Goal: Information Seeking & Learning: Learn about a topic

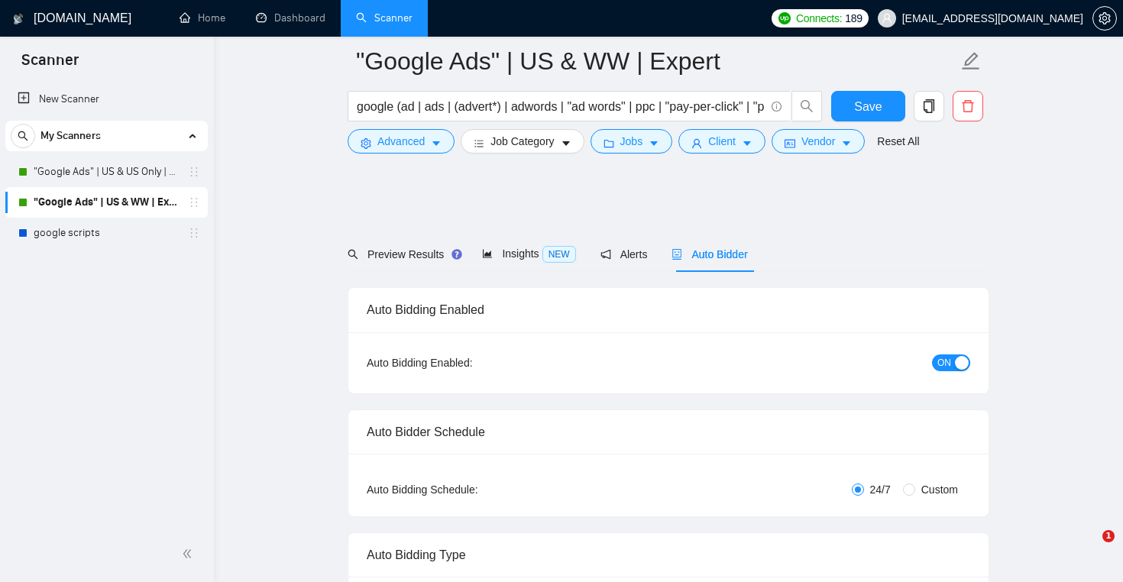
scroll to position [3171, 0]
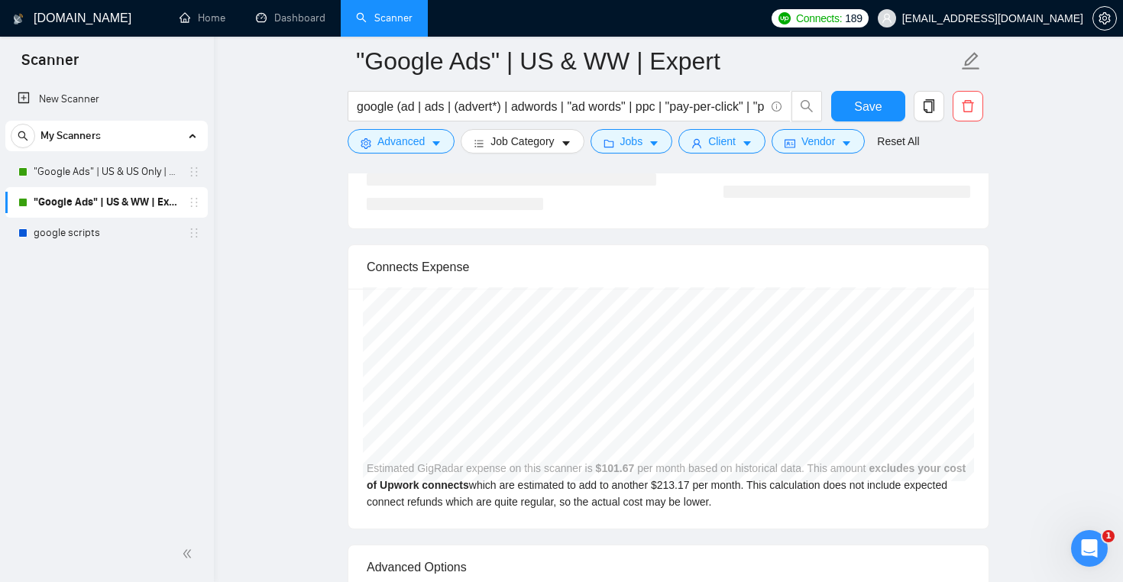
drag, startPoint x: 0, startPoint y: 0, endPoint x: 454, endPoint y: 168, distance: 484.0
click at [92, 242] on link "google scripts" at bounding box center [106, 233] width 145 height 31
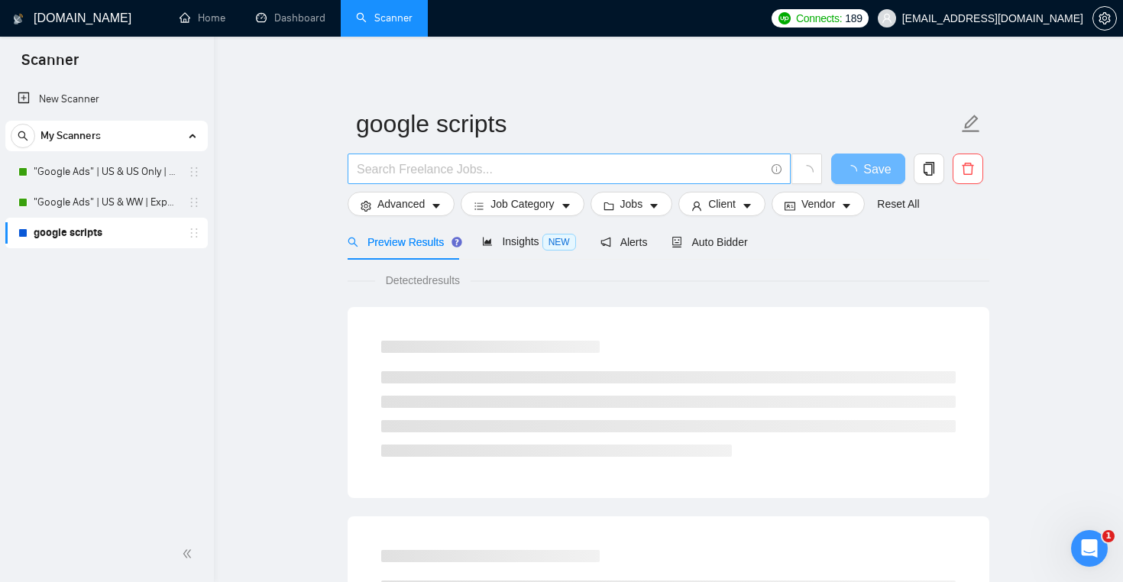
click at [458, 165] on input "text" at bounding box center [561, 169] width 408 height 19
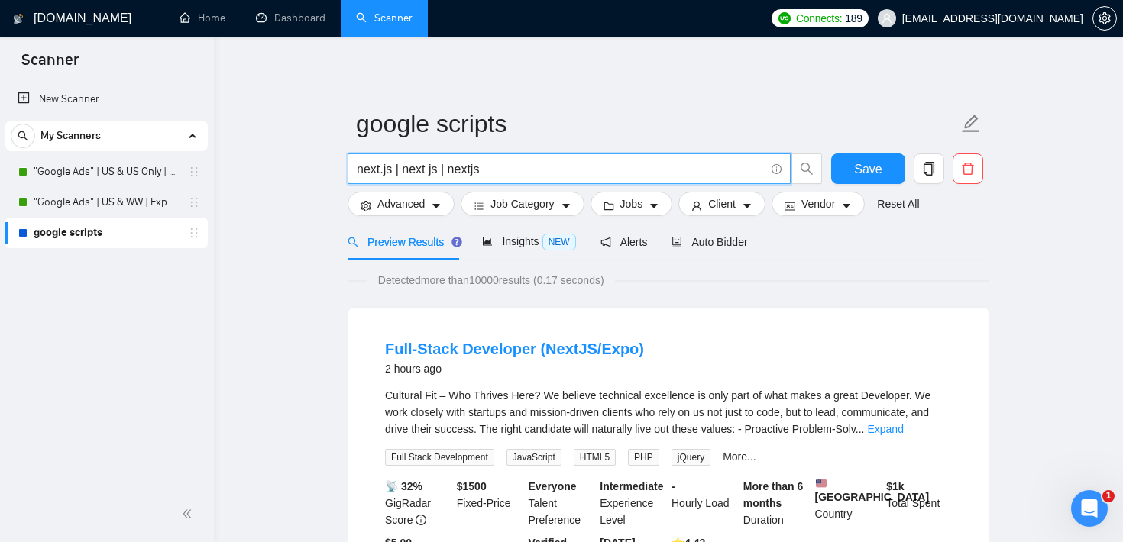
click at [403, 171] on input "next.js | next js | nextjs" at bounding box center [561, 169] width 408 height 19
click at [442, 167] on input "next.js | "next js | nextjs" at bounding box center [561, 169] width 408 height 19
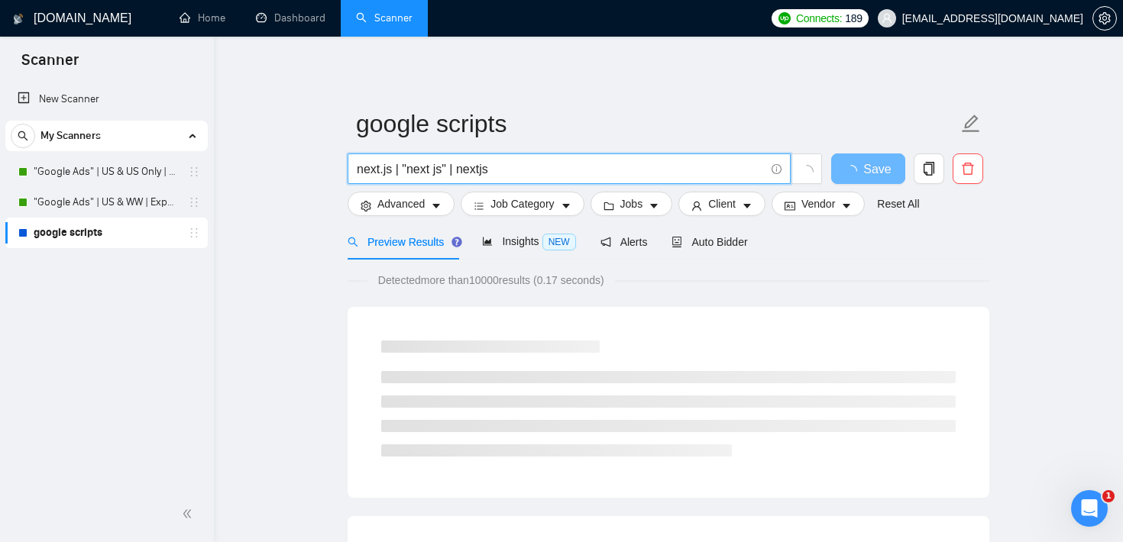
click at [393, 168] on input "next.js | "next js" | nextjs" at bounding box center [561, 169] width 408 height 19
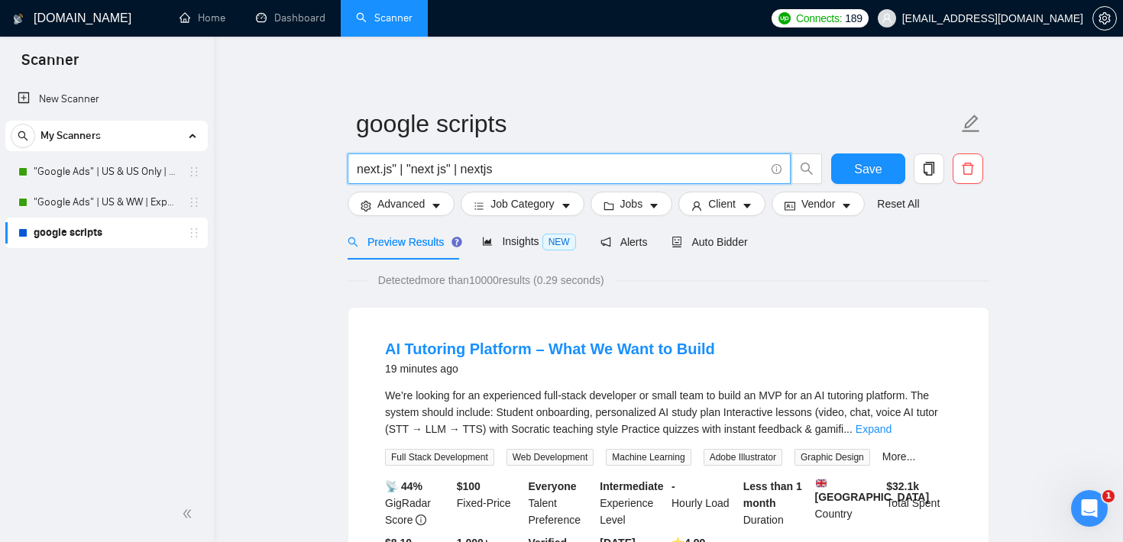
click at [359, 169] on input "next.js" | "next js" | nextjs" at bounding box center [561, 169] width 408 height 19
drag, startPoint x: 516, startPoint y: 171, endPoint x: 339, endPoint y: 172, distance: 177.3
type input ""next.js" | "next js" | nextjs"
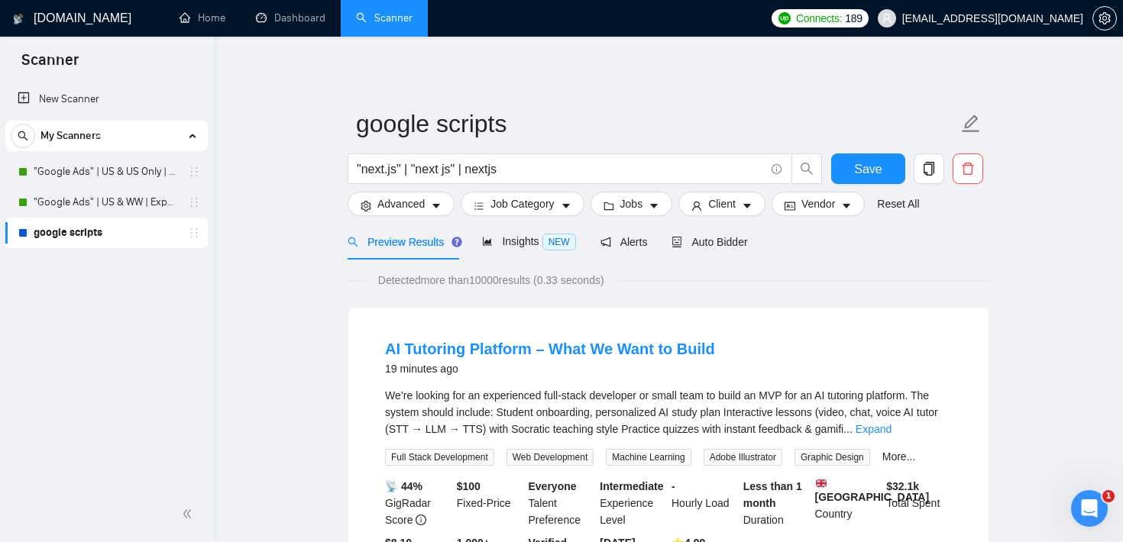
click at [892, 433] on link "Expand" at bounding box center [874, 429] width 36 height 12
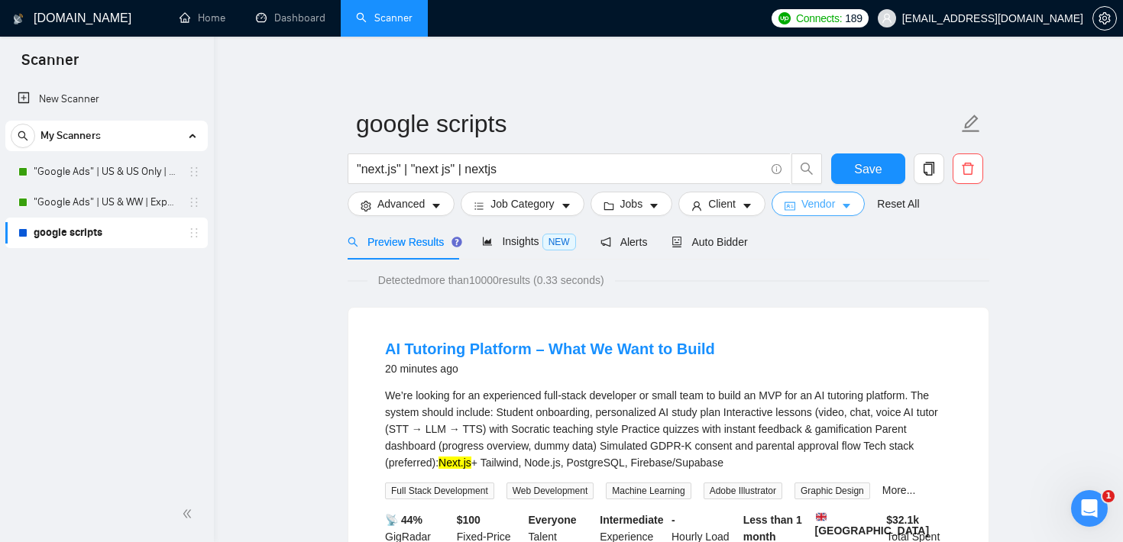
click at [852, 209] on icon "caret-down" at bounding box center [846, 206] width 11 height 11
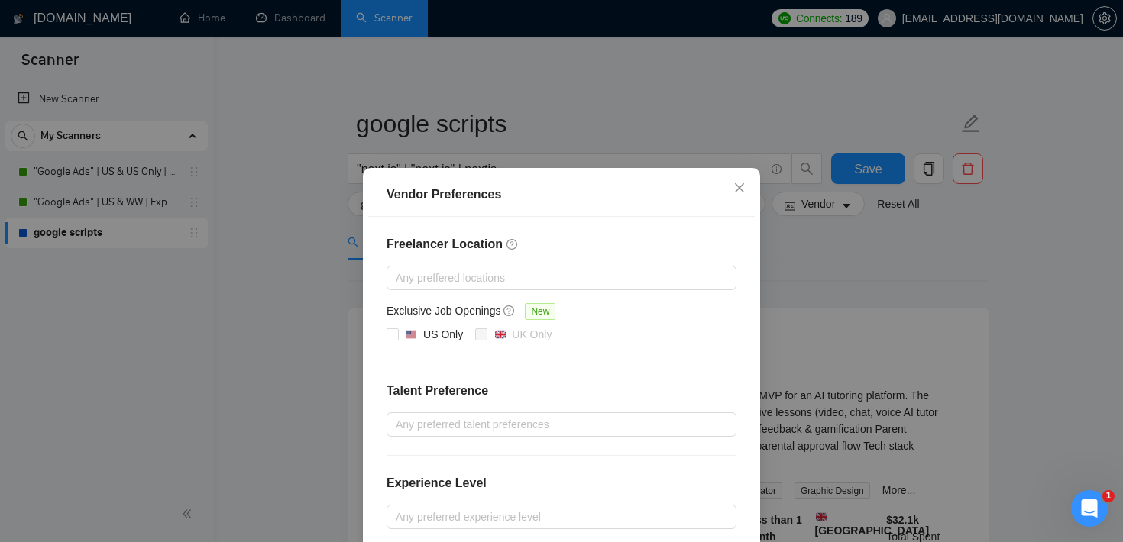
click at [843, 272] on div "Vendor Preferences Freelancer Location Any preffered locations Exclusive Job Op…" at bounding box center [561, 271] width 1123 height 542
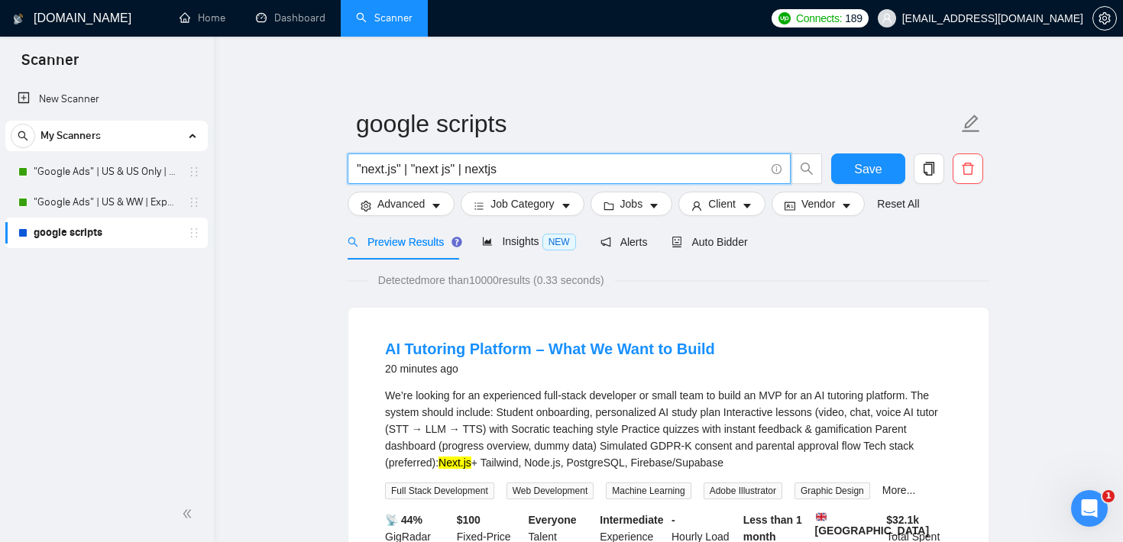
drag, startPoint x: 359, startPoint y: 170, endPoint x: 516, endPoint y: 166, distance: 157.5
click at [516, 166] on input ""next.js" | "next js" | nextjs" at bounding box center [561, 169] width 408 height 19
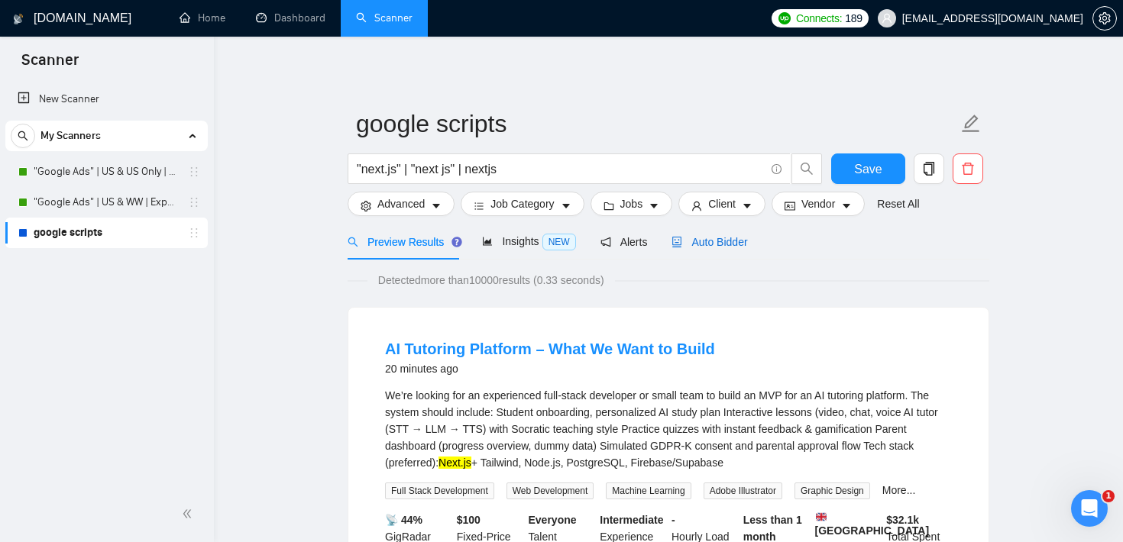
click at [741, 247] on span "Auto Bidder" at bounding box center [710, 242] width 76 height 12
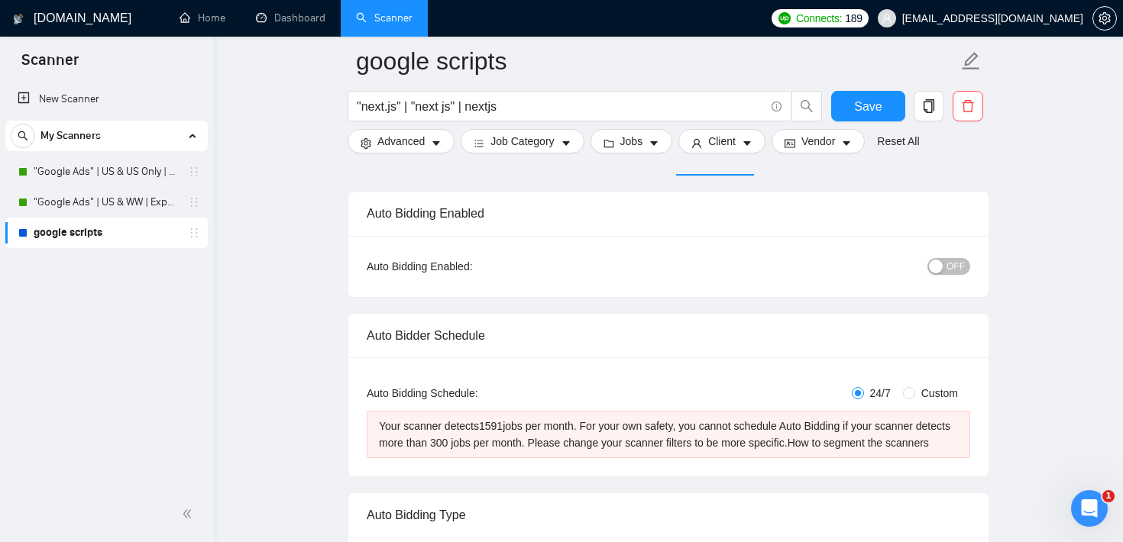
scroll to position [129, 0]
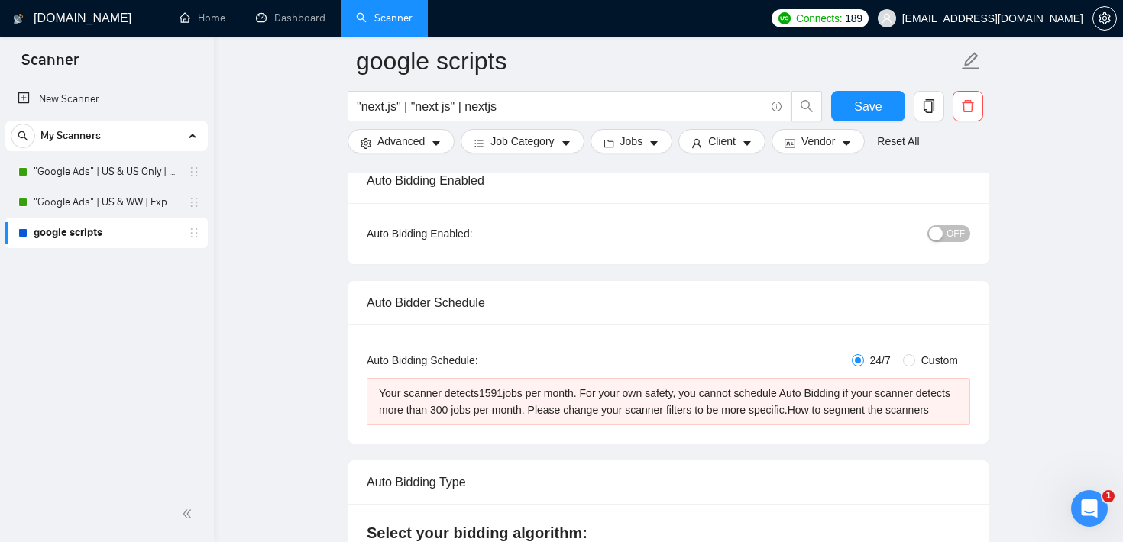
drag, startPoint x: 490, startPoint y: 395, endPoint x: 517, endPoint y: 396, distance: 27.5
click at [517, 396] on div "Your scanner detects 1591 jobs per month. For your own safety, you cannot sched…" at bounding box center [668, 402] width 579 height 34
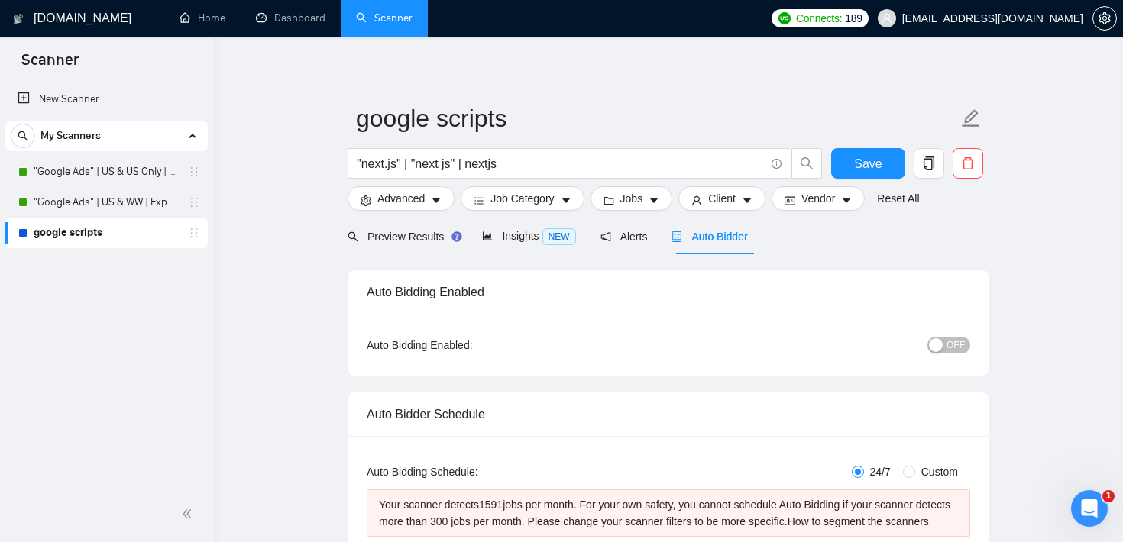
scroll to position [3, 0]
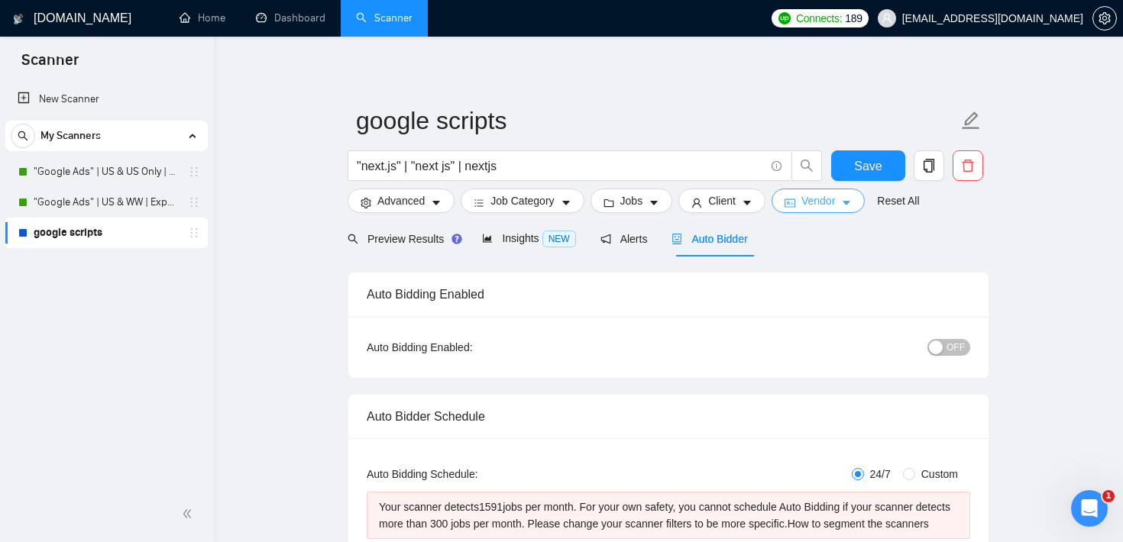
click at [835, 199] on span "Vendor" at bounding box center [818, 201] width 34 height 17
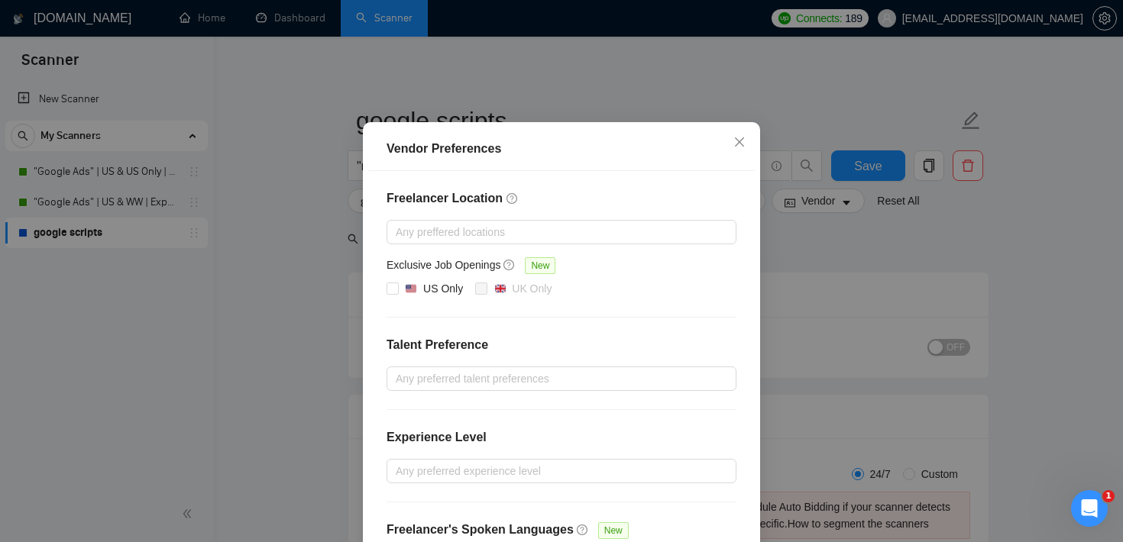
scroll to position [67, 0]
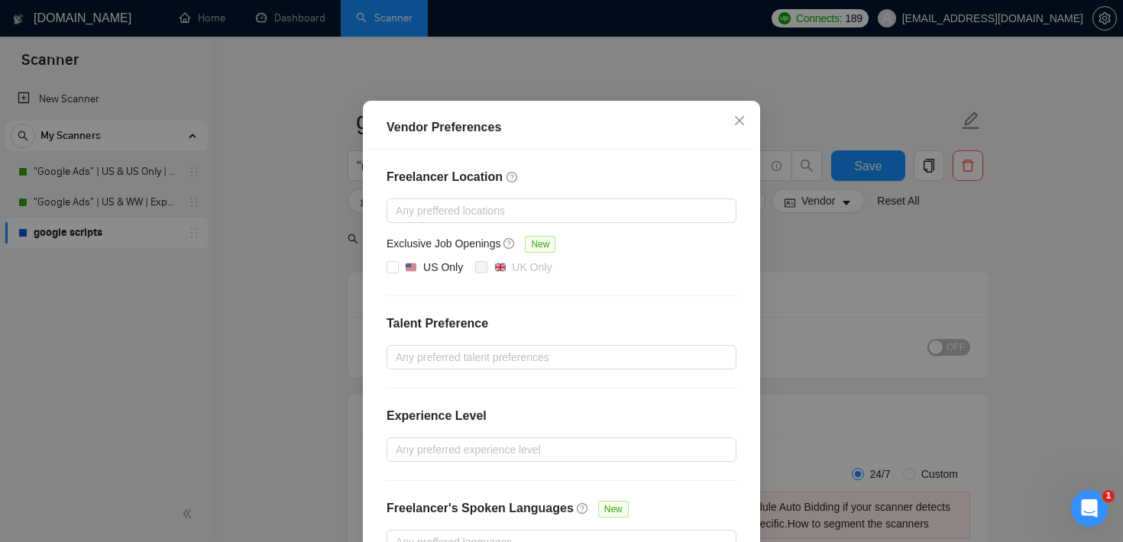
click at [546, 342] on div "Freelancer Location Any preffered locations Exclusive Job Openings New US Only …" at bounding box center [561, 361] width 387 height 423
click at [541, 358] on div at bounding box center [553, 357] width 327 height 18
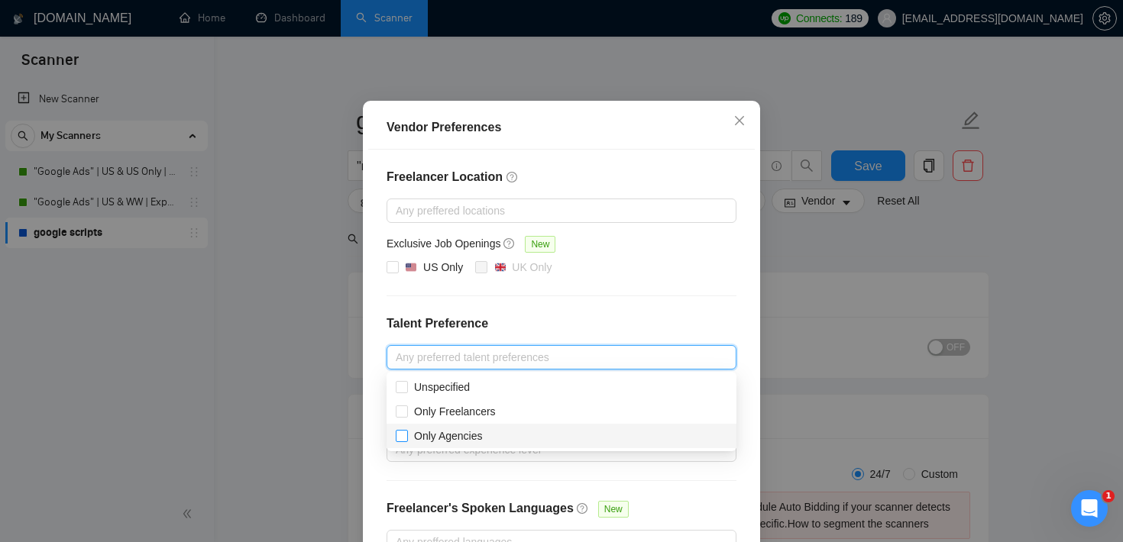
click at [402, 436] on input "Only Agencies" at bounding box center [401, 435] width 11 height 11
checkbox input "true"
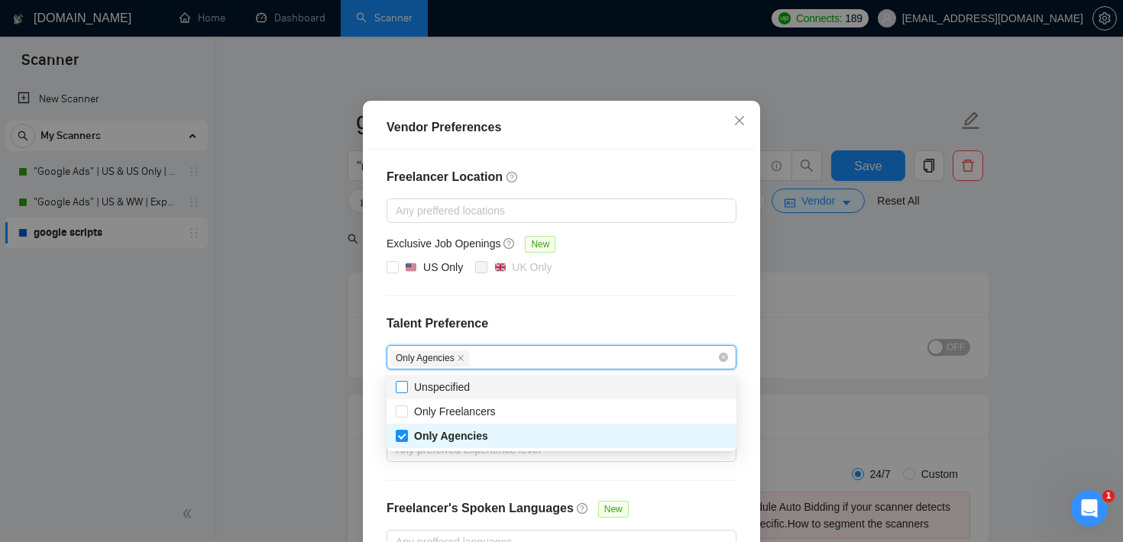
click at [403, 384] on input "Unspecified" at bounding box center [401, 386] width 11 height 11
checkbox input "true"
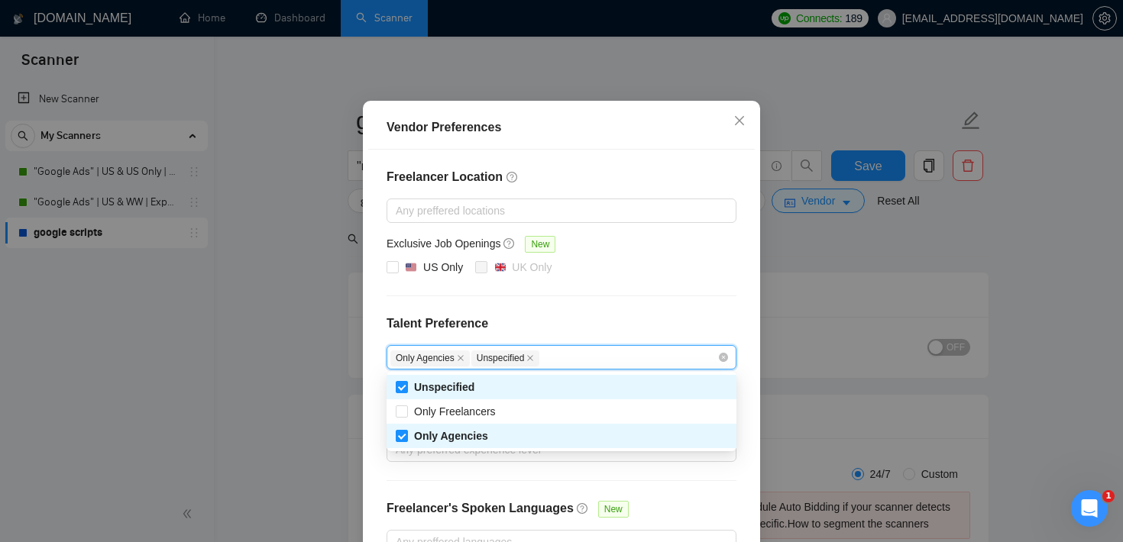
click at [564, 315] on h4 "Talent Preference" at bounding box center [562, 324] width 350 height 18
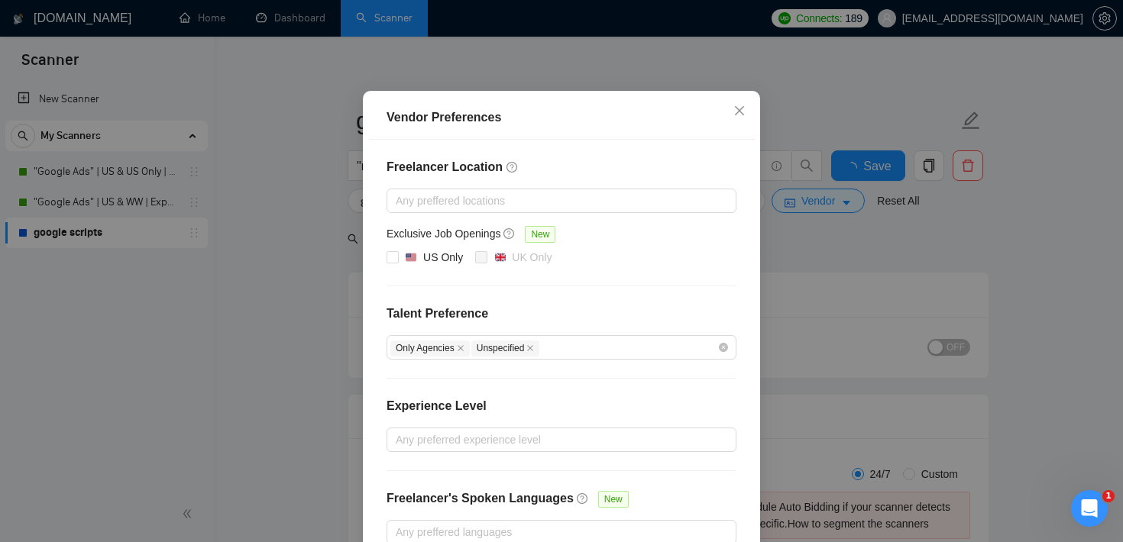
scroll to position [164, 0]
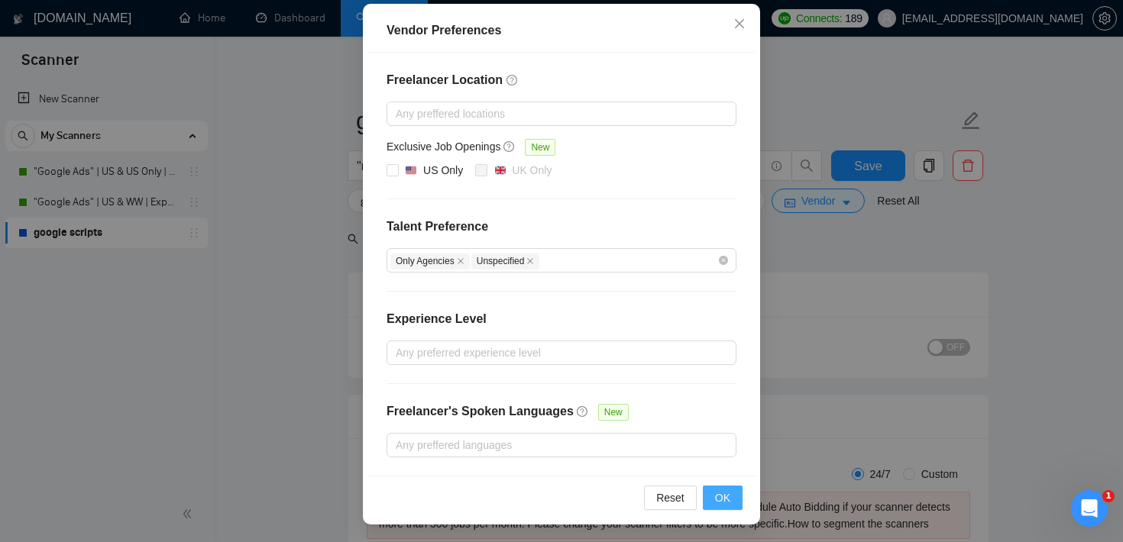
click at [730, 494] on button "OK" at bounding box center [723, 498] width 40 height 24
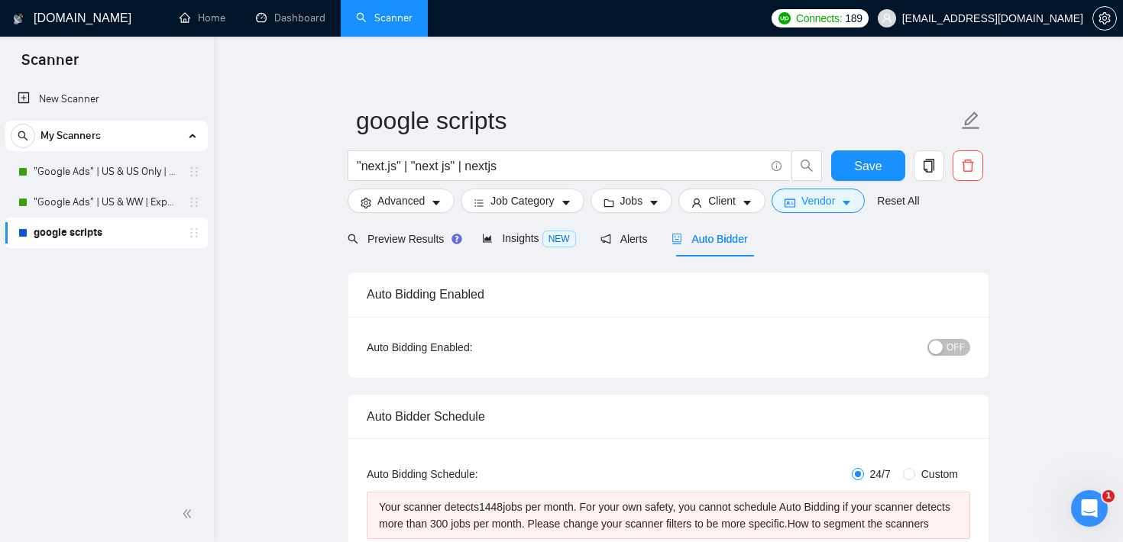
scroll to position [88, 0]
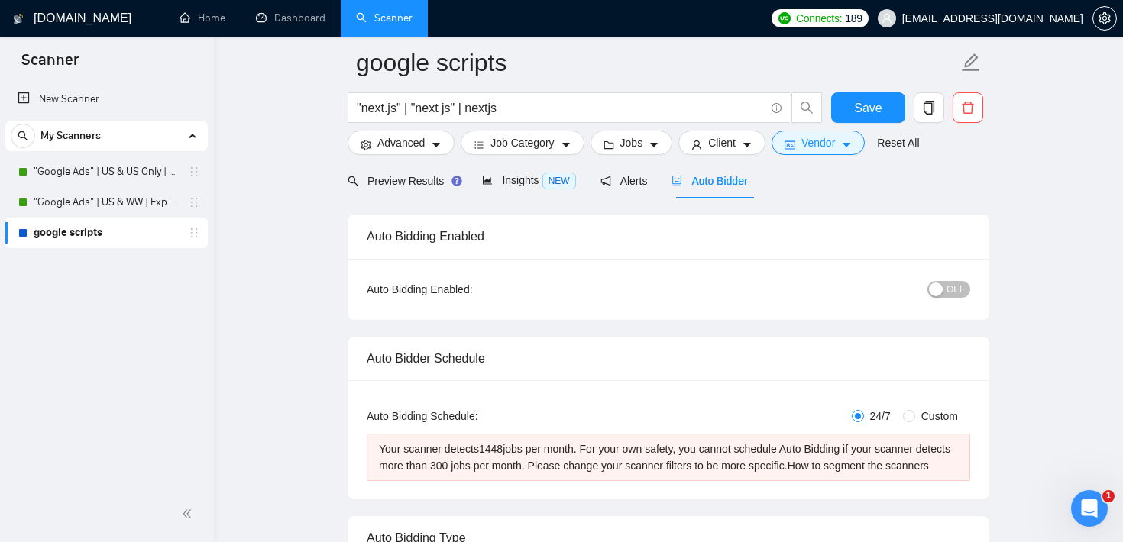
scroll to position [62, 0]
drag, startPoint x: 487, startPoint y: 451, endPoint x: 595, endPoint y: 454, distance: 107.8
click at [595, 454] on div "Your scanner detects 1448 jobs per month. For your own safety, you cannot sched…" at bounding box center [668, 457] width 579 height 34
click at [435, 191] on div "Preview Results" at bounding box center [403, 180] width 110 height 36
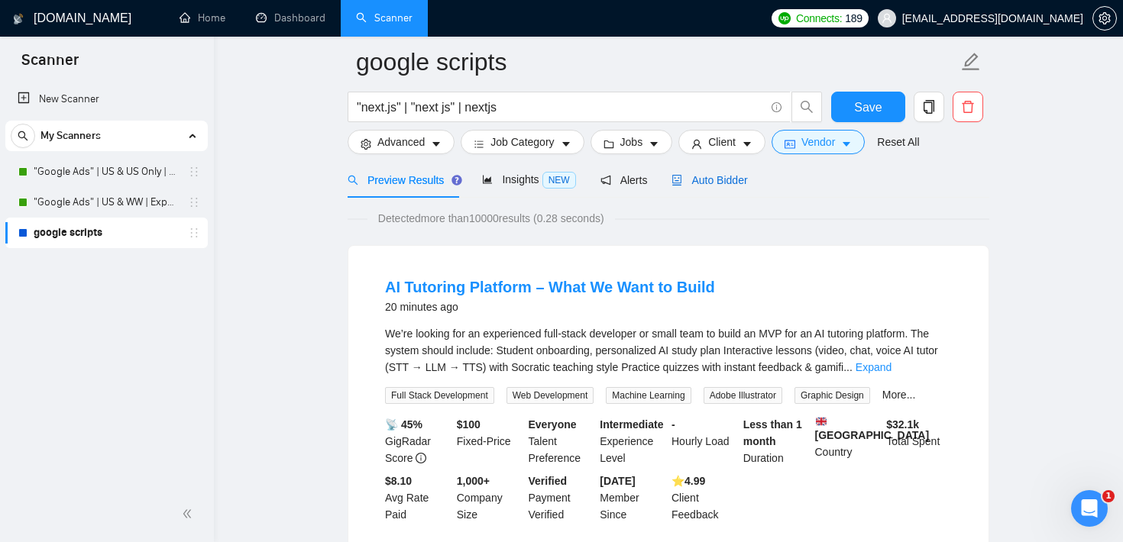
click at [736, 185] on span "Auto Bidder" at bounding box center [710, 180] width 76 height 12
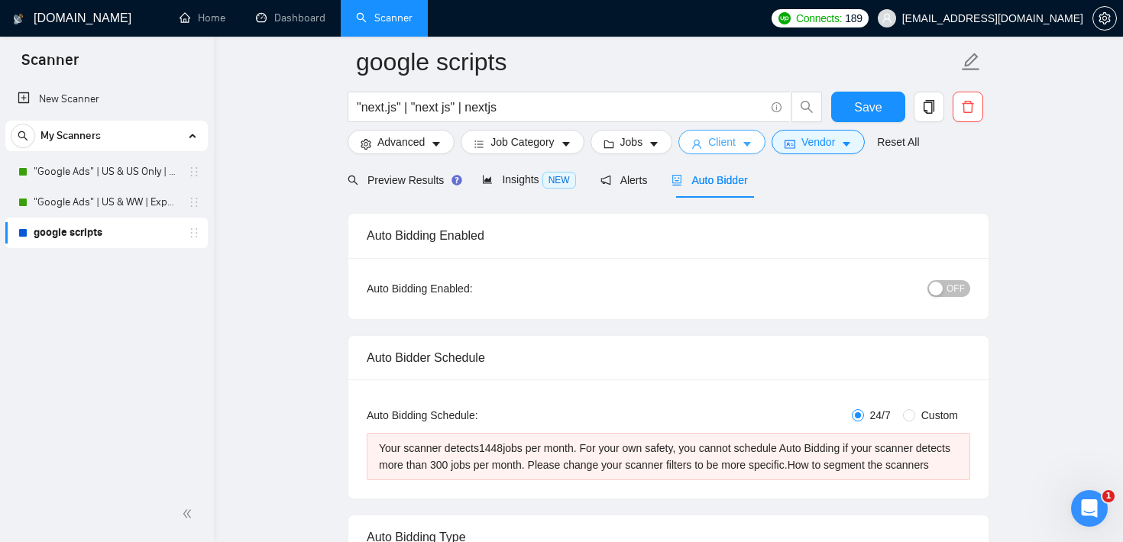
click at [753, 132] on button "Client" at bounding box center [721, 142] width 87 height 24
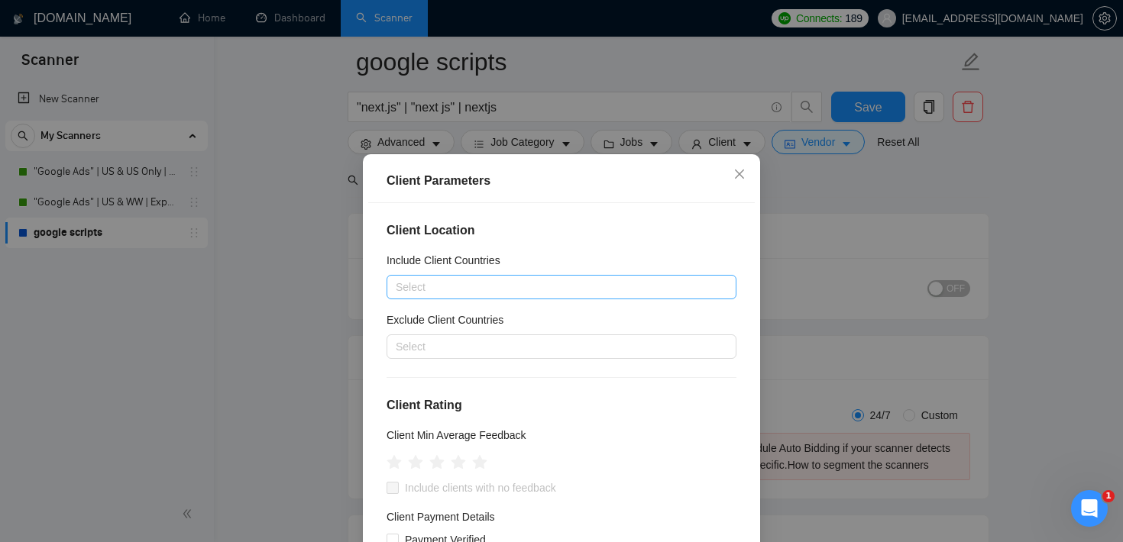
click at [482, 285] on div at bounding box center [553, 287] width 327 height 18
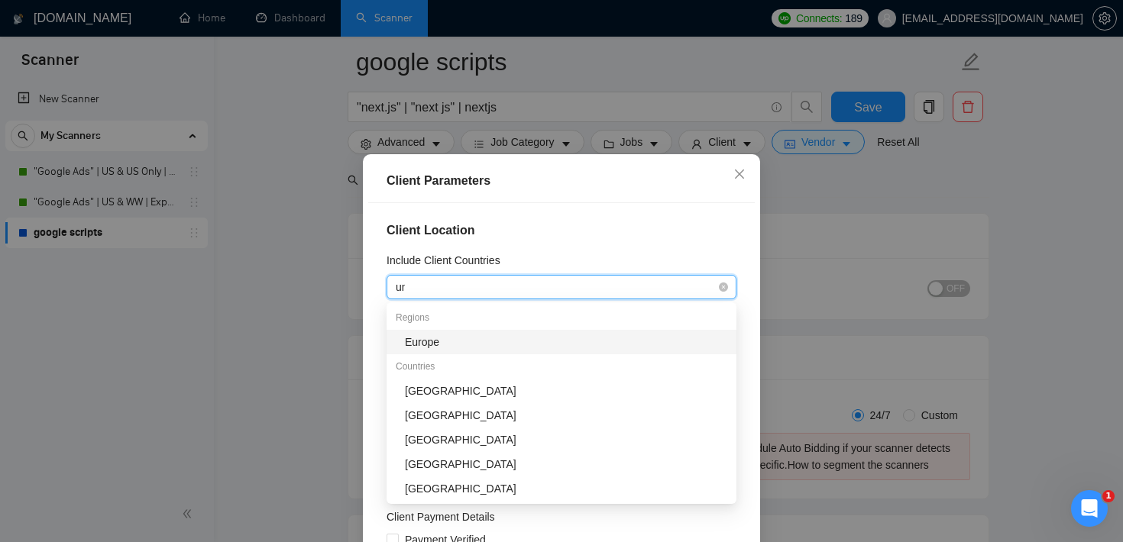
type input "uni"
click at [464, 340] on div "[GEOGRAPHIC_DATA]" at bounding box center [566, 342] width 322 height 17
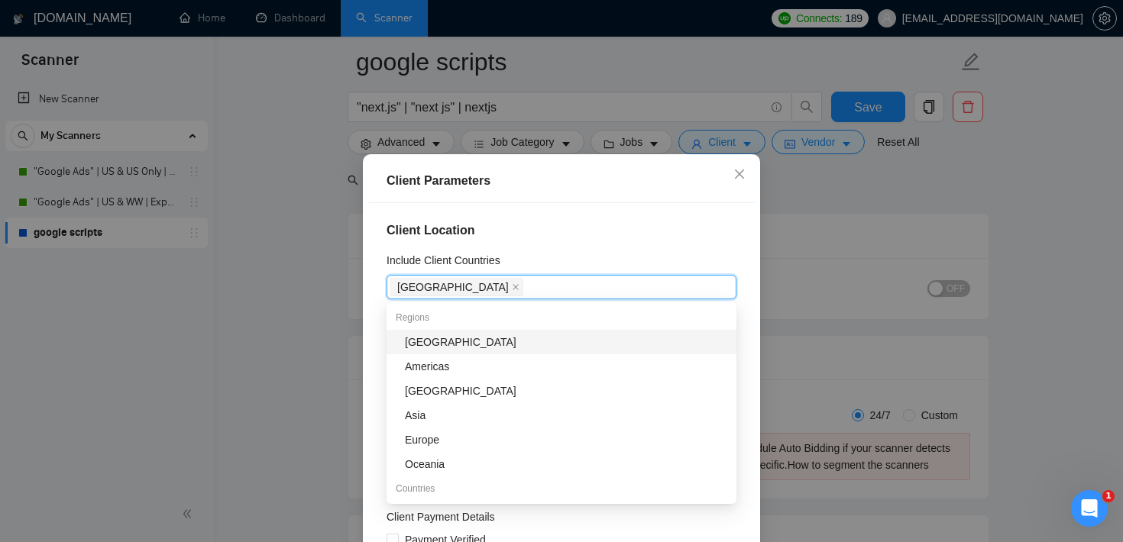
click at [562, 257] on div "Include Client Countries" at bounding box center [562, 263] width 350 height 23
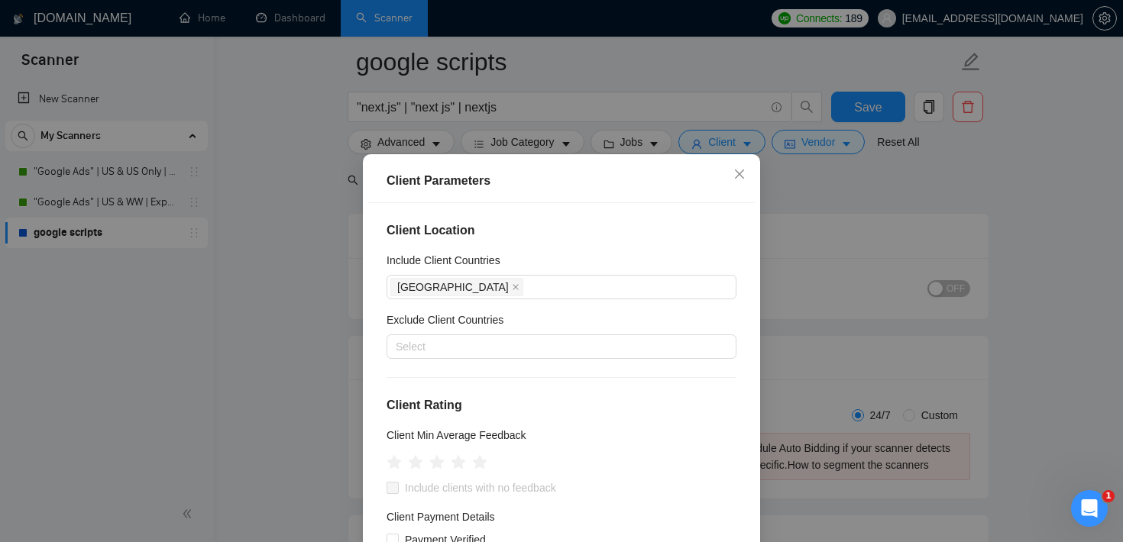
scroll to position [572, 0]
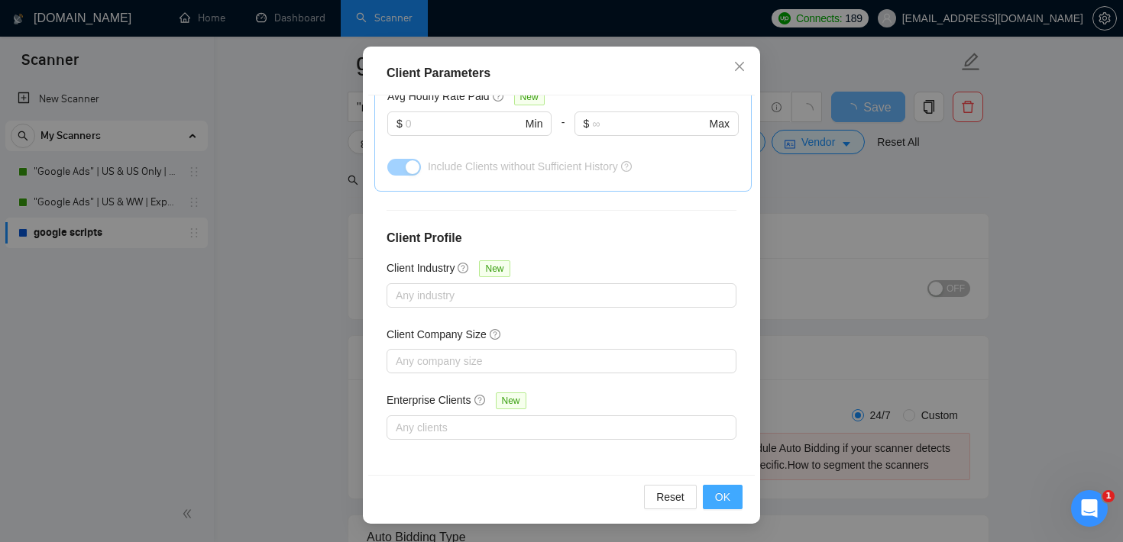
click at [720, 493] on span "OK" at bounding box center [722, 497] width 15 height 17
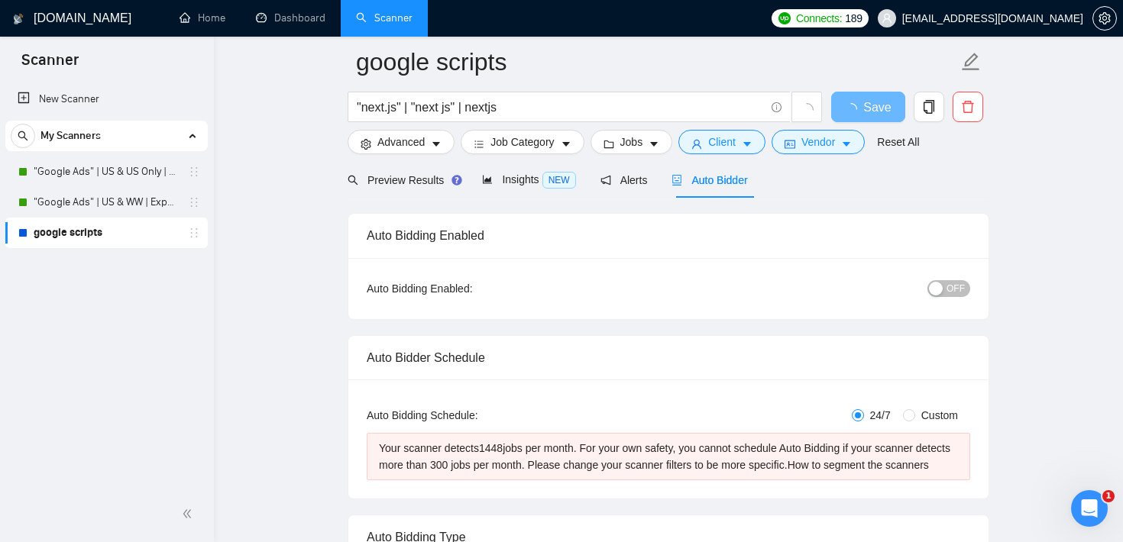
scroll to position [45, 0]
drag, startPoint x: 489, startPoint y: 447, endPoint x: 506, endPoint y: 447, distance: 16.8
click at [506, 447] on div "Your scanner detects 506 jobs per month. For your own safety, you cannot schedu…" at bounding box center [668, 457] width 579 height 34
click at [717, 155] on form "google scripts "next.js" | "next js" | nextjs Save Advanced Job Category Jobs C…" at bounding box center [669, 99] width 642 height 125
click at [723, 147] on span "Client" at bounding box center [722, 142] width 28 height 17
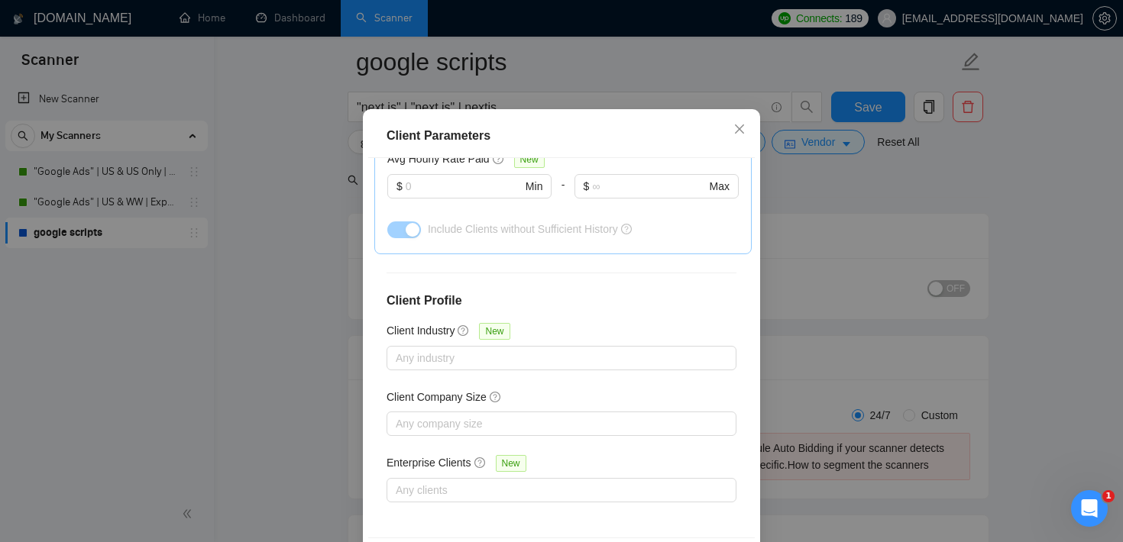
click at [835, 181] on div "Client Parameters Client Location Include Client Countries [GEOGRAPHIC_DATA] Ex…" at bounding box center [561, 271] width 1123 height 542
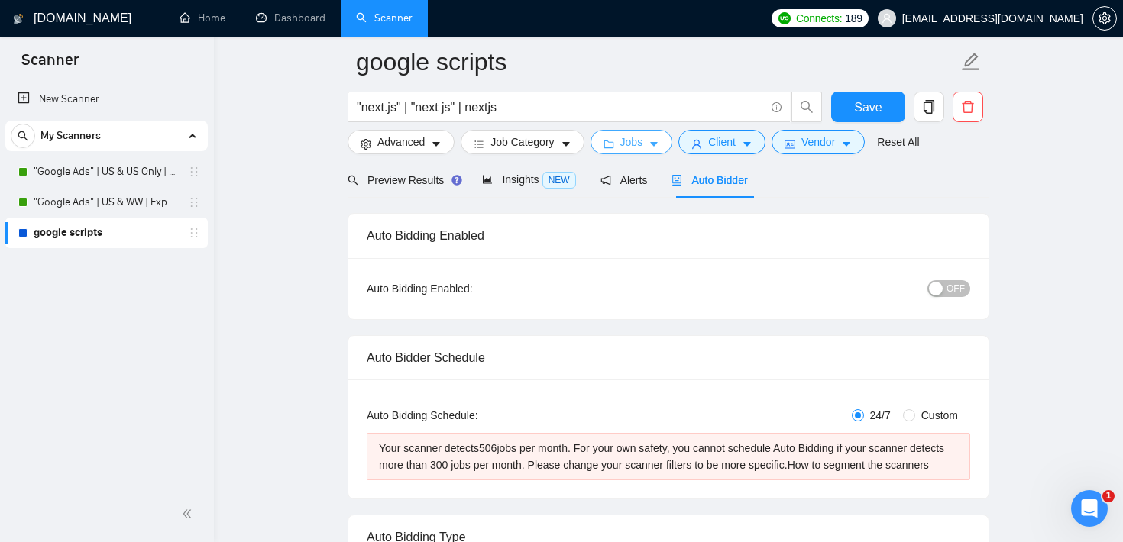
click at [643, 134] on span "Jobs" at bounding box center [631, 142] width 23 height 17
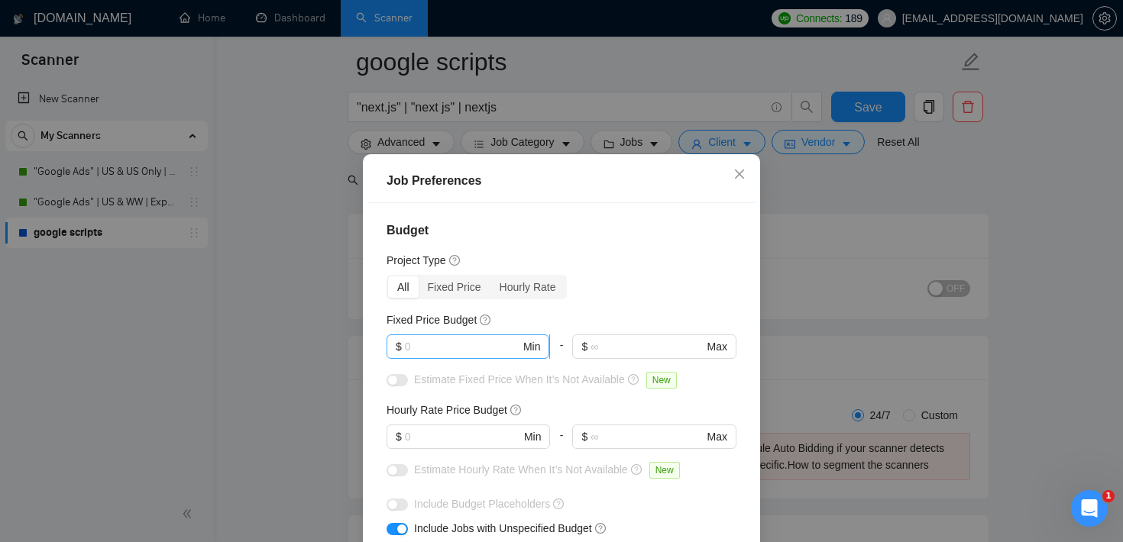
scroll to position [0, 0]
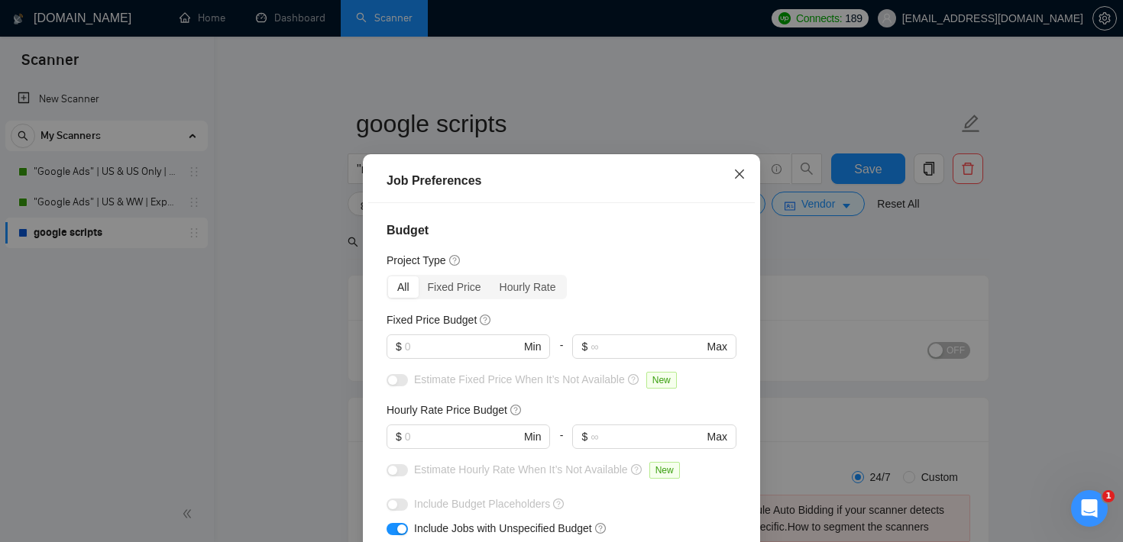
click at [750, 186] on span "Close" at bounding box center [739, 174] width 41 height 41
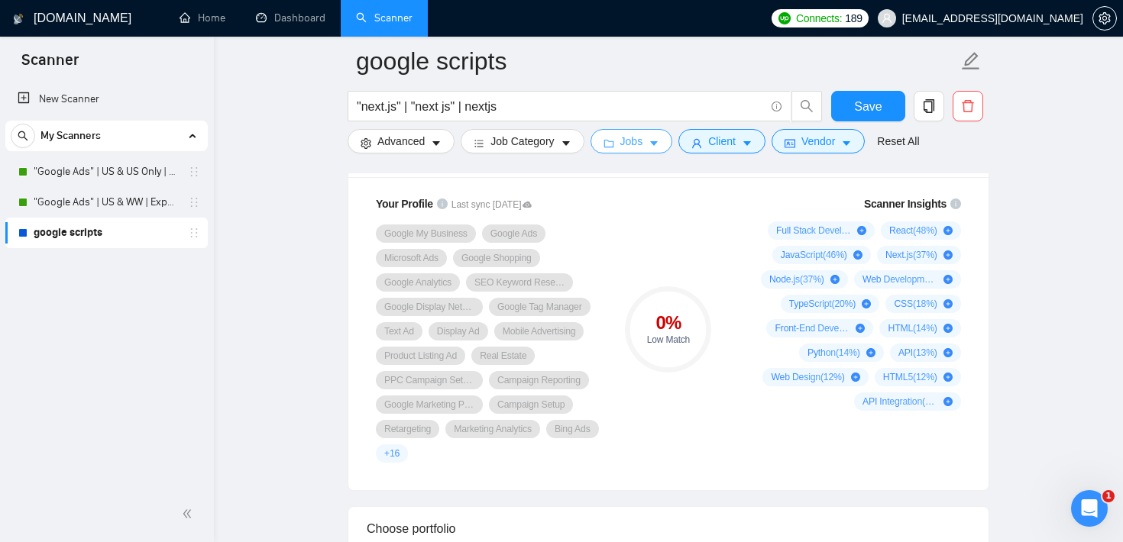
scroll to position [1091, 0]
click at [431, 108] on input ""next.js" | "next js" | nextjs" at bounding box center [561, 106] width 408 height 19
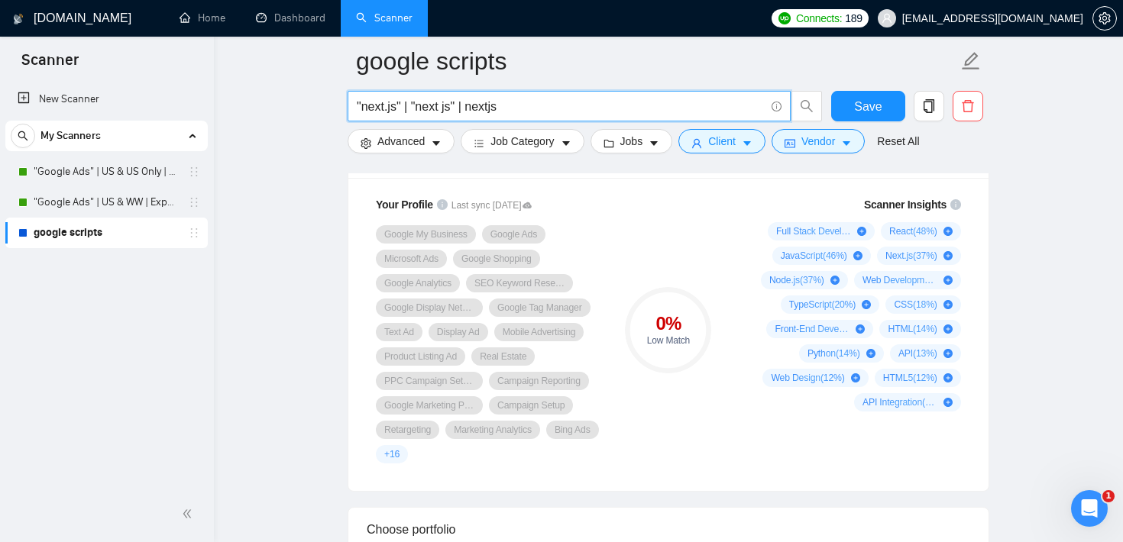
click at [431, 108] on input ""next.js" | "next js" | nextjs" at bounding box center [561, 106] width 408 height 19
click at [690, 262] on div "0 % Low Match" at bounding box center [668, 330] width 102 height 286
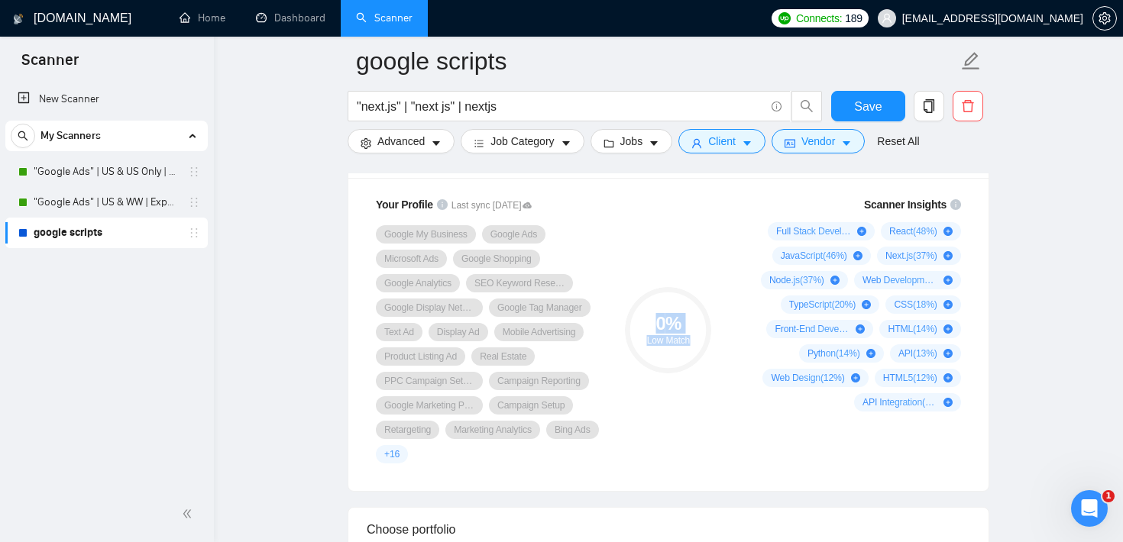
drag, startPoint x: 654, startPoint y: 335, endPoint x: 692, endPoint y: 356, distance: 43.4
click at [692, 345] on div "0 % Low Match" at bounding box center [668, 330] width 86 height 31
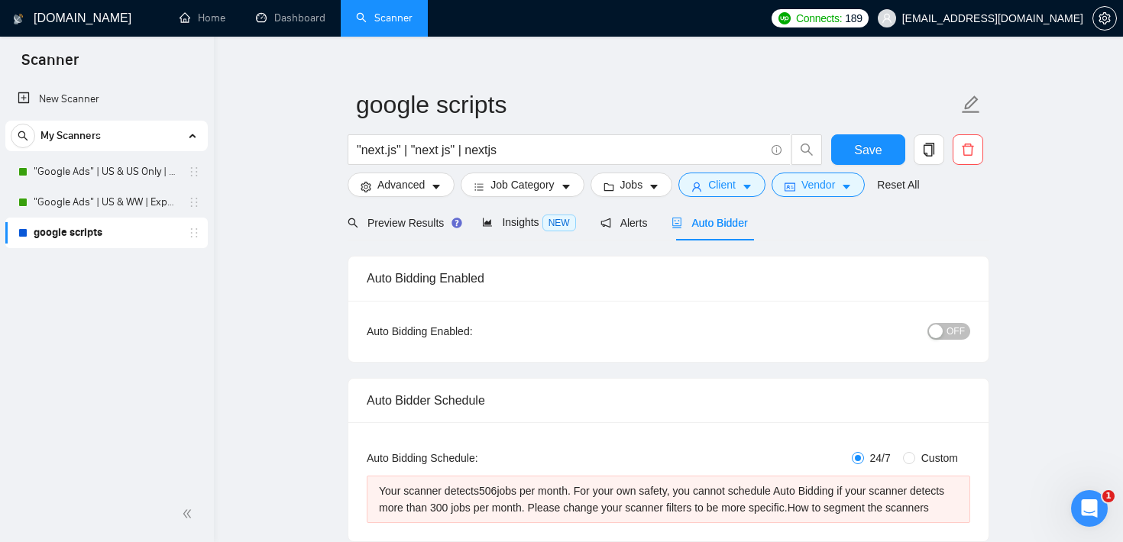
scroll to position [0, 0]
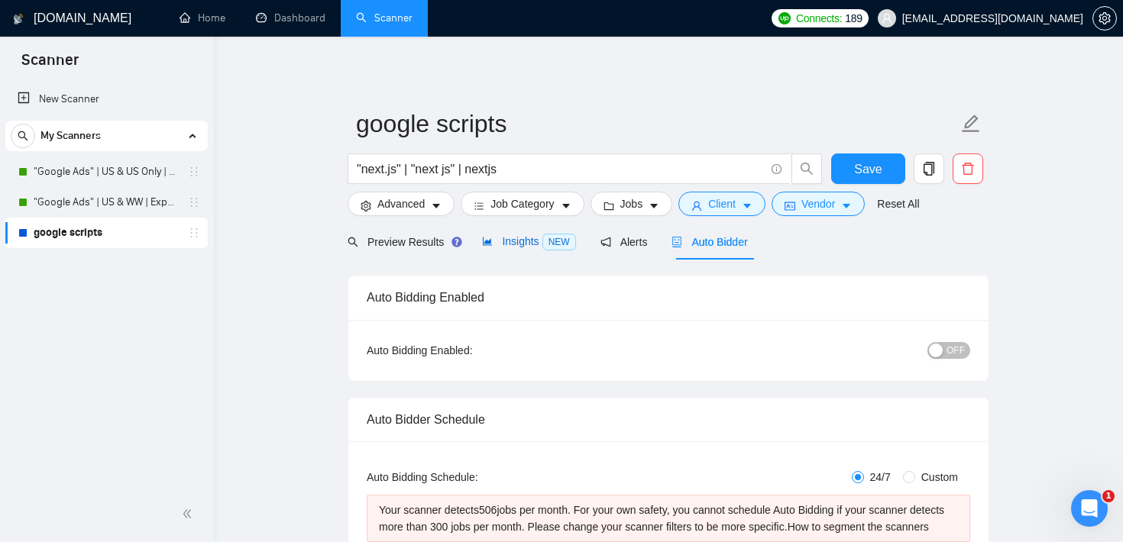
click at [507, 235] on div "Insights NEW" at bounding box center [528, 242] width 93 height 18
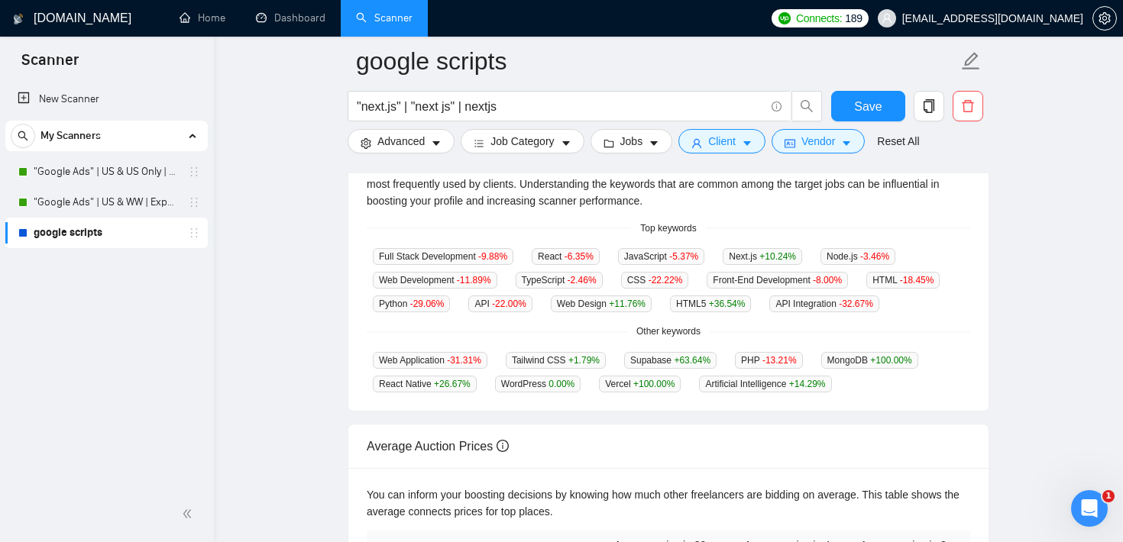
scroll to position [342, 0]
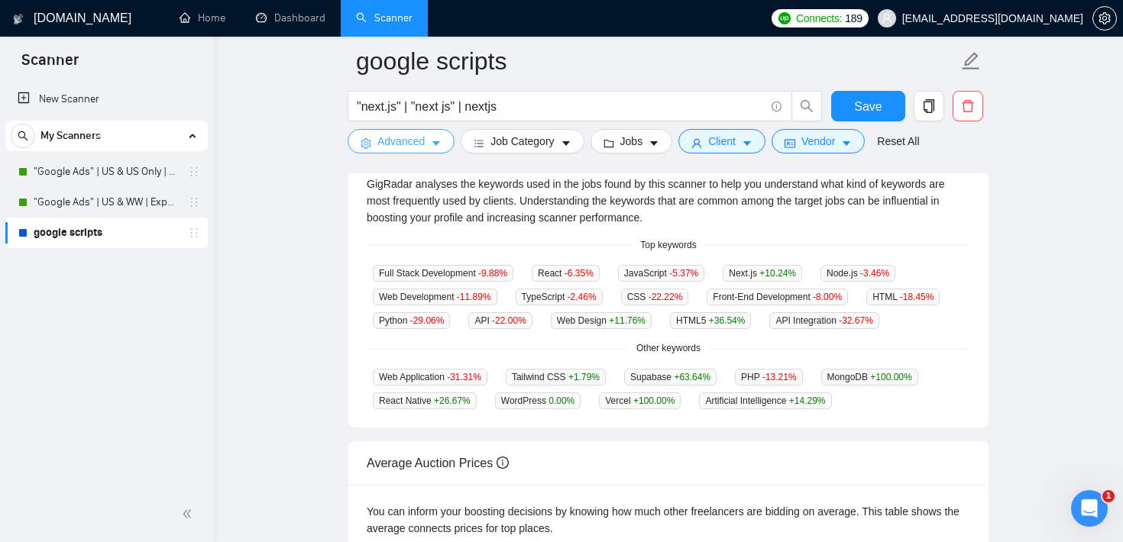
click at [433, 143] on icon "caret-down" at bounding box center [436, 143] width 11 height 11
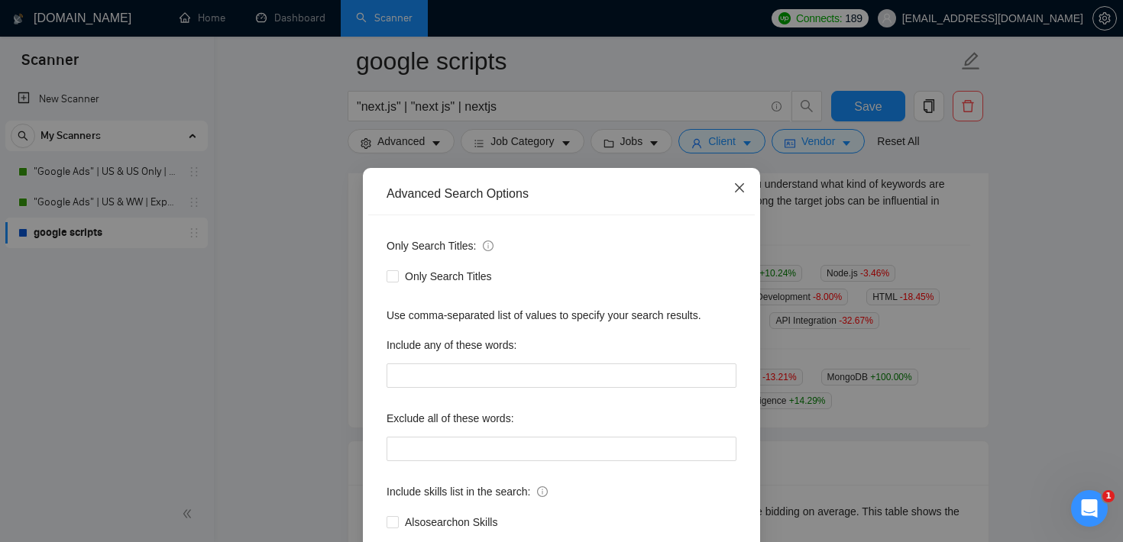
click at [745, 195] on span "Close" at bounding box center [739, 188] width 41 height 41
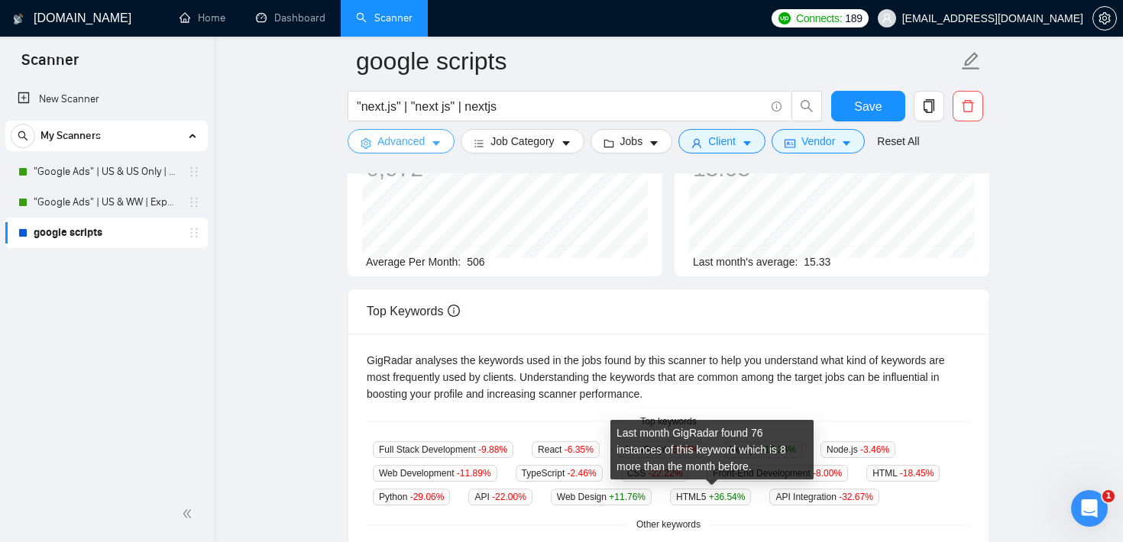
scroll to position [0, 0]
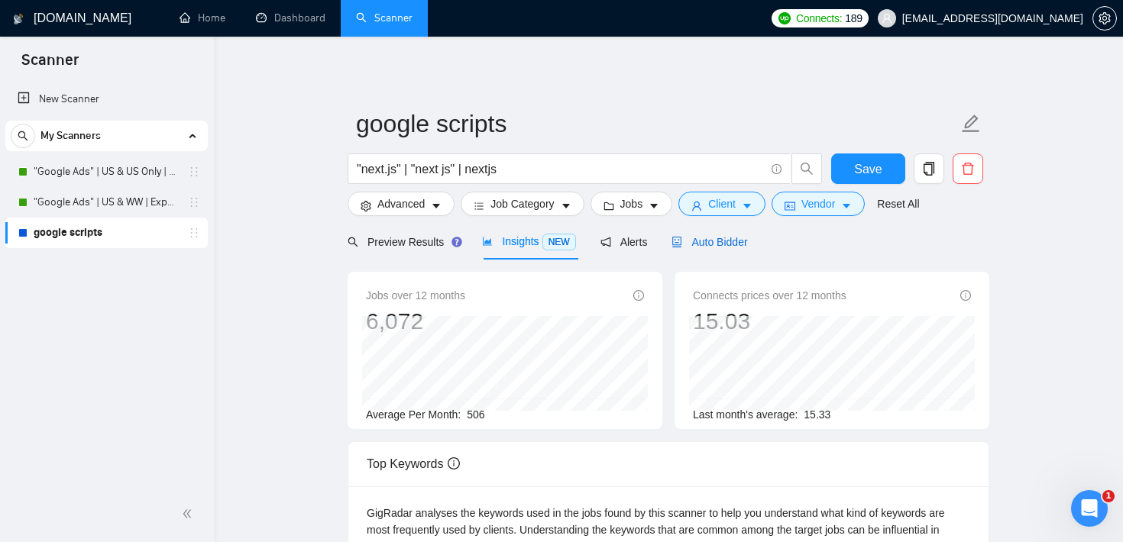
click at [722, 242] on span "Auto Bidder" at bounding box center [710, 242] width 76 height 12
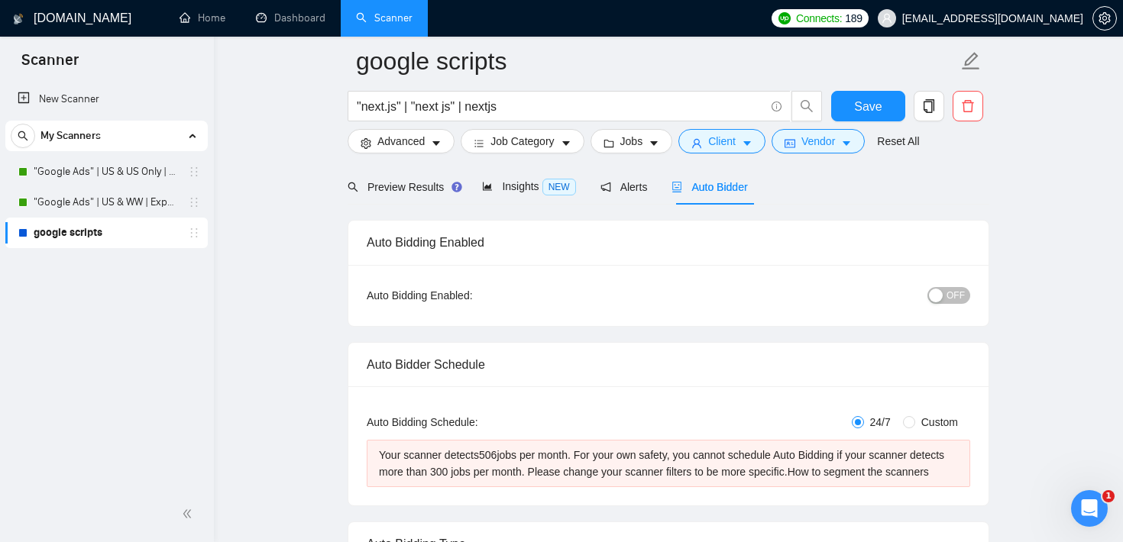
scroll to position [113, 0]
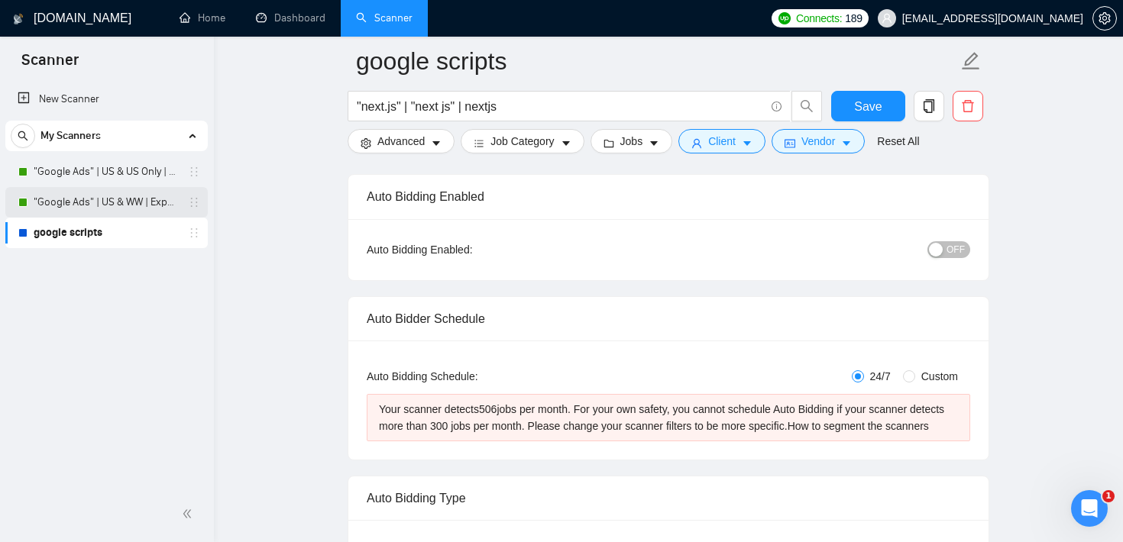
click at [31, 198] on div ""Google Ads" | US & WW | Expert" at bounding box center [109, 202] width 182 height 31
click at [18, 199] on div at bounding box center [22, 202] width 9 height 9
click at [118, 206] on link ""Google Ads" | US & WW | Expert" at bounding box center [106, 202] width 145 height 31
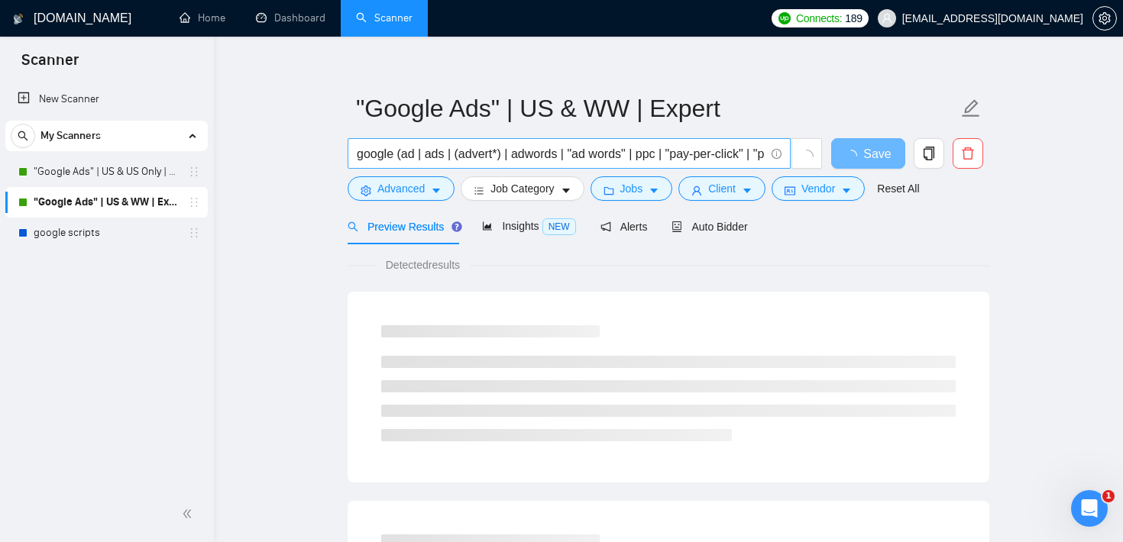
click at [465, 153] on input "google (ad | ads | (advert*) | adwords | "ad words" | ppc | "pay-per-click" | "…" at bounding box center [561, 153] width 408 height 19
click at [380, 157] on input "google (ad | ads | (advert*) | adwords | "ad words" | ppc | "pay-per-click" | "…" at bounding box center [561, 153] width 408 height 19
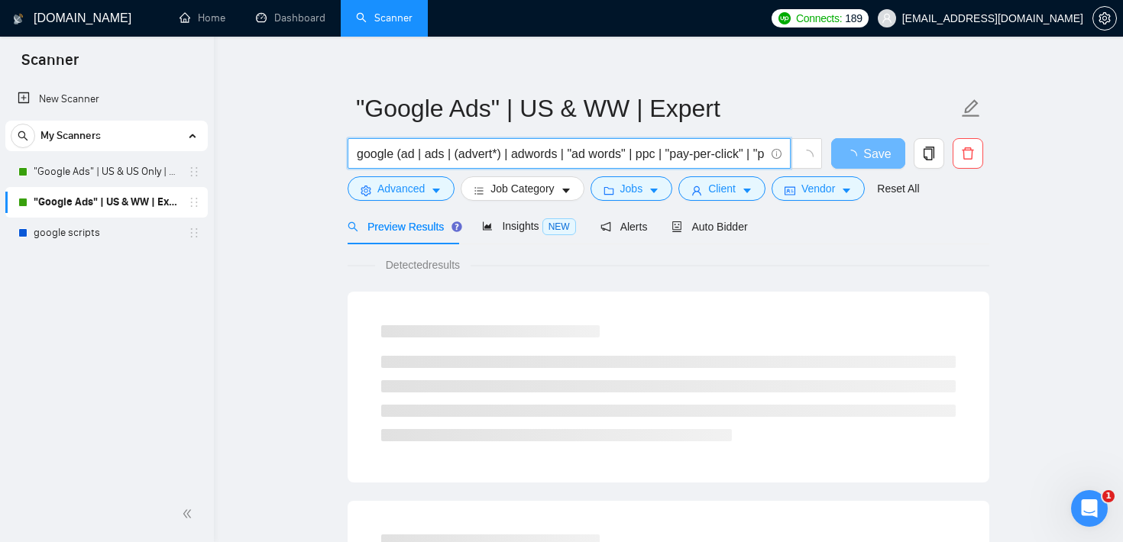
click at [399, 157] on input "google (ad | ads | (advert*) | adwords | "ad words" | ppc | "pay-per-click" | "…" at bounding box center [561, 153] width 408 height 19
drag, startPoint x: 399, startPoint y: 156, endPoint x: 772, endPoint y: 177, distance: 374.2
click at [772, 177] on form ""Google Ads" | US & WW | Expert google (ad | ads | (advert*) | adwords | "ad wo…" at bounding box center [669, 146] width 642 height 125
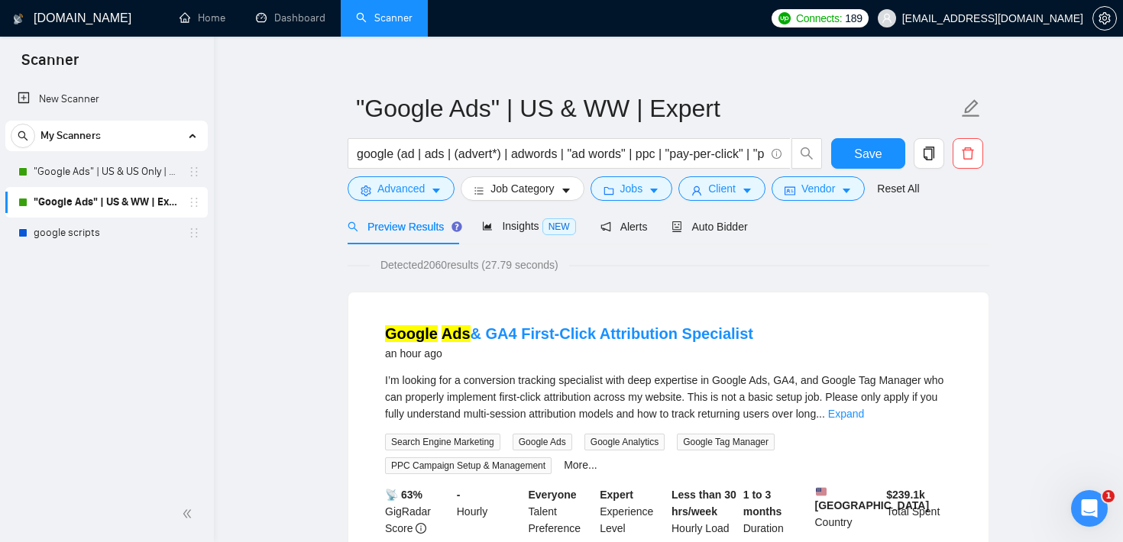
click at [631, 196] on span "Jobs" at bounding box center [631, 188] width 23 height 17
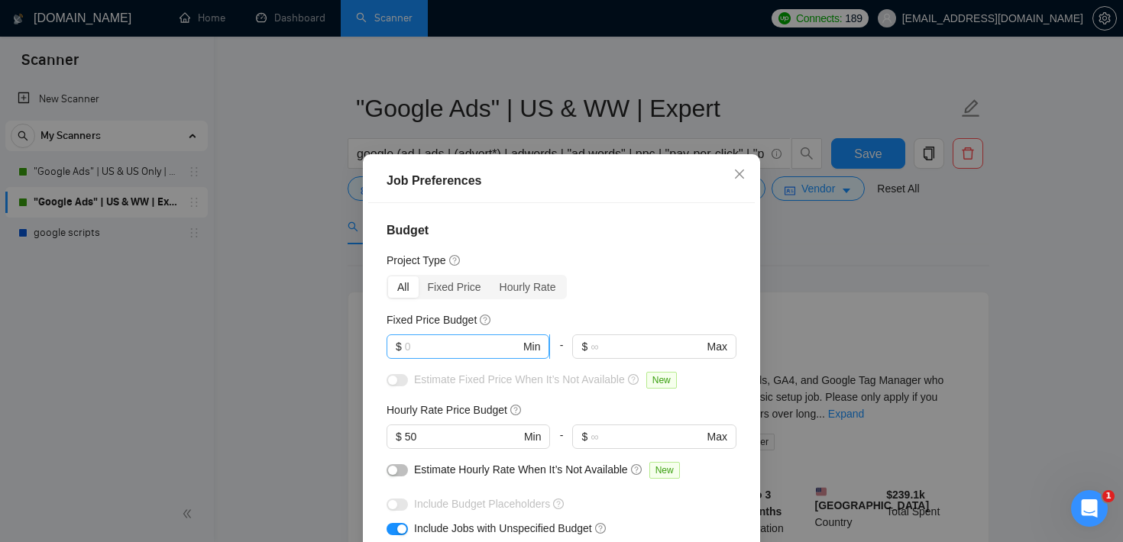
click at [461, 348] on input "text" at bounding box center [462, 346] width 115 height 17
click at [553, 200] on div "Job Preferences" at bounding box center [561, 182] width 387 height 44
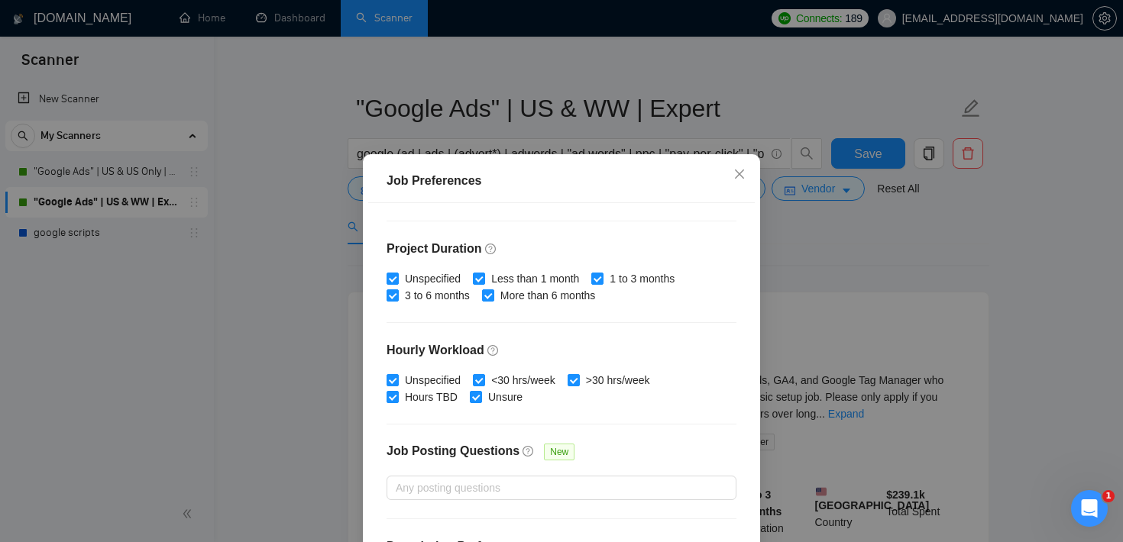
scroll to position [481, 0]
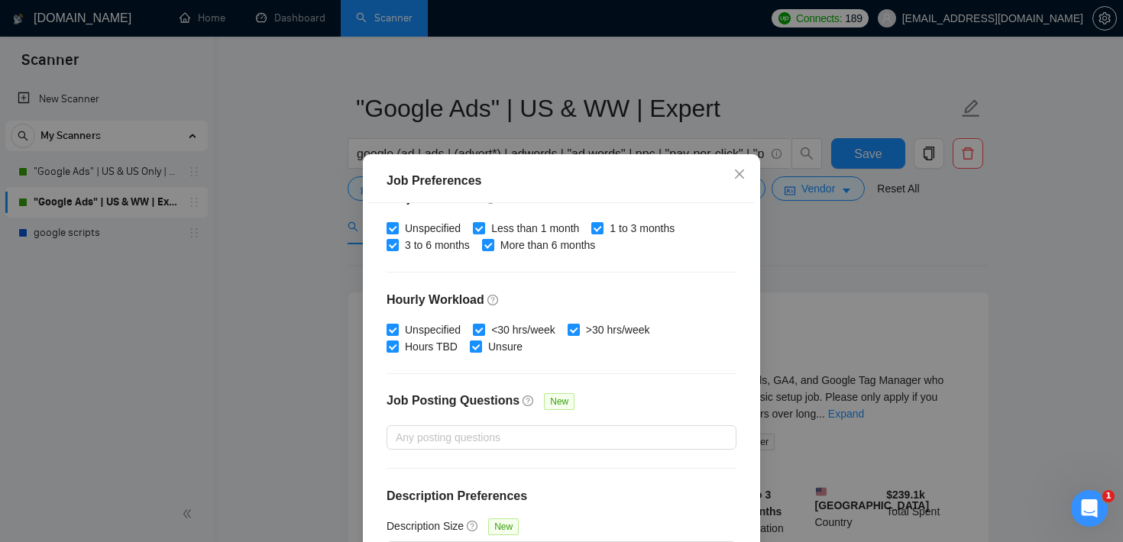
click at [819, 257] on div "Job Preferences Budget Project Type All Fixed Price Hourly Rate Fixed Price Bud…" at bounding box center [561, 271] width 1123 height 542
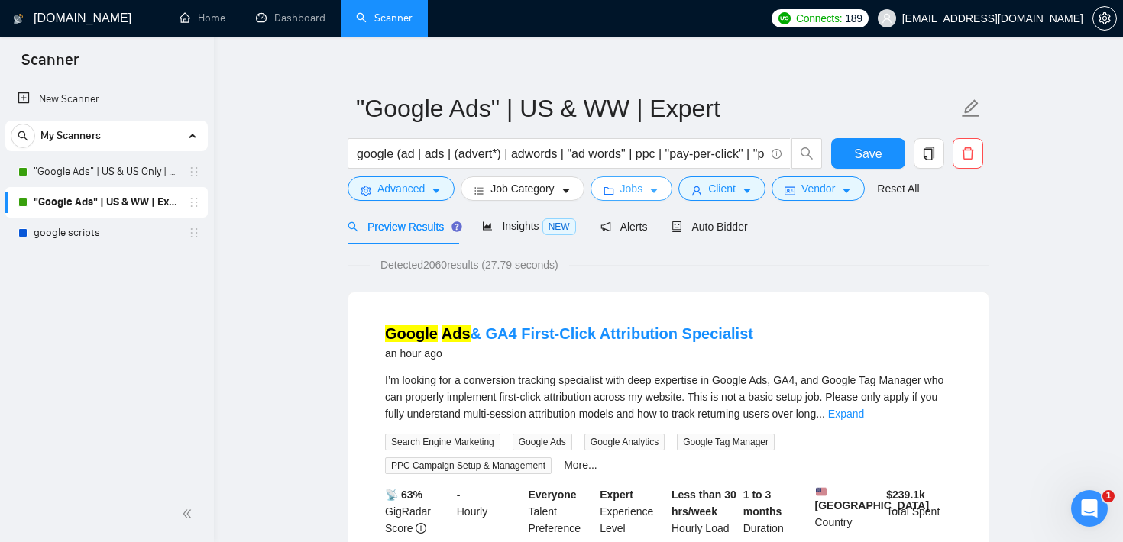
click at [631, 195] on span "Jobs" at bounding box center [631, 188] width 23 height 17
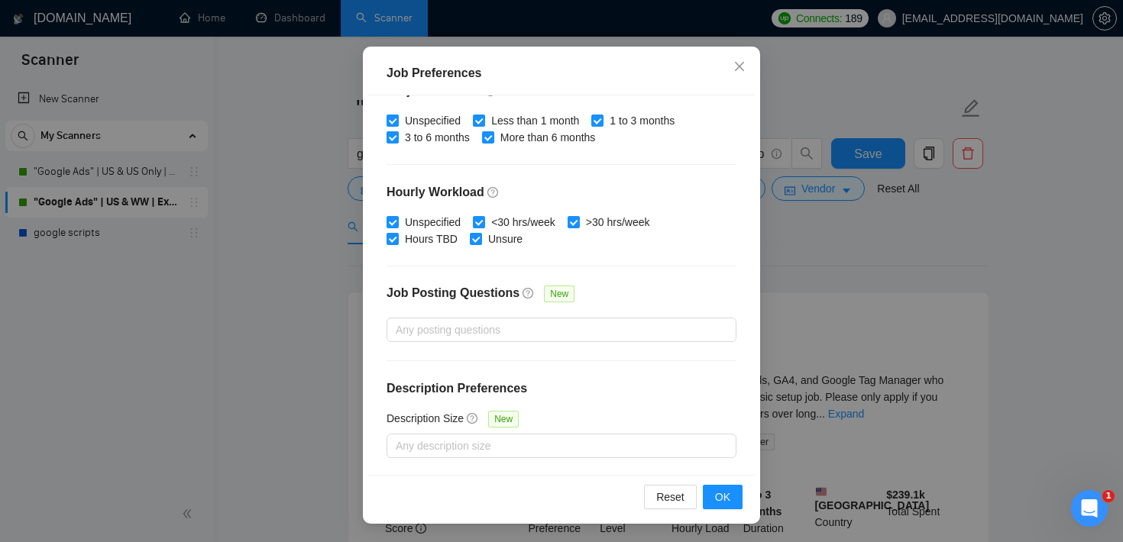
scroll to position [24, 0]
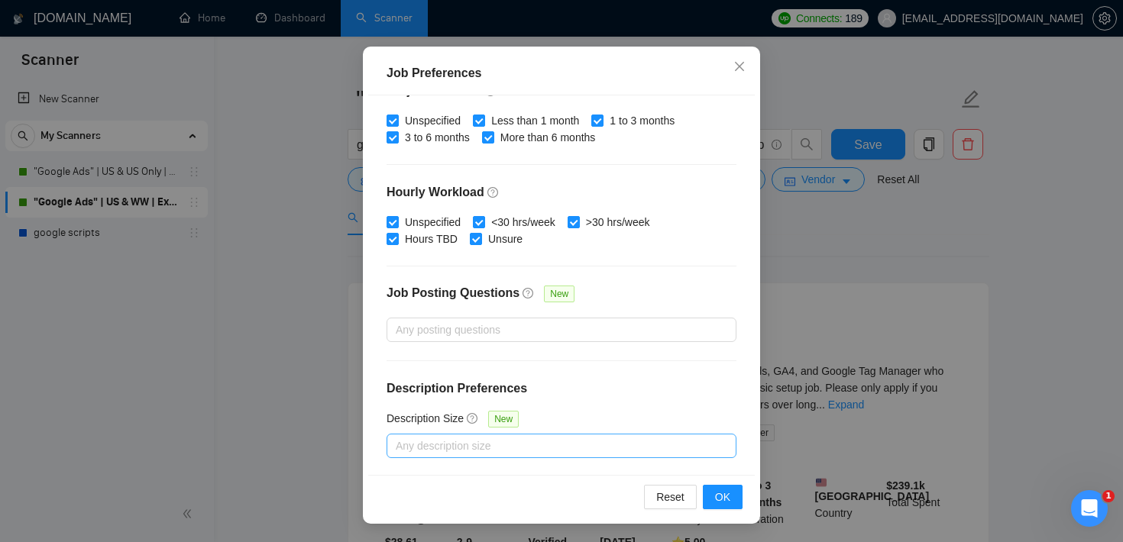
click at [492, 444] on div at bounding box center [553, 446] width 327 height 18
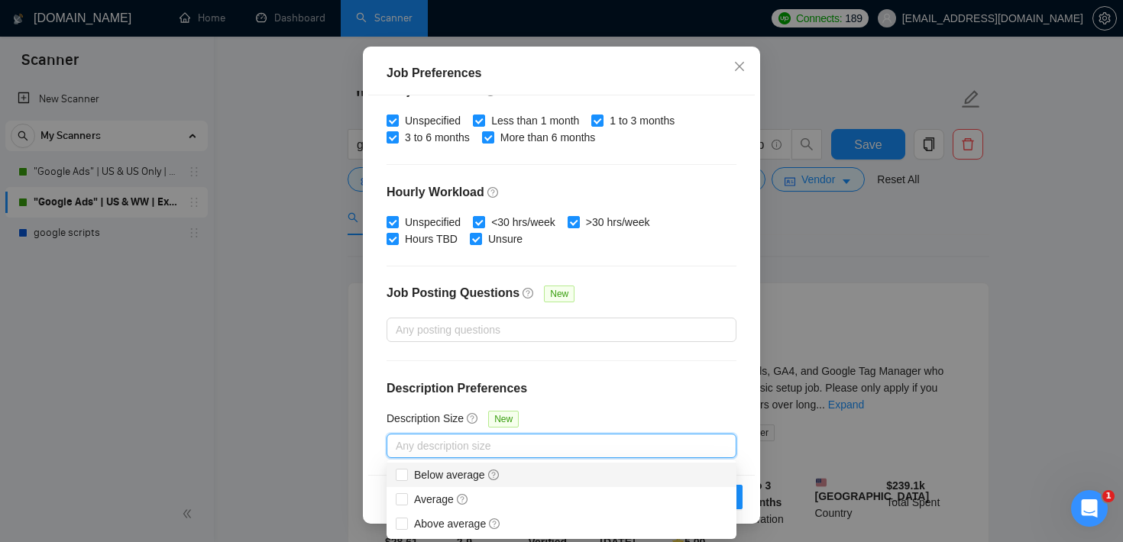
click at [771, 241] on div "Job Preferences Budget Project Type All Fixed Price Hourly Rate Fixed Price Bud…" at bounding box center [561, 271] width 1123 height 542
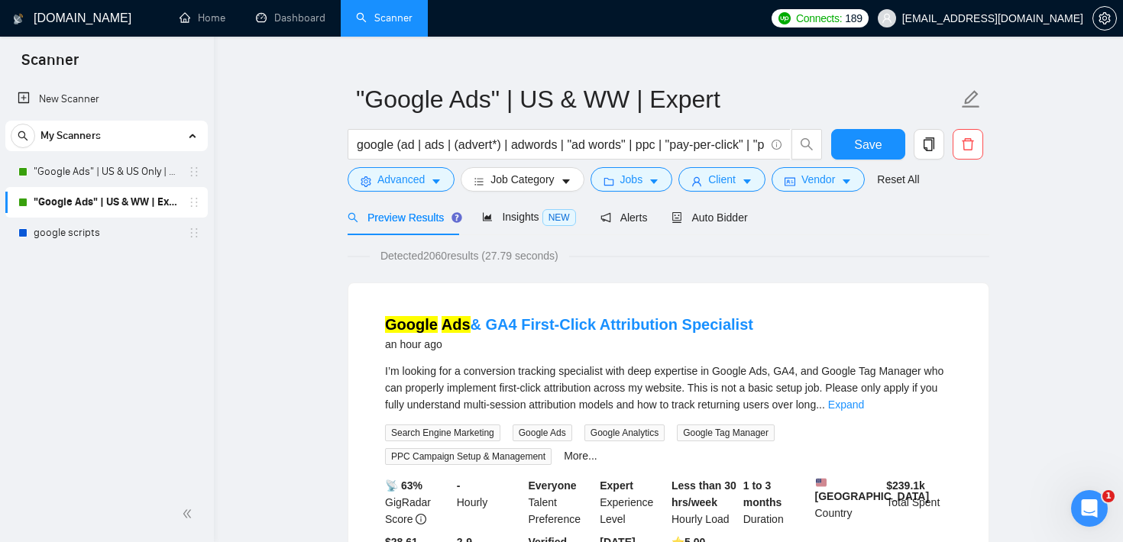
scroll to position [45, 0]
click at [751, 183] on icon "caret-down" at bounding box center [747, 181] width 11 height 11
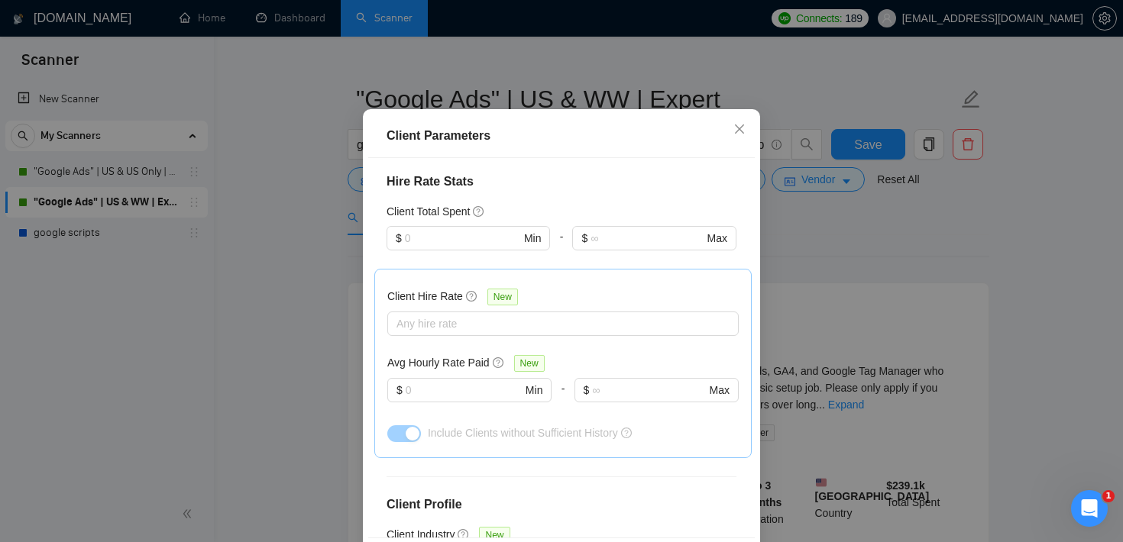
scroll to position [374, 0]
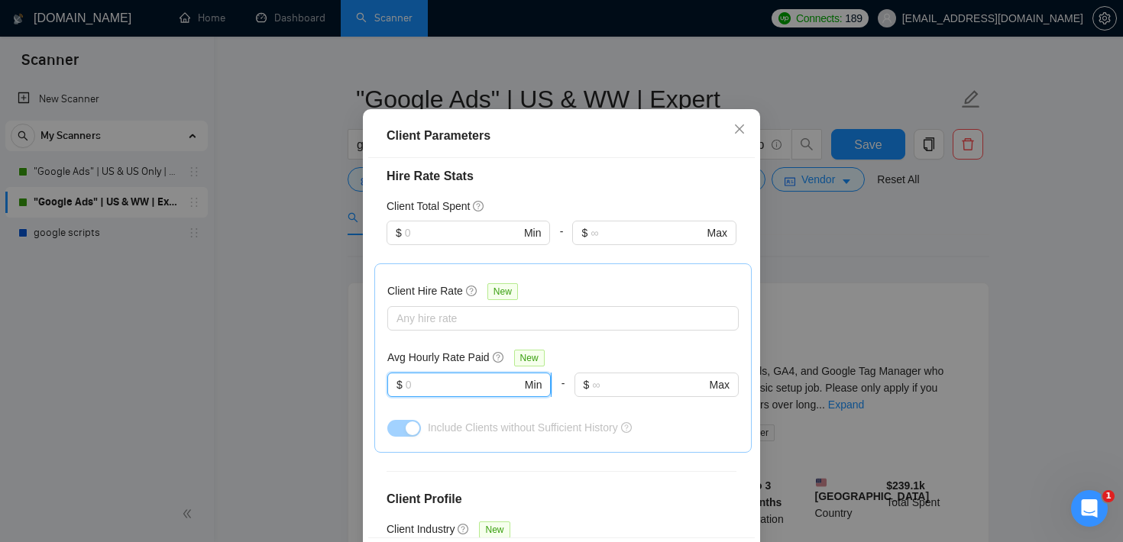
click at [460, 393] on input "text" at bounding box center [464, 385] width 116 height 17
click at [468, 328] on div at bounding box center [555, 318] width 329 height 18
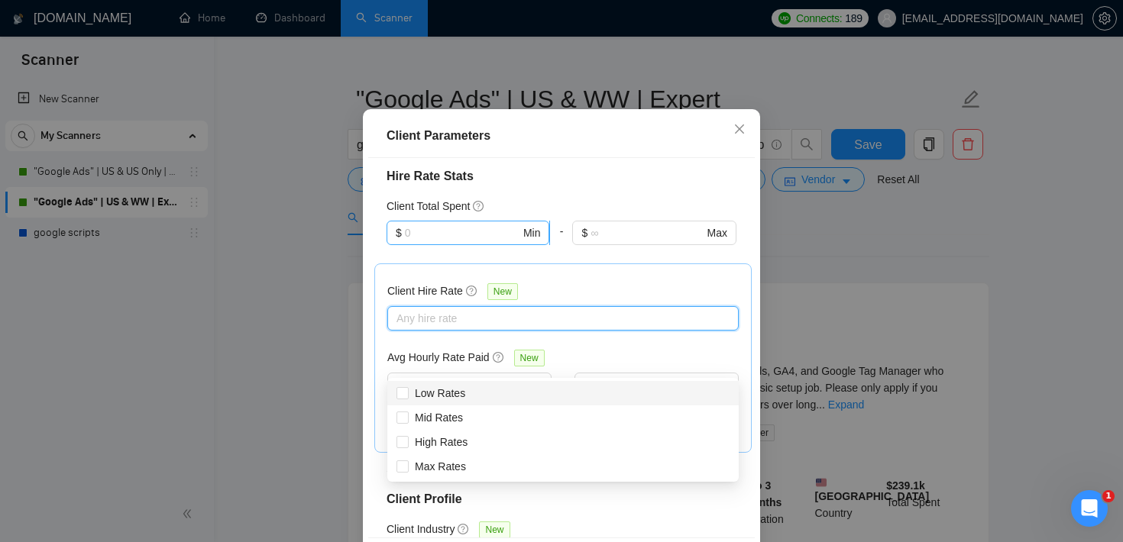
click at [463, 241] on input "text" at bounding box center [462, 233] width 115 height 17
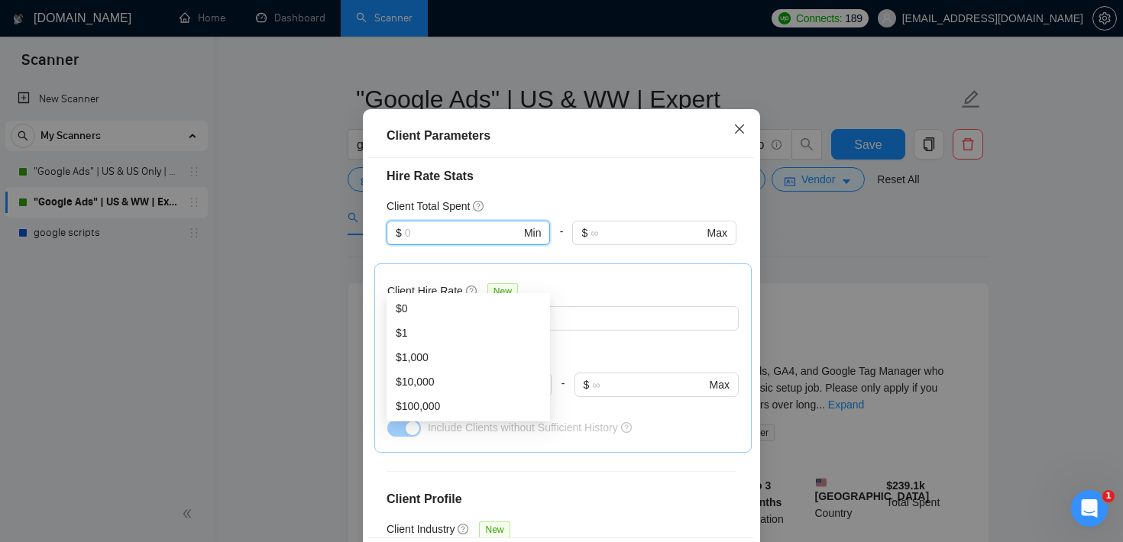
click at [734, 135] on icon "close" at bounding box center [739, 129] width 12 height 12
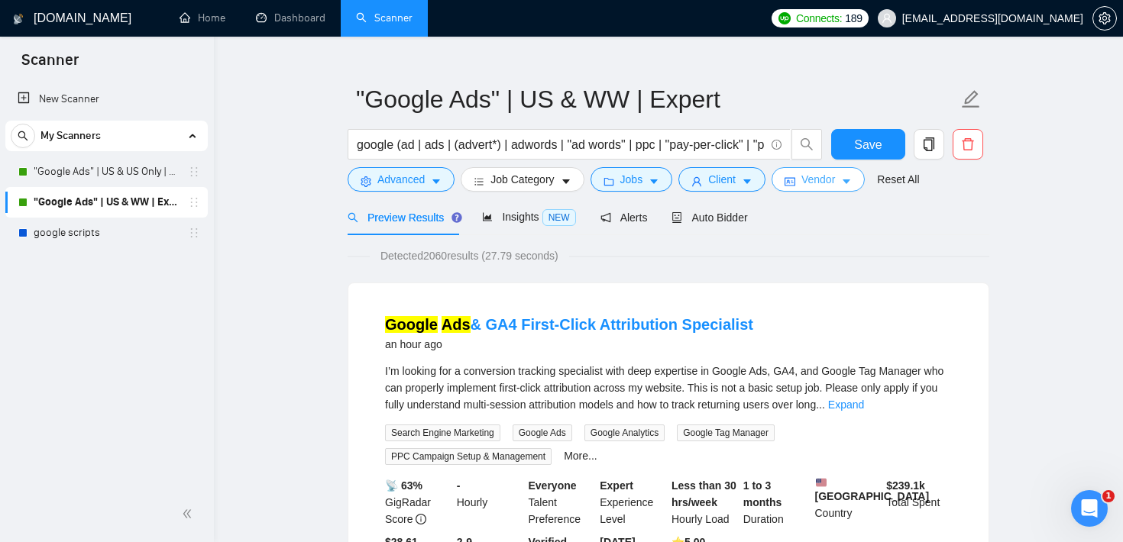
click at [818, 188] on span "Vendor" at bounding box center [818, 179] width 34 height 17
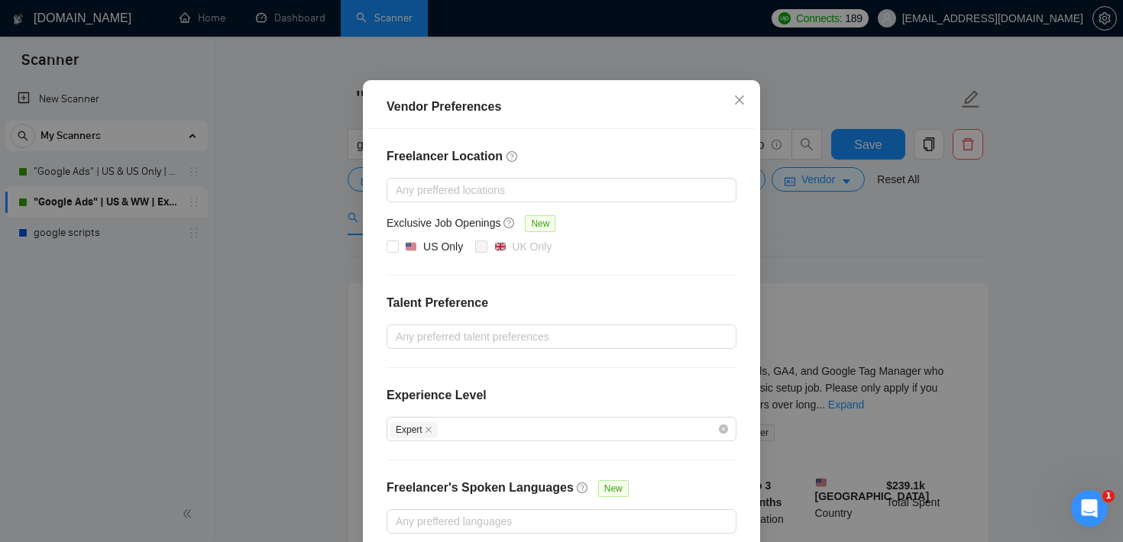
click at [1046, 175] on div "Vendor Preferences Freelancer Location Any preffered locations Exclusive Job Op…" at bounding box center [561, 271] width 1123 height 542
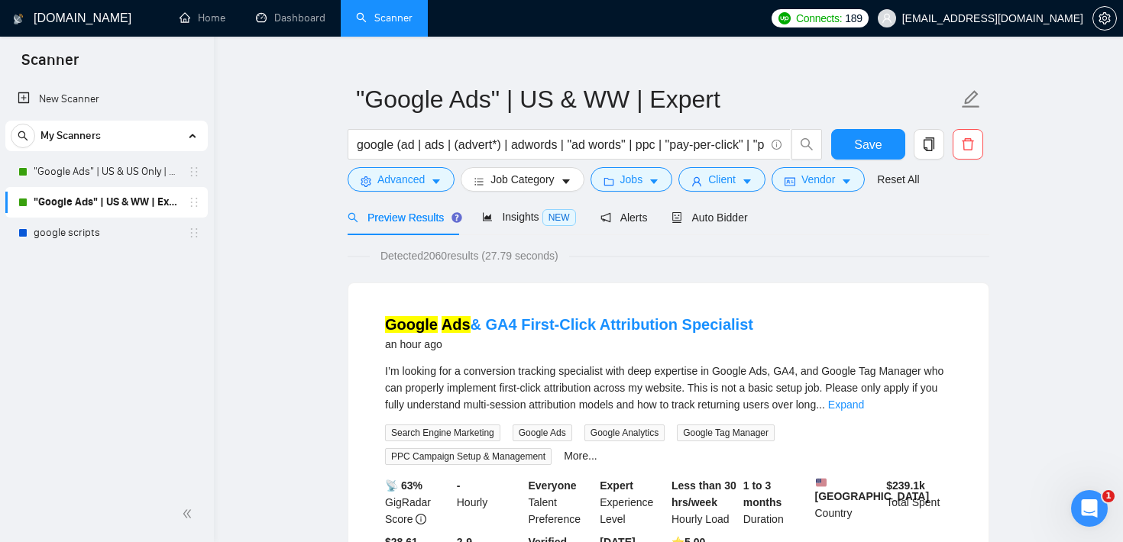
drag, startPoint x: 427, startPoint y: 255, endPoint x: 490, endPoint y: 257, distance: 63.4
click at [490, 257] on span "Detected 2060 results (27.79 seconds)" at bounding box center [469, 256] width 199 height 17
click at [667, 251] on div "Detected 2060 results (27.79 seconds)" at bounding box center [669, 256] width 642 height 17
click at [646, 190] on button "Jobs" at bounding box center [632, 179] width 83 height 24
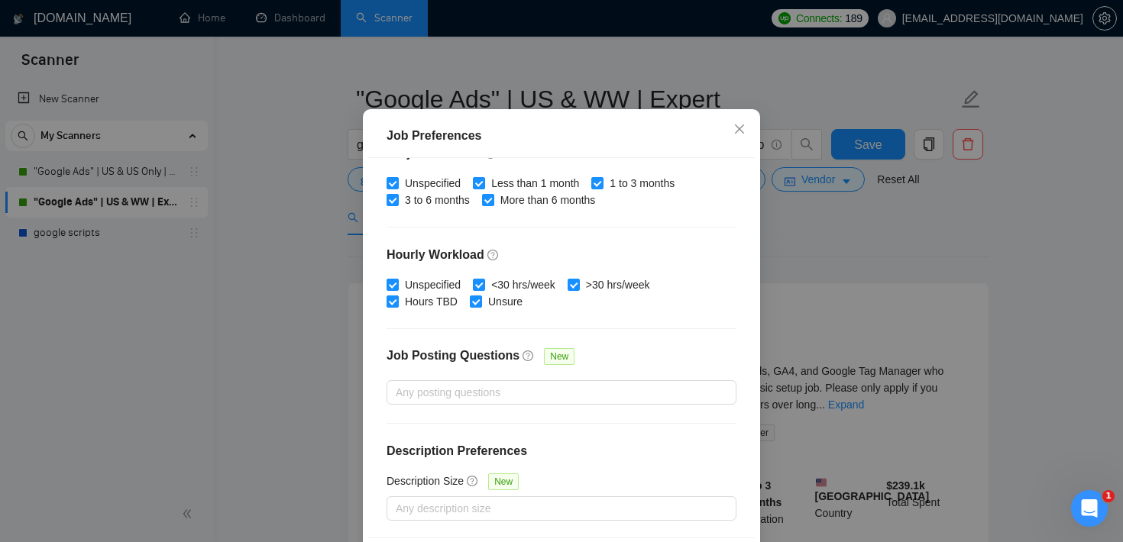
click at [882, 231] on div "Job Preferences Budget Project Type All Fixed Price Hourly Rate Fixed Price Bud…" at bounding box center [561, 271] width 1123 height 542
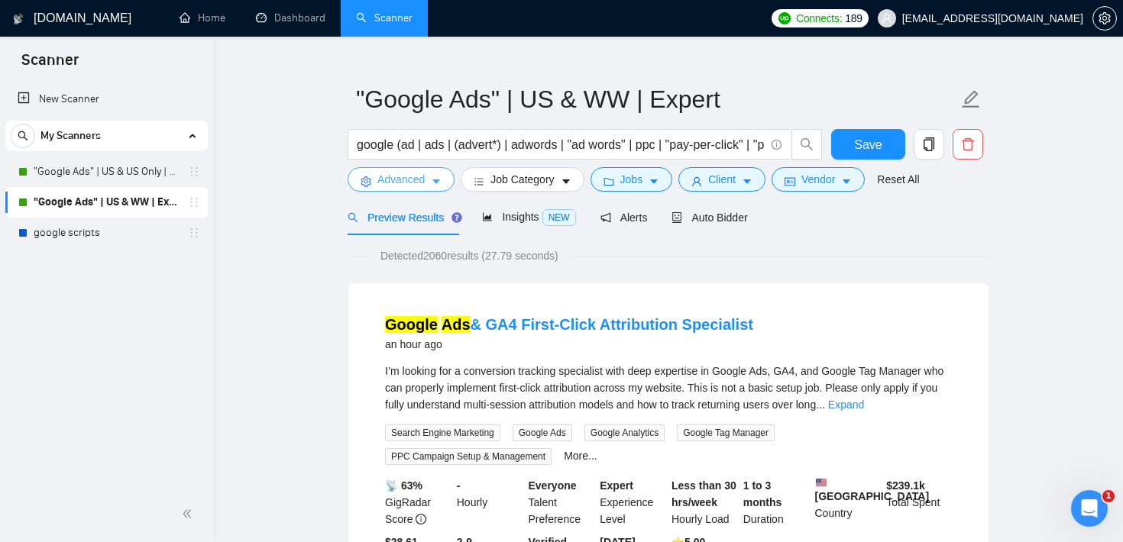
click at [429, 176] on button "Advanced" at bounding box center [401, 179] width 107 height 24
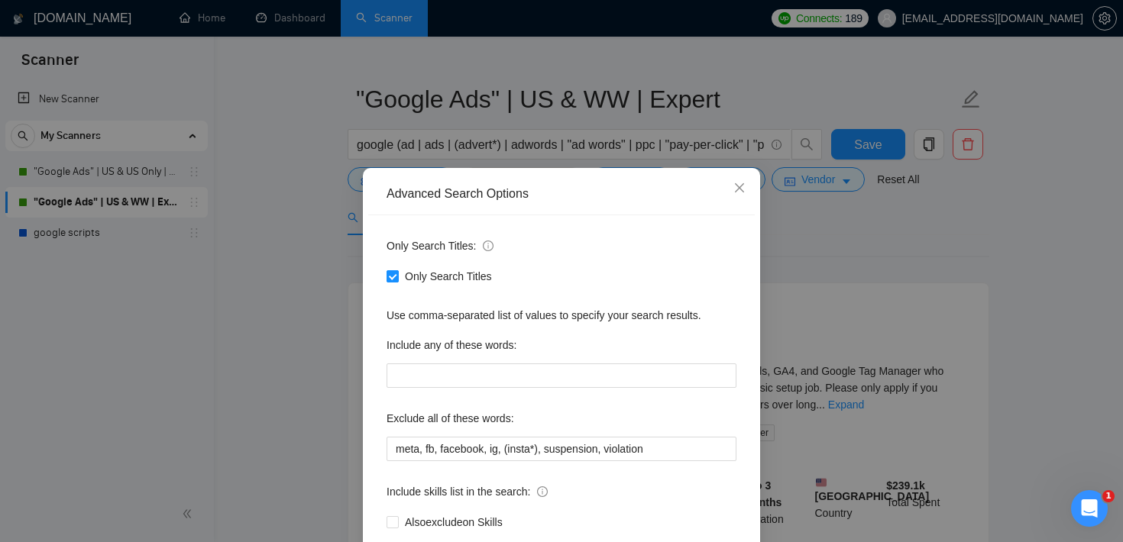
click at [393, 277] on input "Only Search Titles" at bounding box center [392, 275] width 11 height 11
checkbox input "false"
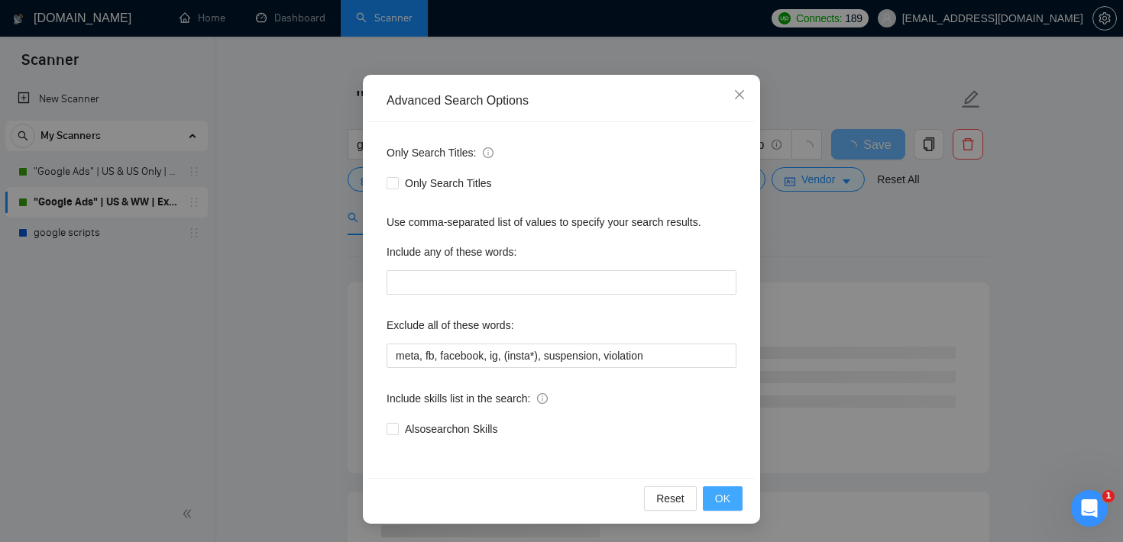
click at [716, 494] on span "OK" at bounding box center [722, 498] width 15 height 17
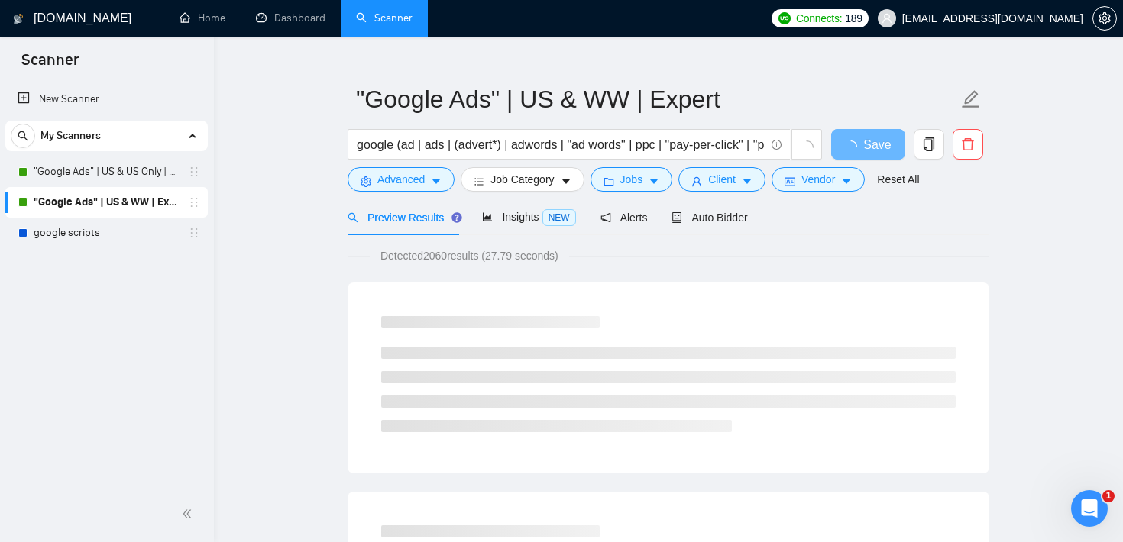
scroll to position [17, 0]
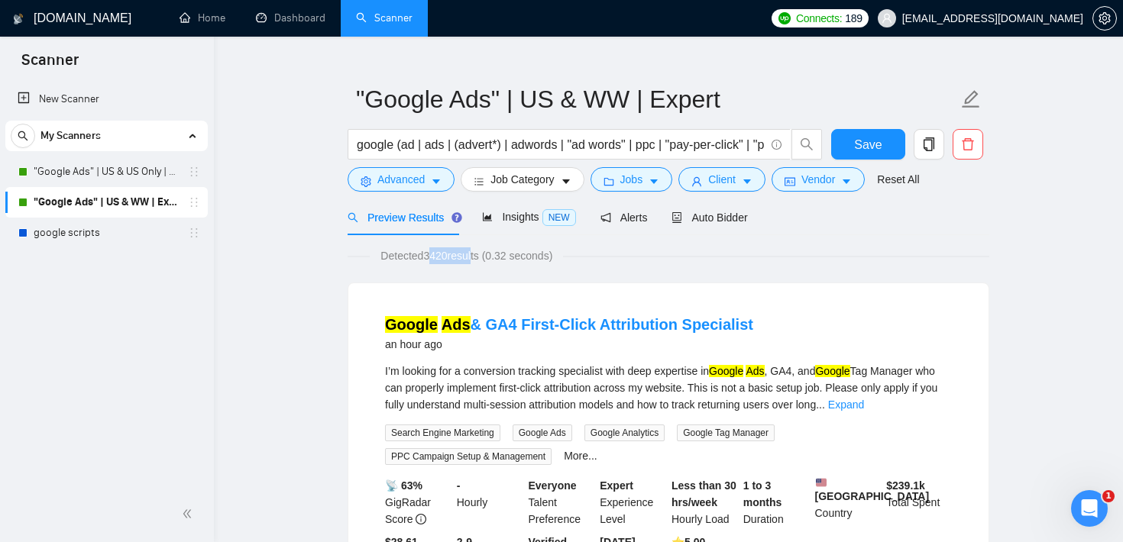
drag, startPoint x: 428, startPoint y: 257, endPoint x: 480, endPoint y: 258, distance: 52.0
click at [480, 258] on span "Detected 3420 results (0.32 seconds)" at bounding box center [466, 256] width 193 height 17
click at [658, 182] on icon "caret-down" at bounding box center [654, 182] width 8 height 5
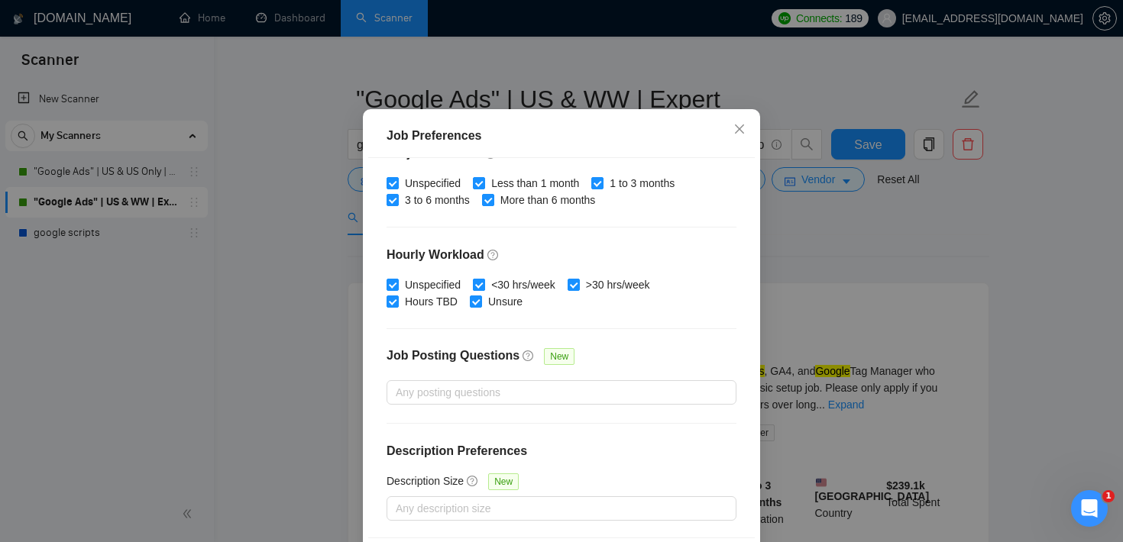
click at [481, 290] on input "<30 hrs/week" at bounding box center [478, 284] width 11 height 11
checkbox input "false"
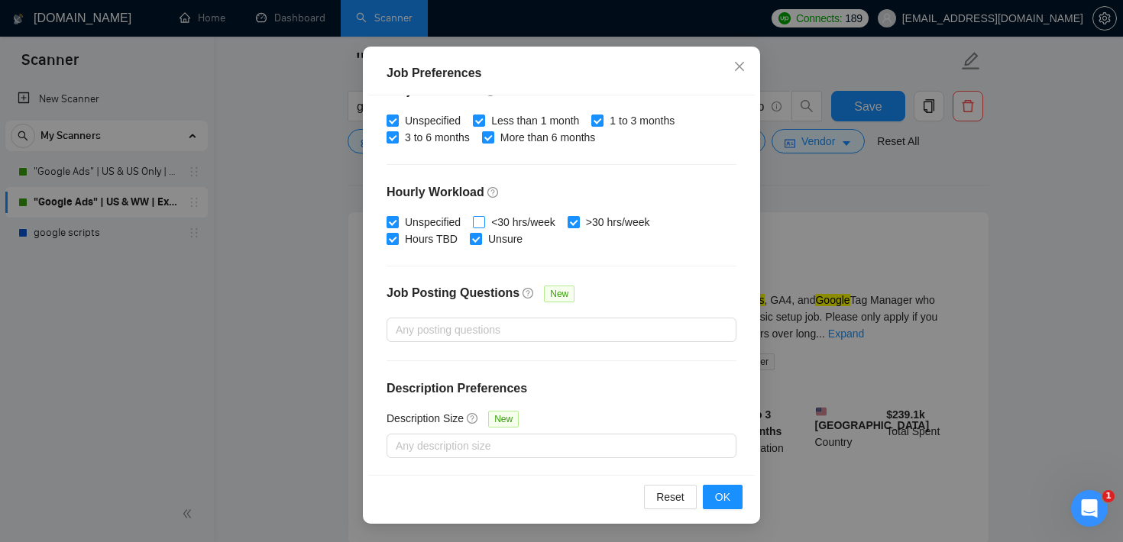
scroll to position [154, 0]
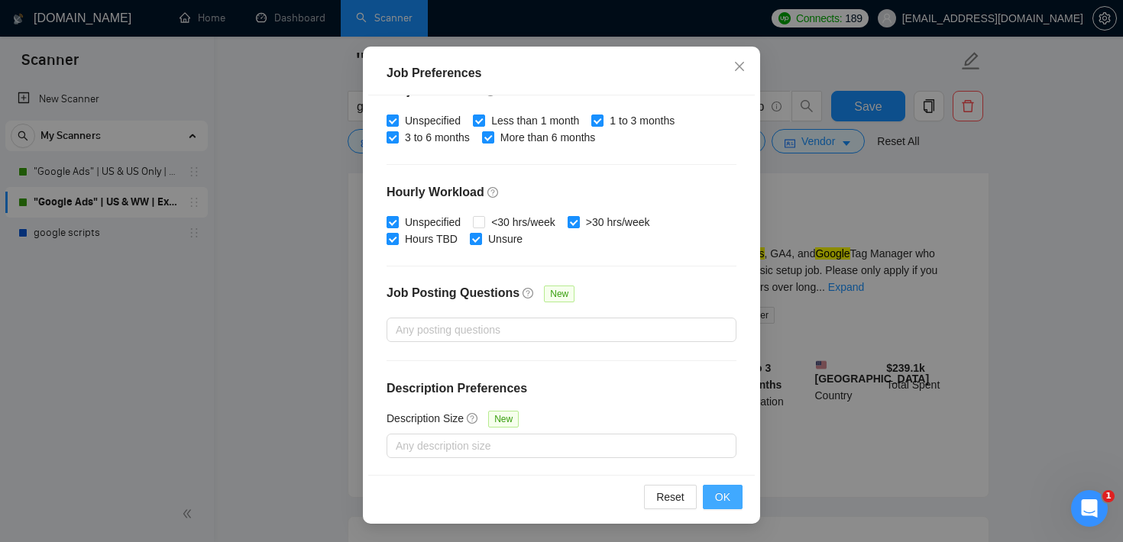
click at [717, 492] on span "OK" at bounding box center [722, 497] width 15 height 17
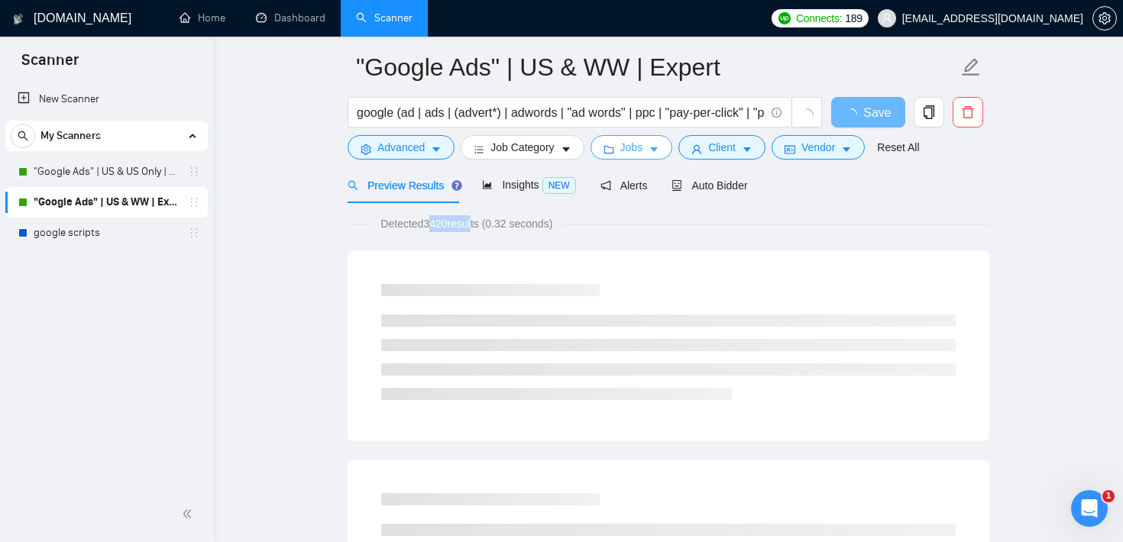
scroll to position [24, 0]
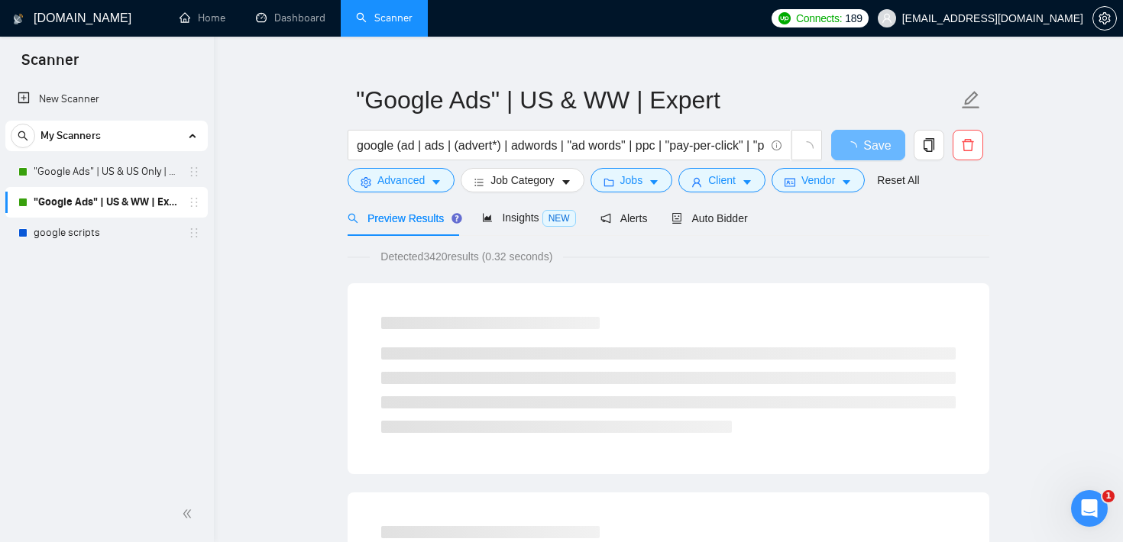
click at [361, 258] on div "Detected 3420 results (0.32 seconds)" at bounding box center [669, 256] width 642 height 17
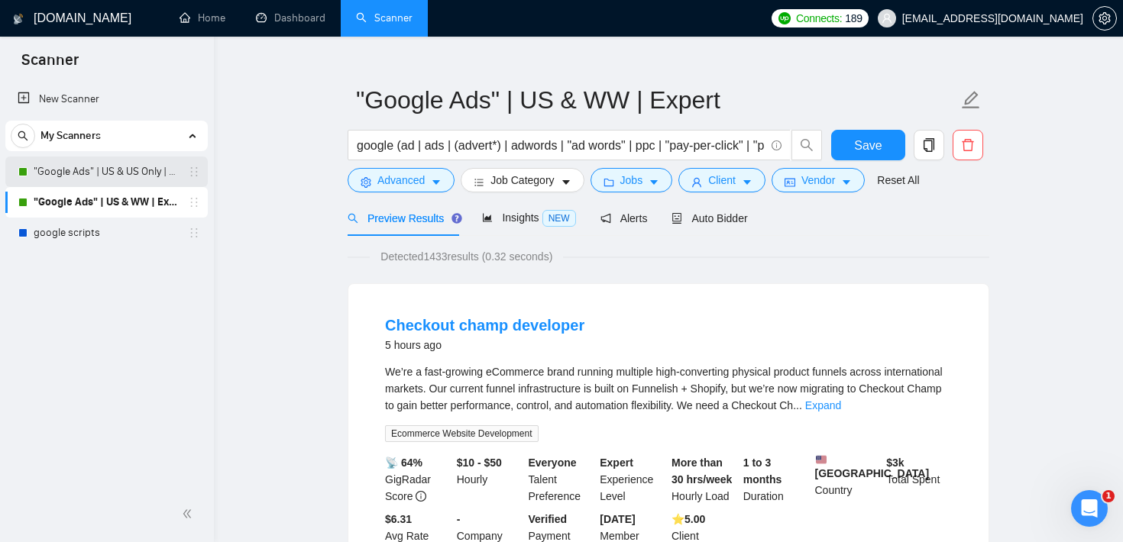
click at [50, 171] on link ""Google Ads" | US & US Only | Expert" at bounding box center [106, 172] width 145 height 31
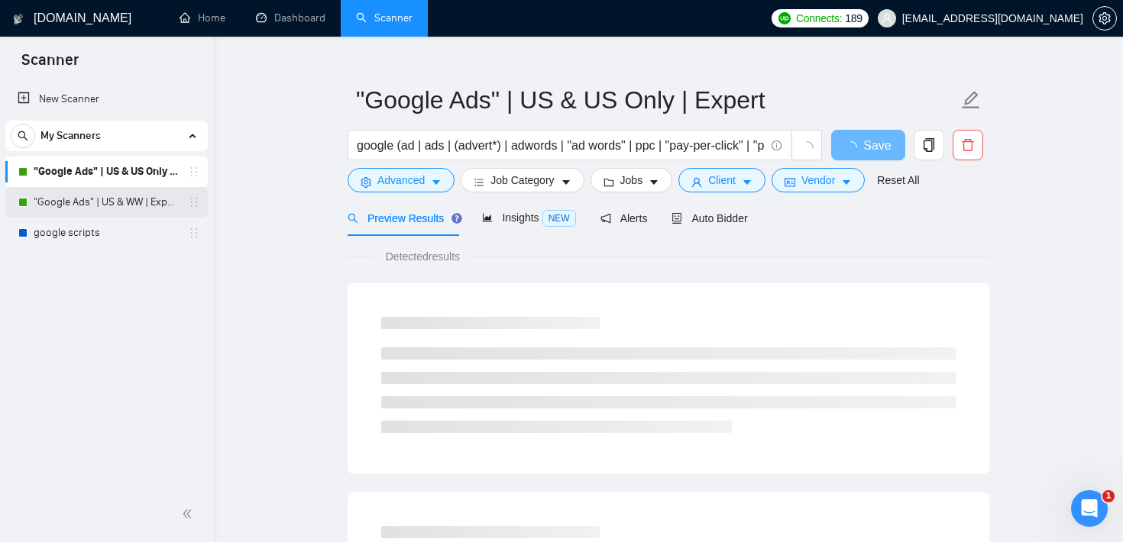
click at [60, 196] on link ""Google Ads" | US & WW | Expert" at bounding box center [106, 202] width 145 height 31
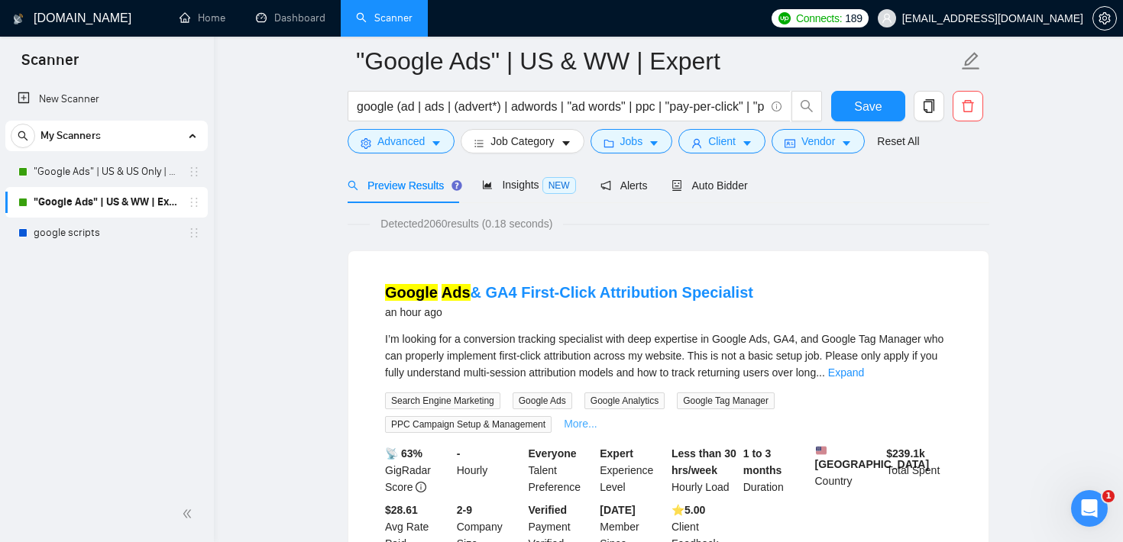
click at [586, 419] on link "More..." at bounding box center [581, 424] width 34 height 12
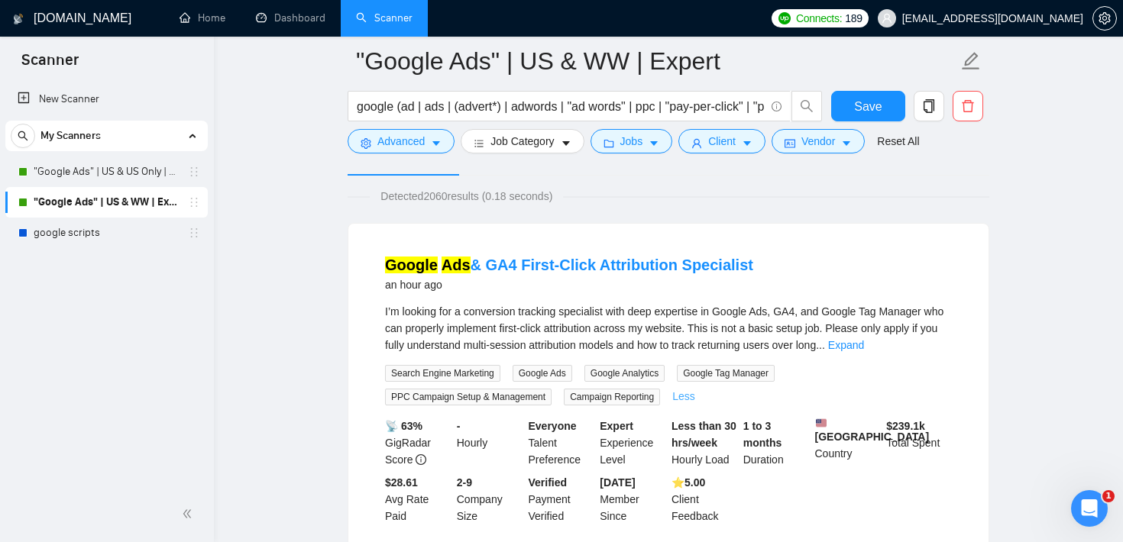
scroll to position [121, 0]
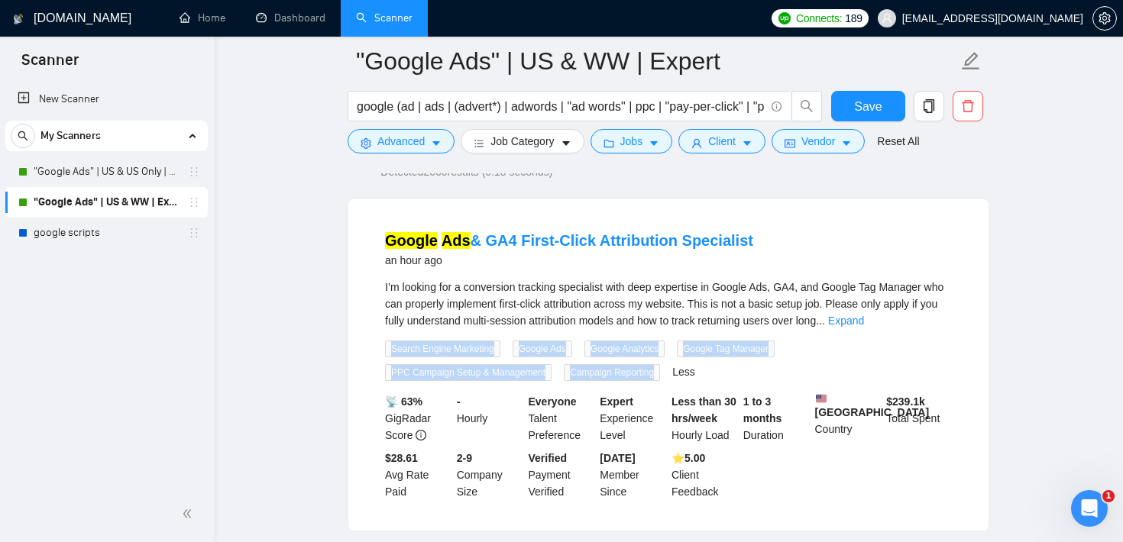
drag, startPoint x: 668, startPoint y: 371, endPoint x: 371, endPoint y: 351, distance: 297.1
click at [371, 351] on li "Google Ads & GA4 First-Click Attribution Specialist an hour ago I’m looking for…" at bounding box center [669, 365] width 604 height 295
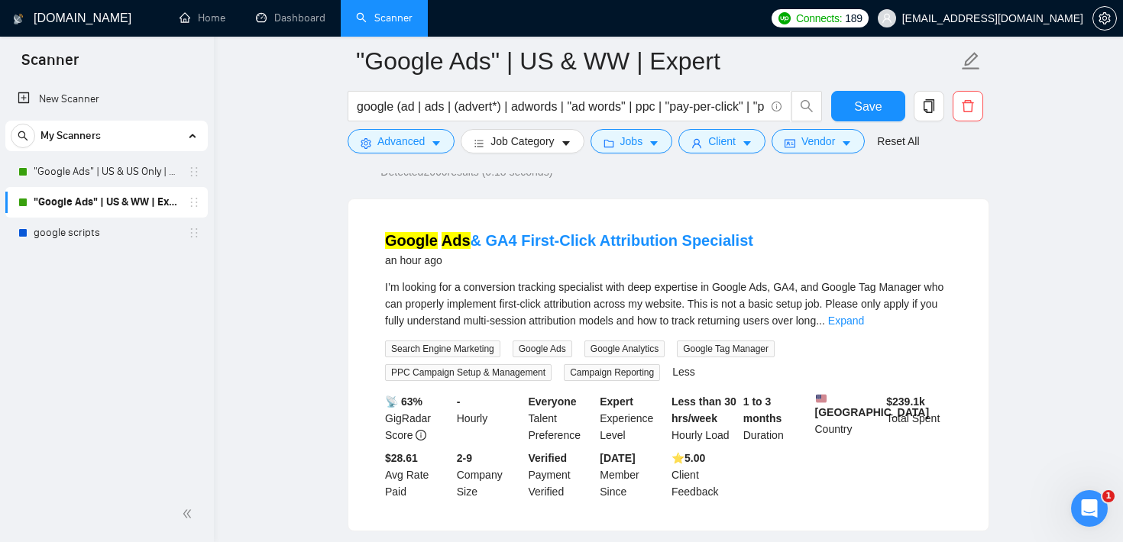
click at [365, 348] on div "Google Ads & GA4 First-Click Attribution Specialist an hour ago I’m looking for…" at bounding box center [668, 365] width 640 height 332
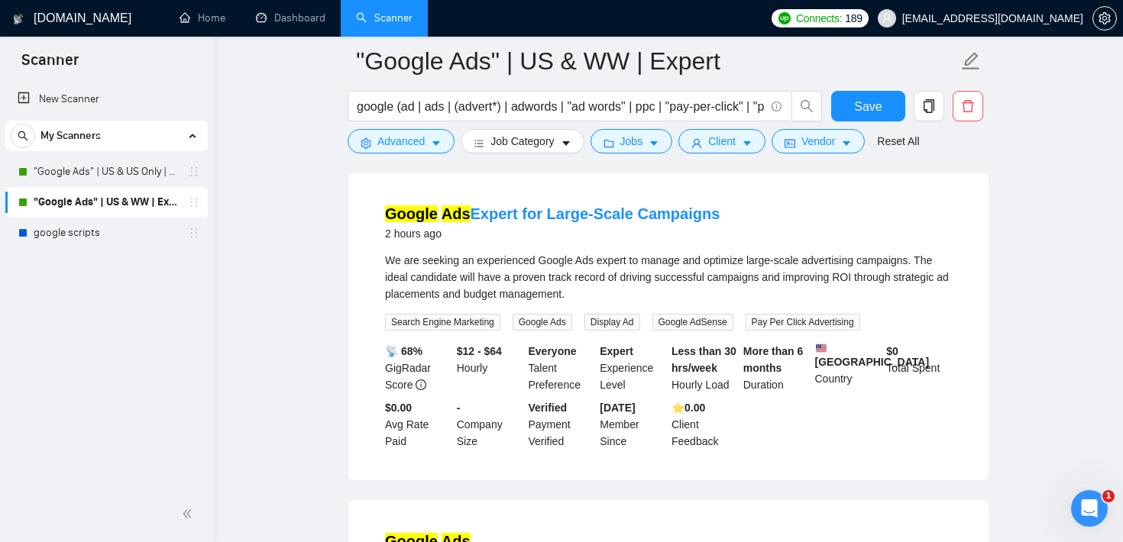
scroll to position [500, 0]
click at [419, 144] on span "Advanced" at bounding box center [400, 141] width 47 height 17
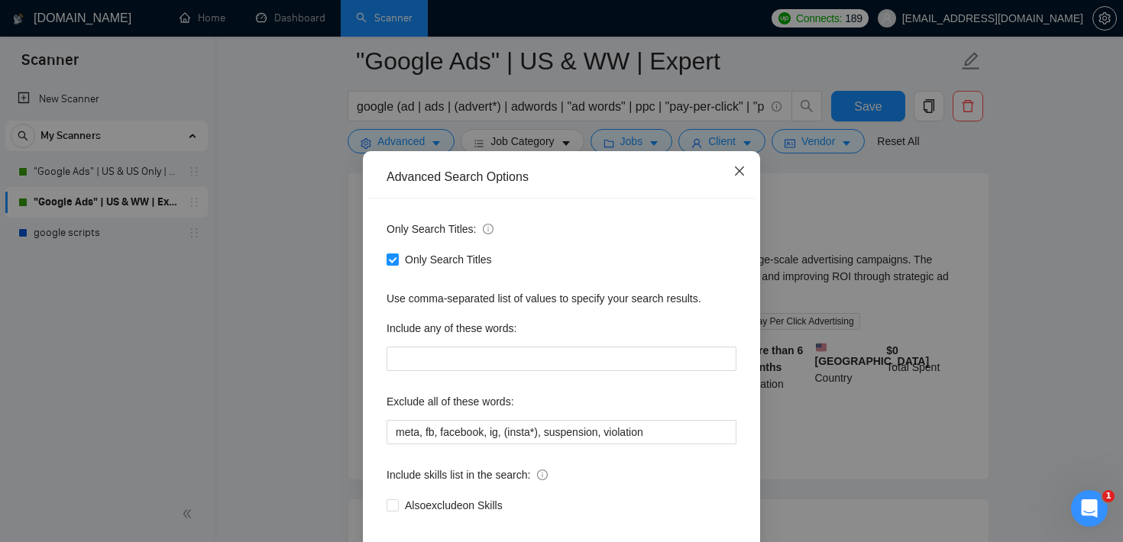
click at [753, 187] on span "Close" at bounding box center [739, 171] width 41 height 41
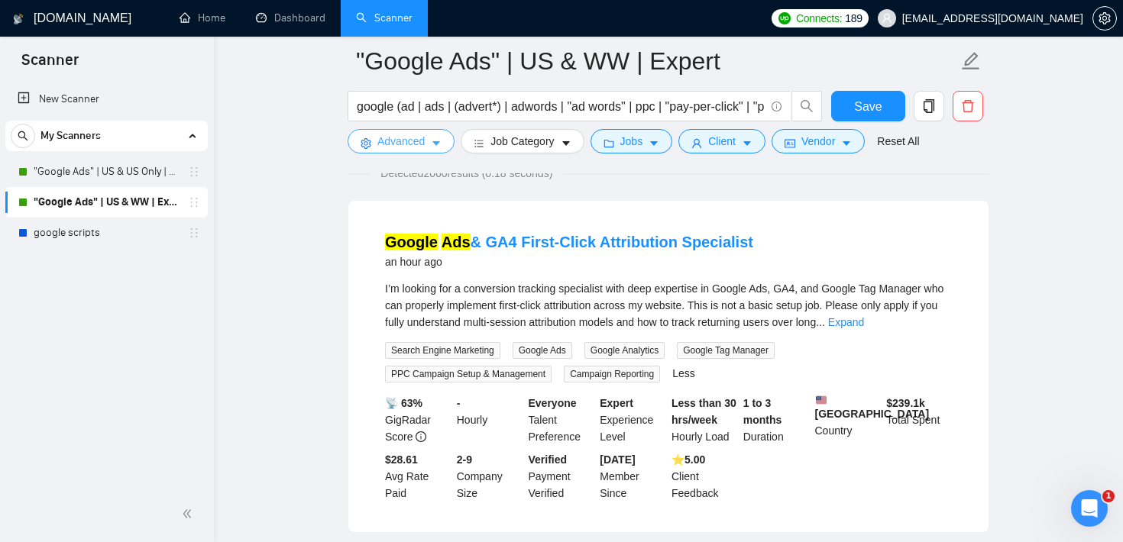
scroll to position [0, 0]
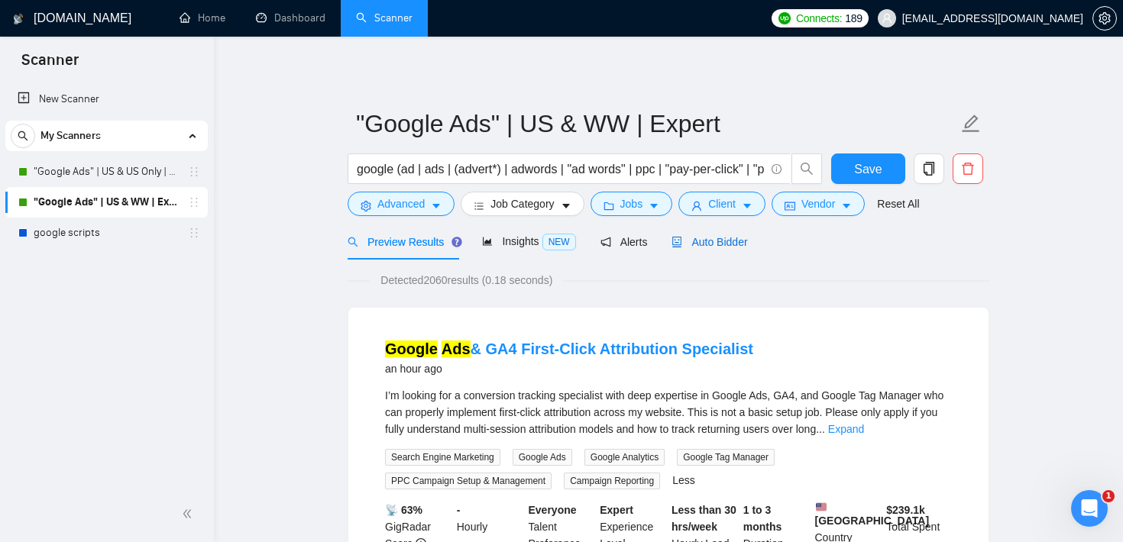
click at [747, 244] on span "Auto Bidder" at bounding box center [710, 242] width 76 height 12
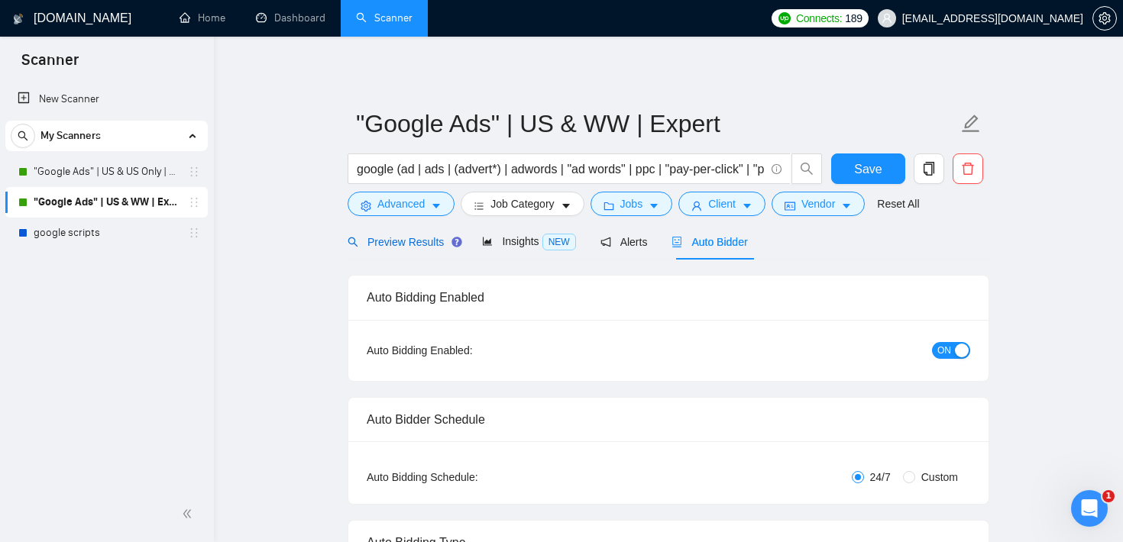
click at [437, 245] on span "Preview Results" at bounding box center [403, 242] width 110 height 12
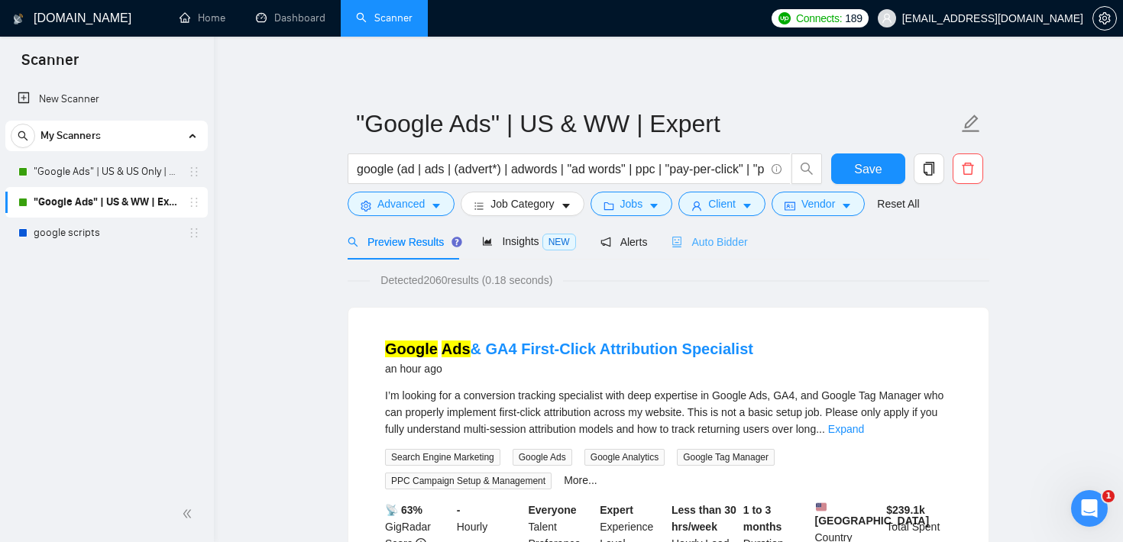
click at [734, 232] on div "Auto Bidder" at bounding box center [710, 242] width 76 height 36
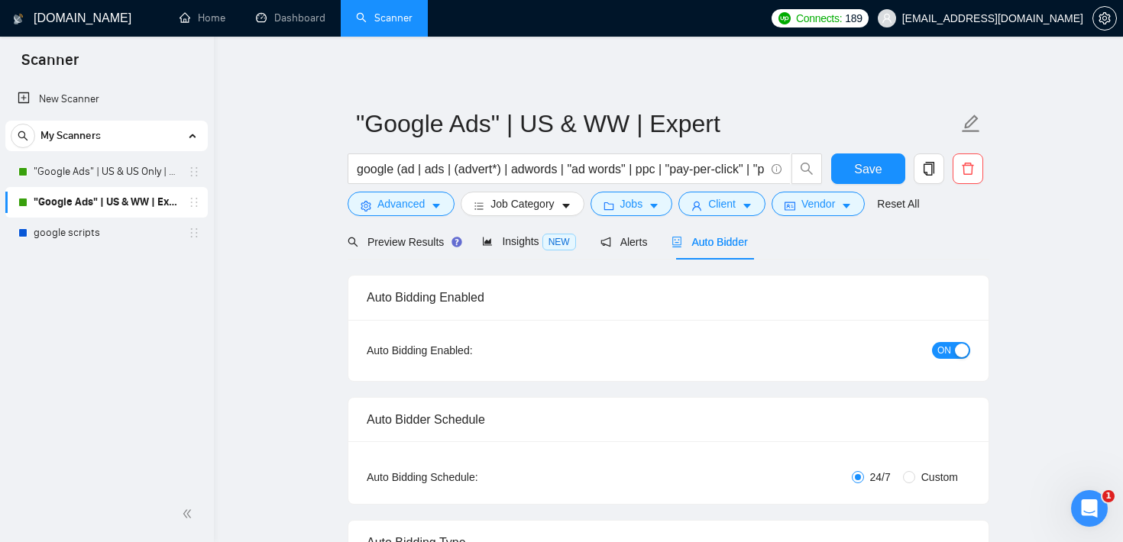
checkbox input "true"
click at [987, 214] on form ""Google Ads" | US & WW | Expert google (ad | ads | (advert*) | adwords | "ad wo…" at bounding box center [669, 161] width 642 height 125
click at [406, 244] on span "Preview Results" at bounding box center [403, 242] width 110 height 12
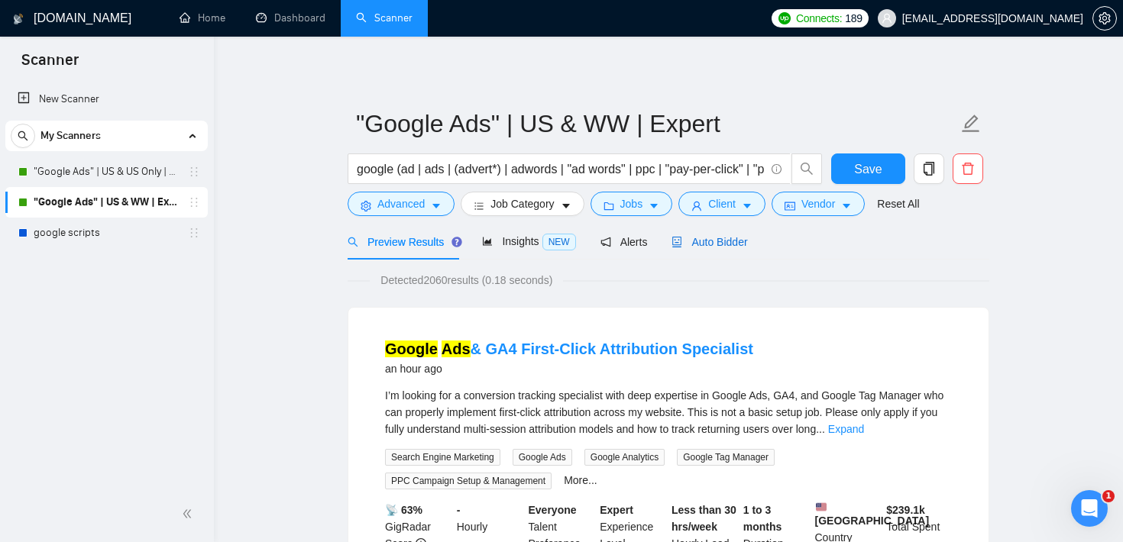
click at [719, 239] on span "Auto Bidder" at bounding box center [710, 242] width 76 height 12
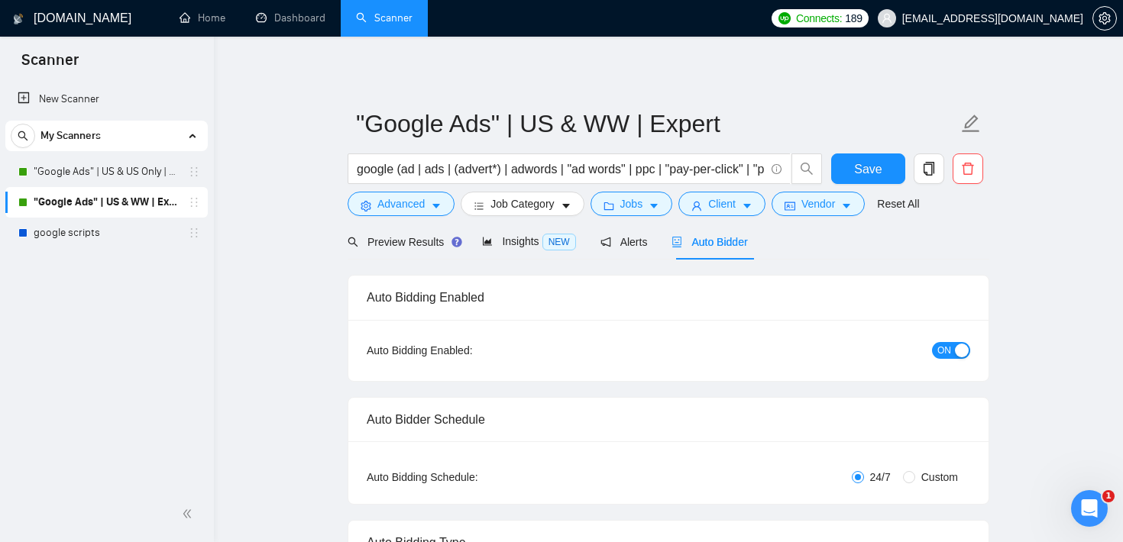
checkbox input "true"
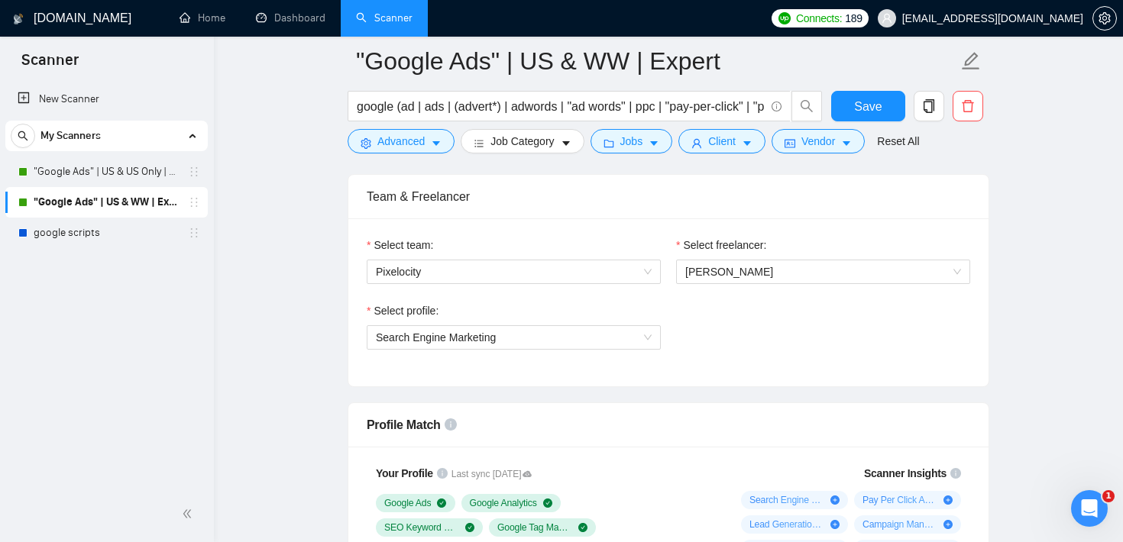
scroll to position [777, 0]
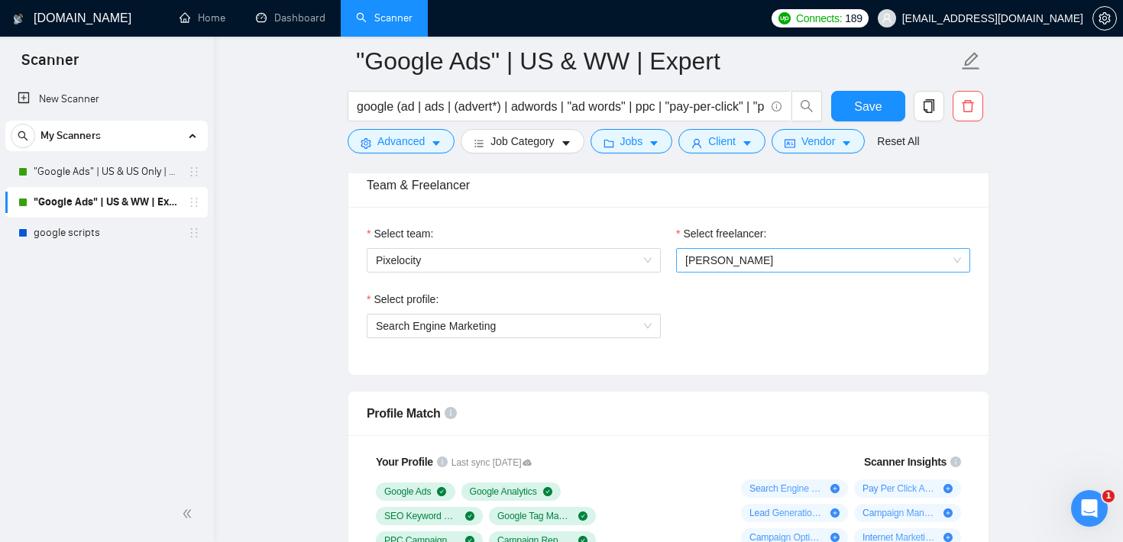
click at [829, 248] on div "[PERSON_NAME]" at bounding box center [823, 260] width 294 height 24
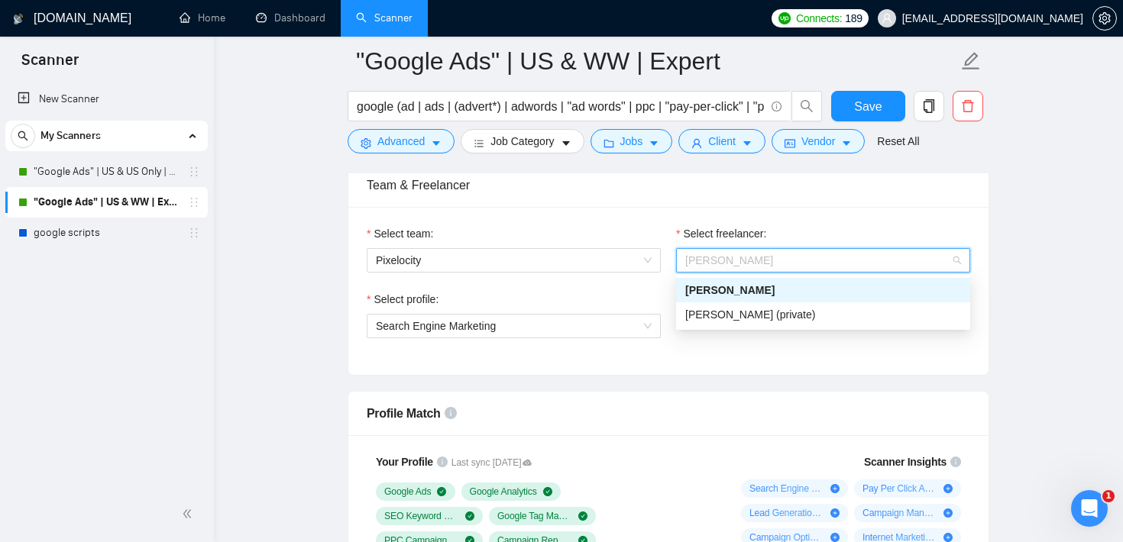
click at [801, 210] on div "Select team: Pixelocity Select freelancer: [PERSON_NAME] Select profile: Search…" at bounding box center [668, 291] width 640 height 168
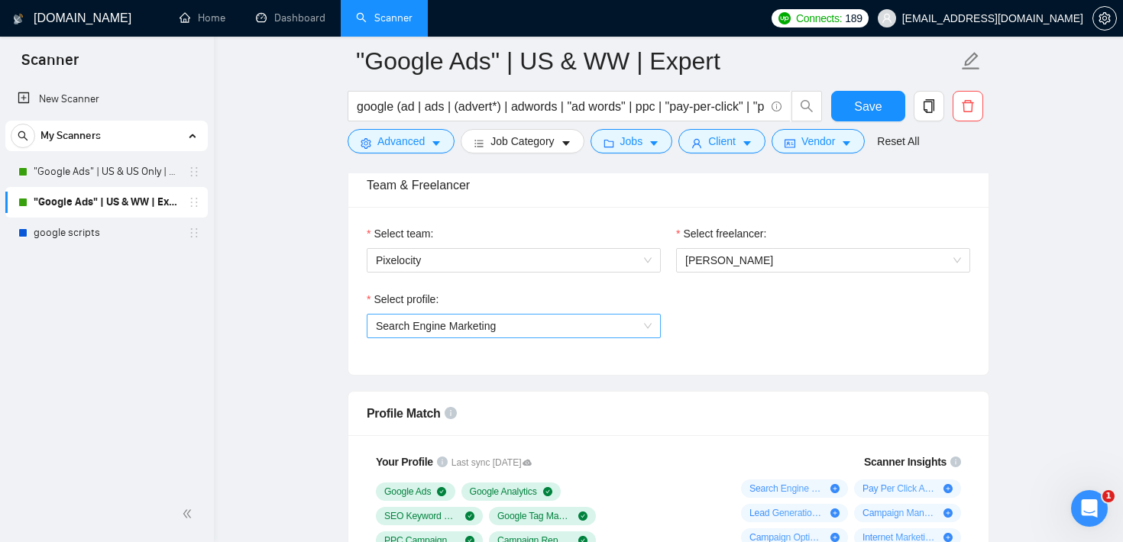
click at [557, 325] on span "Search Engine Marketing" at bounding box center [514, 326] width 276 height 23
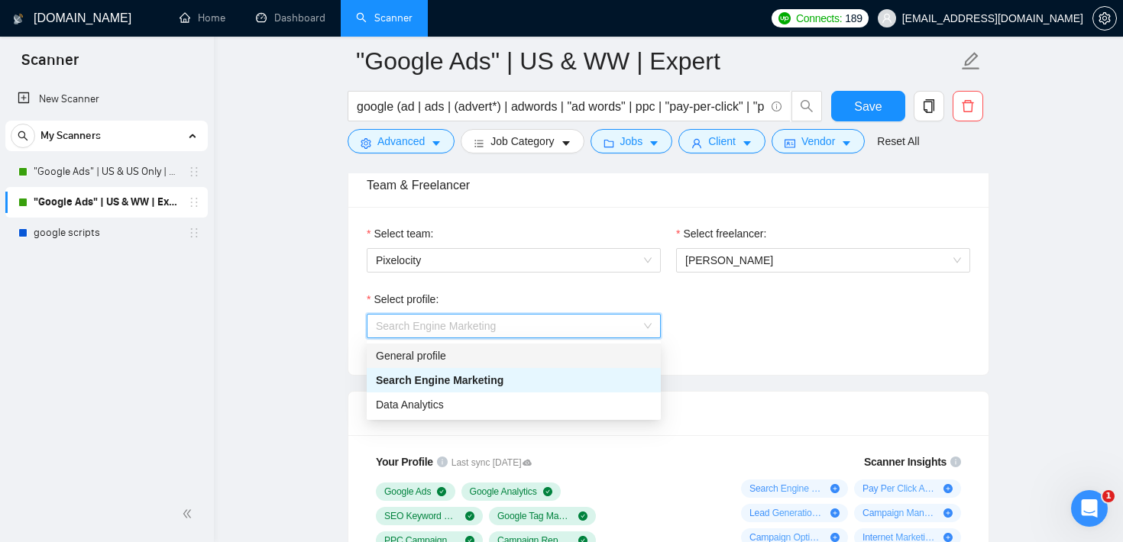
click at [659, 208] on div "Select team: Pixelocity Select freelancer: [PERSON_NAME] Select profile: Search…" at bounding box center [668, 291] width 640 height 168
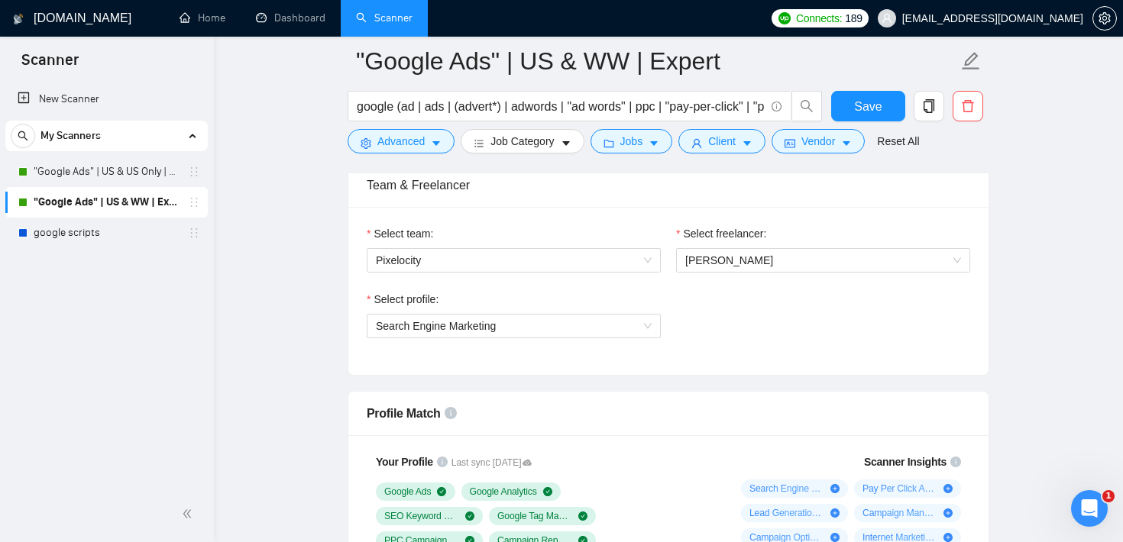
click at [672, 287] on div "Select freelancer: [PERSON_NAME]" at bounding box center [823, 258] width 309 height 66
click at [669, 288] on div "Select freelancer: [PERSON_NAME]" at bounding box center [823, 258] width 309 height 66
click at [693, 306] on div "Select profile: Search Engine Marketing" at bounding box center [668, 324] width 619 height 66
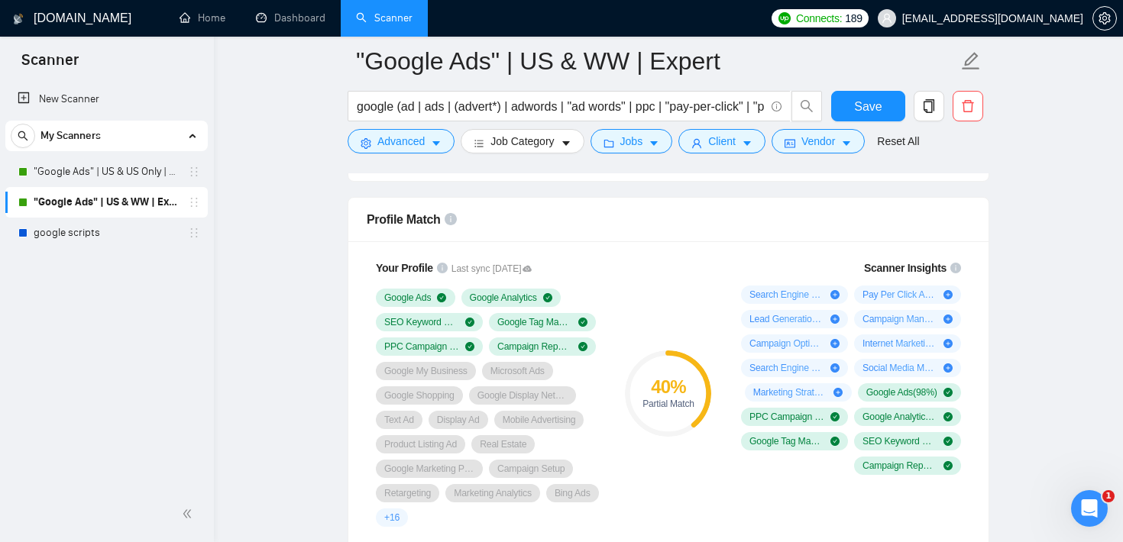
scroll to position [998, 0]
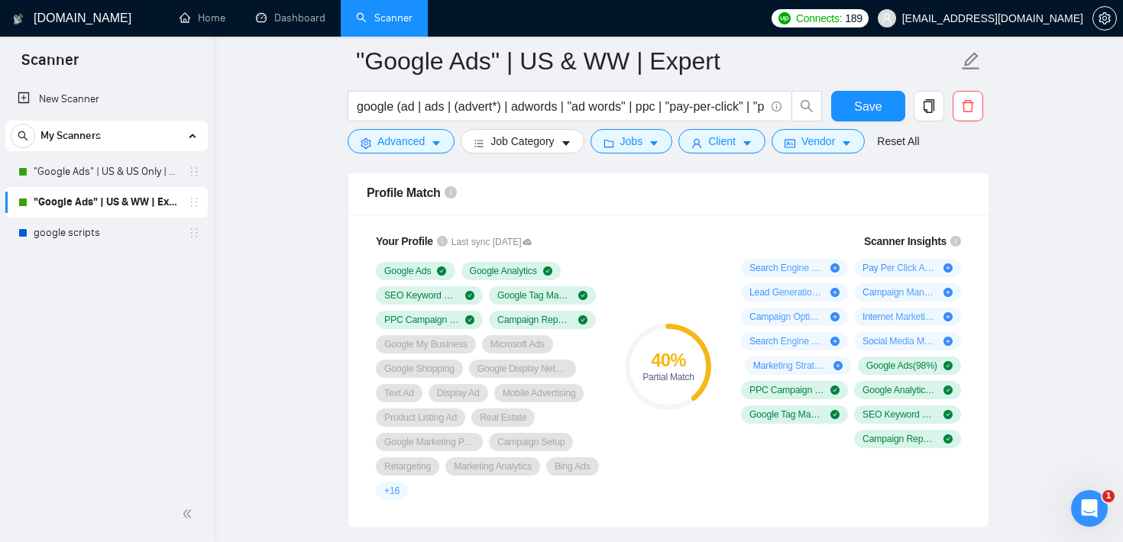
click at [653, 266] on div "40 % Partial Match" at bounding box center [668, 367] width 102 height 286
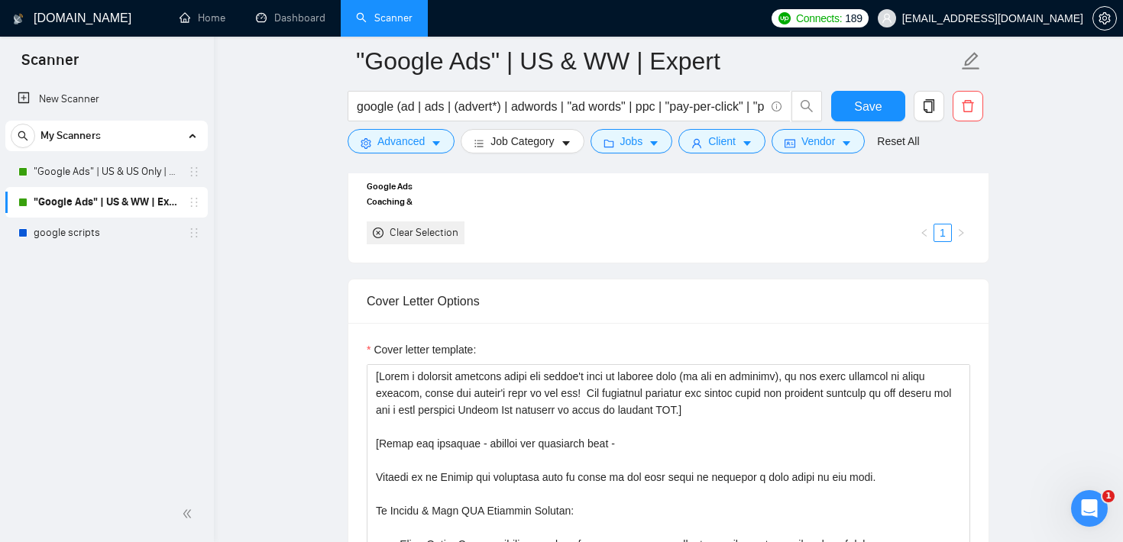
scroll to position [1564, 0]
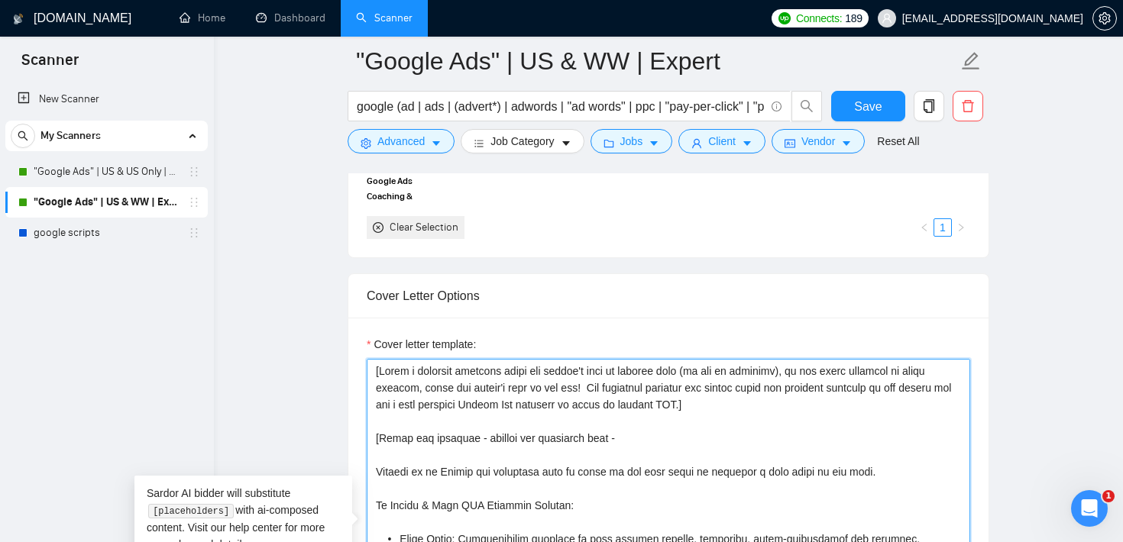
drag, startPoint x: 764, startPoint y: 406, endPoint x: 367, endPoint y: 355, distance: 400.7
click at [367, 355] on div "Cover letter template:" at bounding box center [669, 519] width 604 height 367
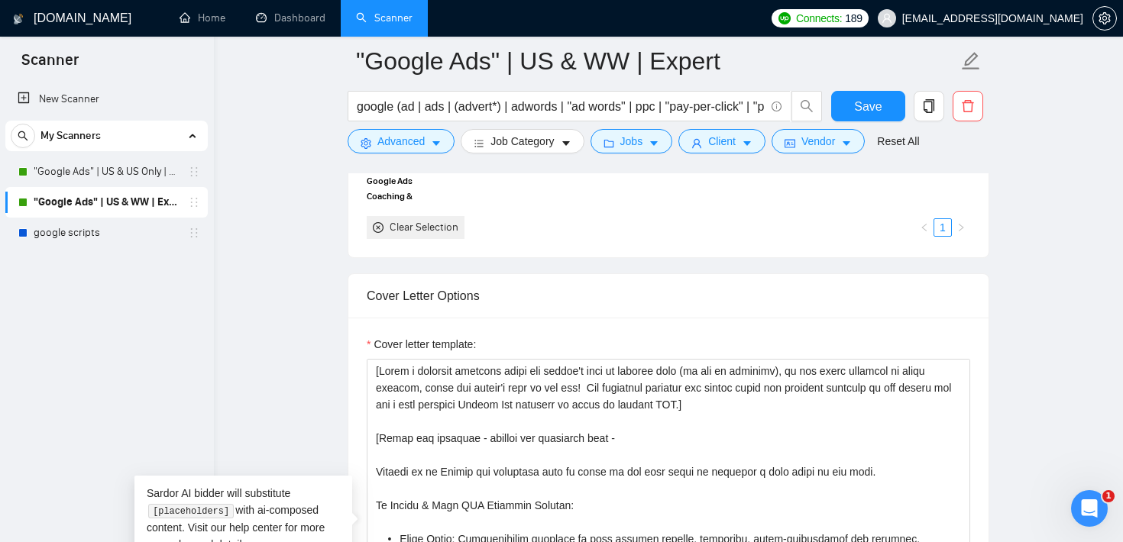
click at [514, 291] on div "Cover Letter Options" at bounding box center [669, 296] width 604 height 44
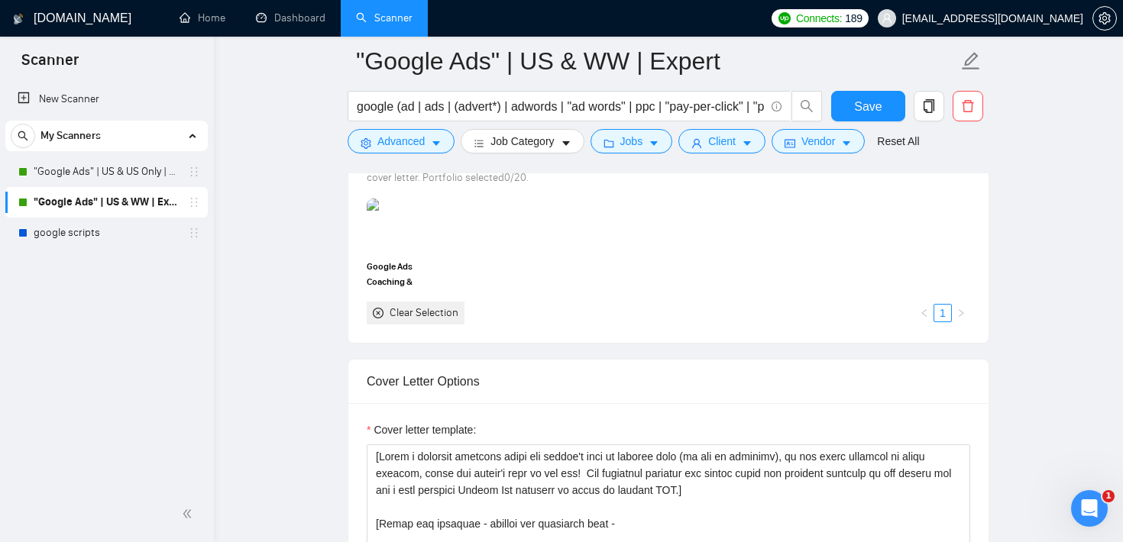
scroll to position [1474, 0]
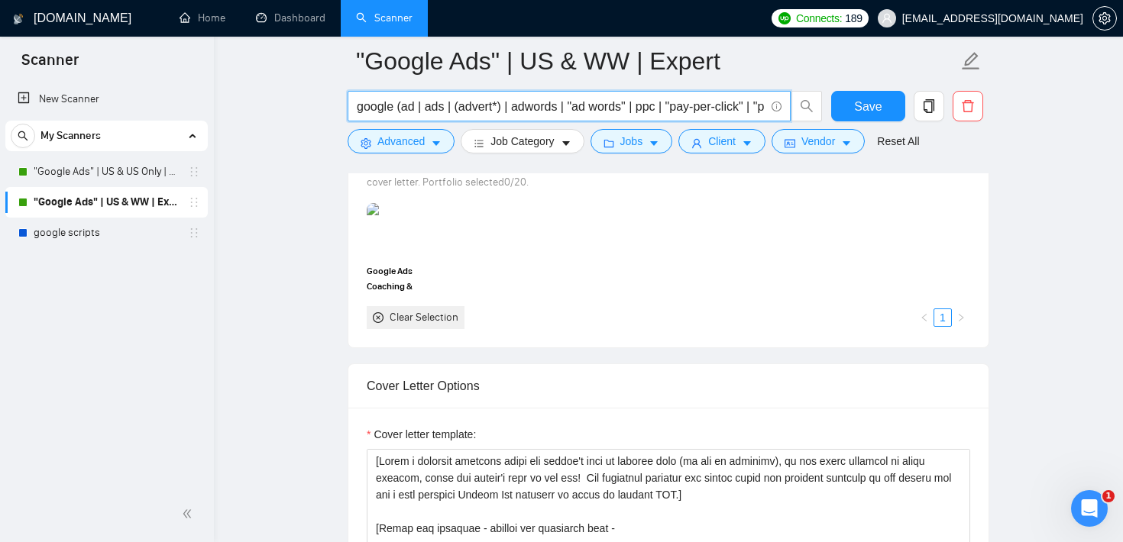
click at [360, 108] on input "google (ad | ads | (advert*) | adwords | "ad words" | ppc | "pay-per-click" | "…" at bounding box center [561, 106] width 408 height 19
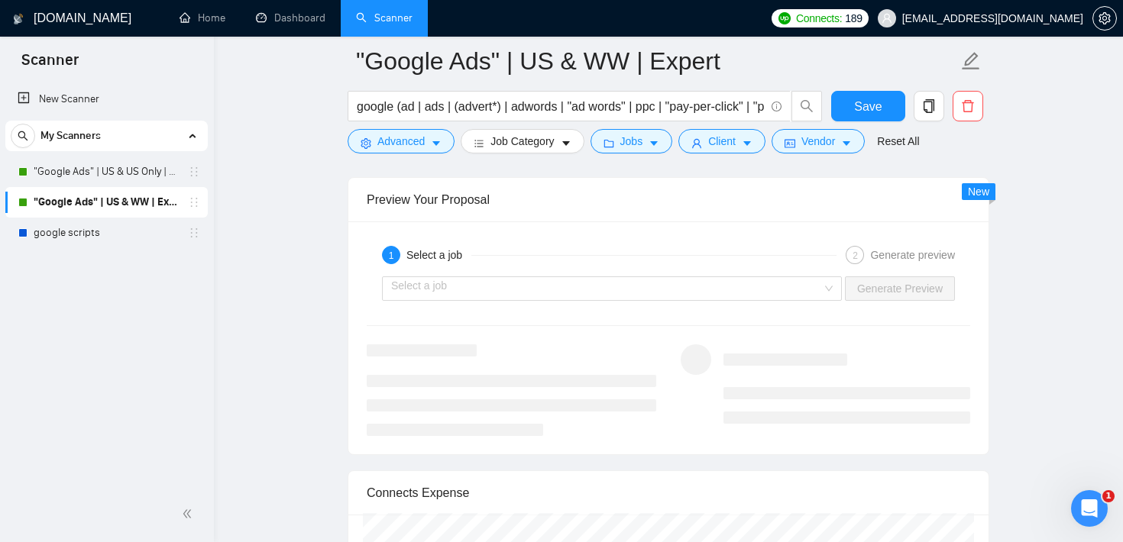
scroll to position [2954, 0]
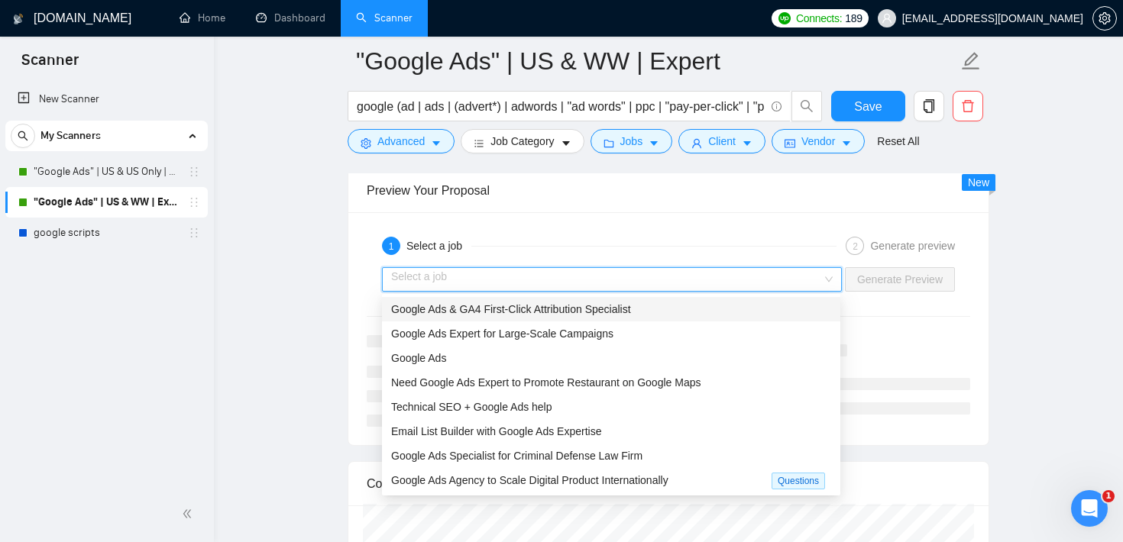
click at [622, 283] on input "search" at bounding box center [606, 279] width 431 height 23
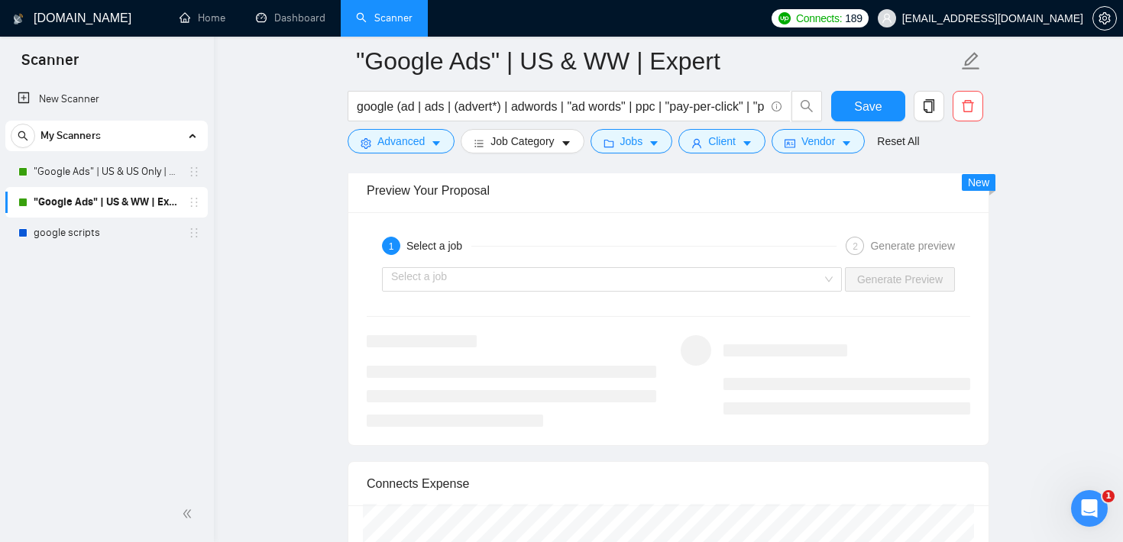
click at [629, 231] on div "1 Select a job 2 Generate preview" at bounding box center [669, 246] width 604 height 31
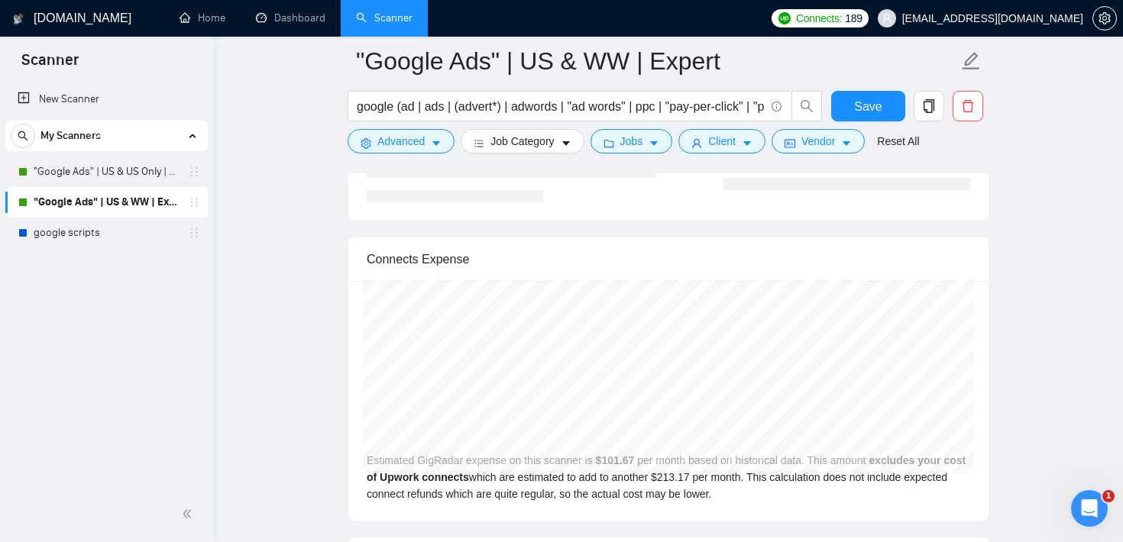
scroll to position [3183, 0]
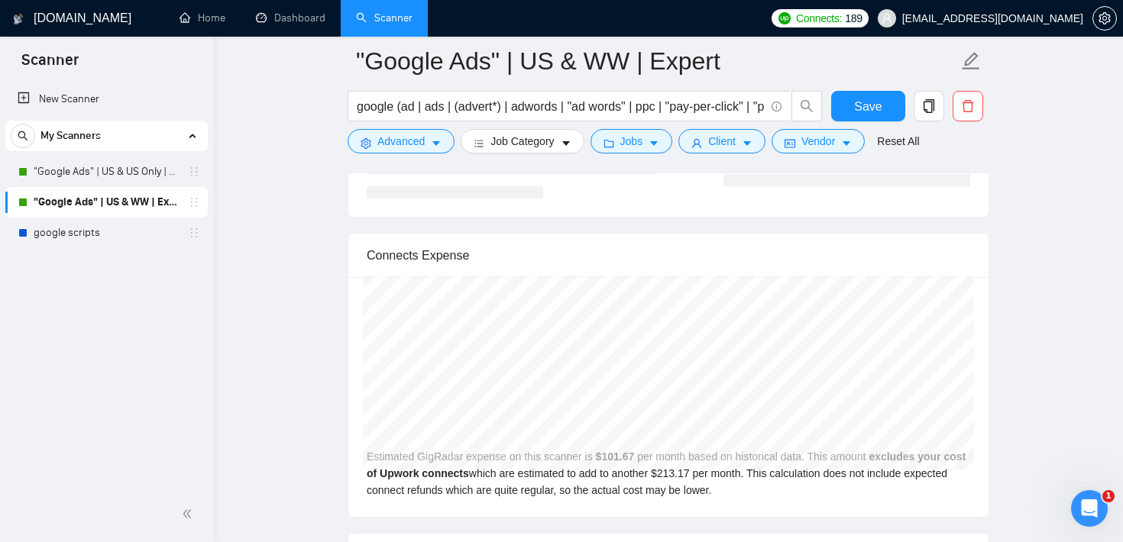
click at [645, 238] on div "Connects Expense" at bounding box center [669, 256] width 604 height 44
click at [649, 148] on button "Jobs" at bounding box center [632, 141] width 83 height 24
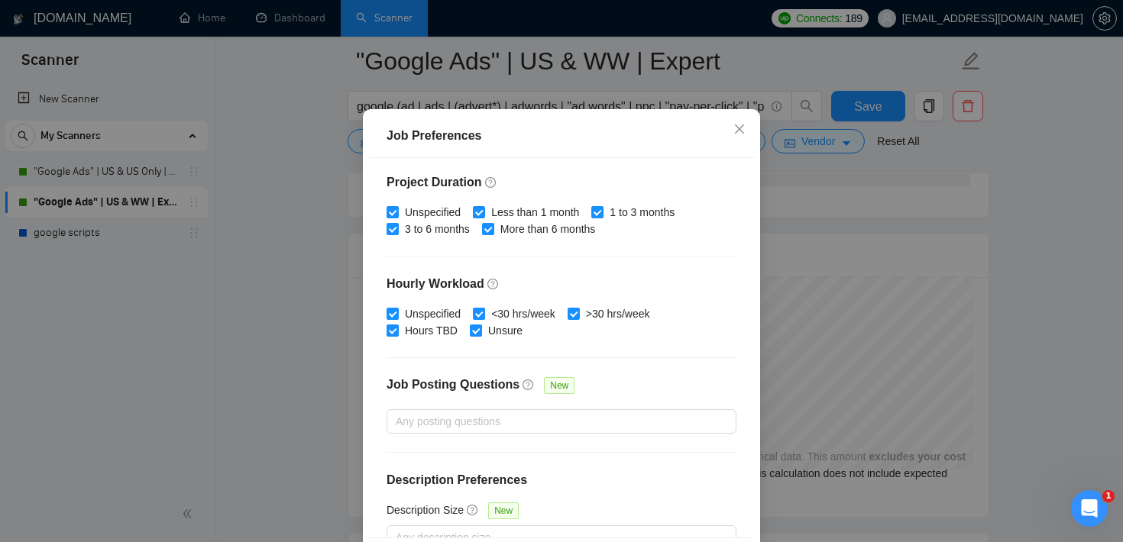
scroll to position [443, 0]
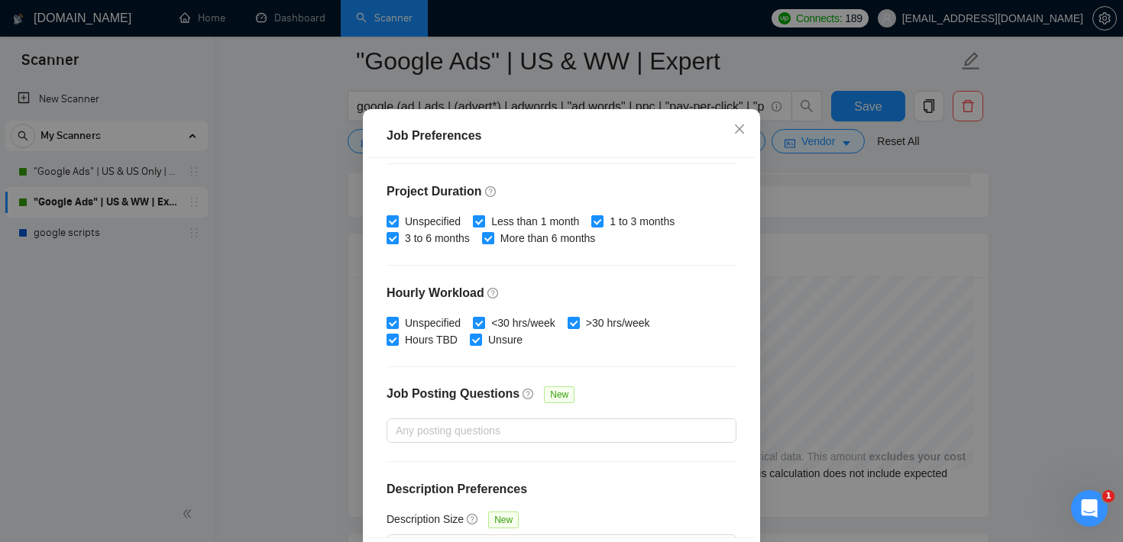
click at [393, 226] on input "Unspecified" at bounding box center [392, 220] width 11 height 11
checkbox input "false"
click at [484, 226] on input "Less than 1 month" at bounding box center [478, 220] width 11 height 11
checkbox input "false"
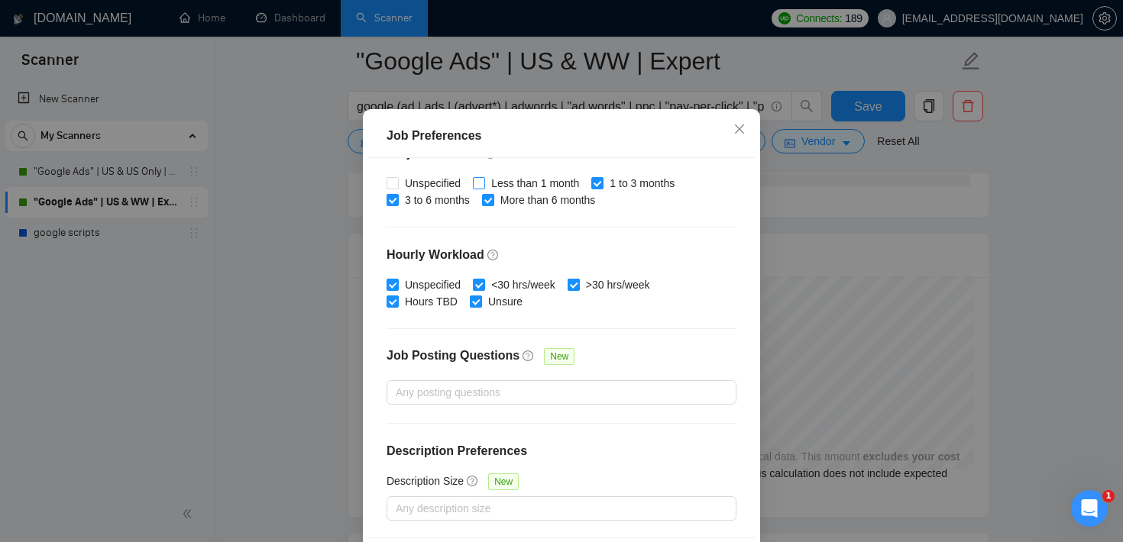
scroll to position [108, 0]
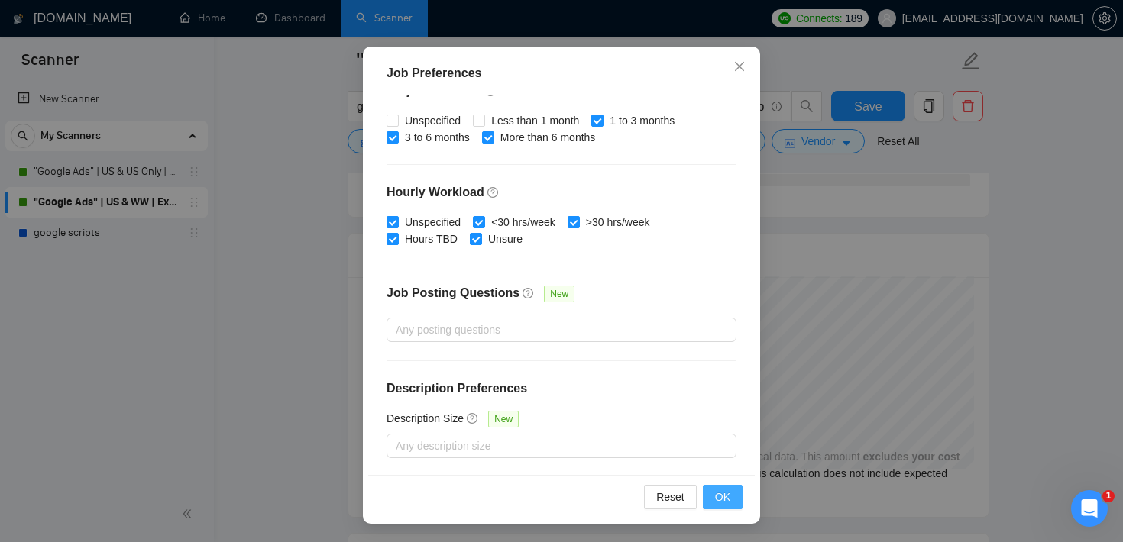
click at [727, 494] on span "OK" at bounding box center [722, 497] width 15 height 17
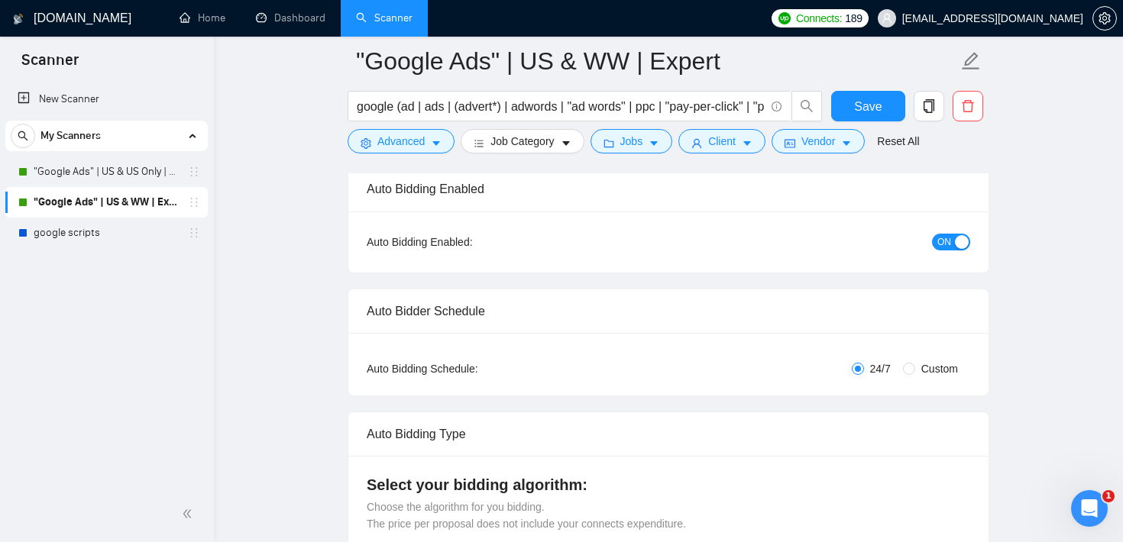
scroll to position [0, 0]
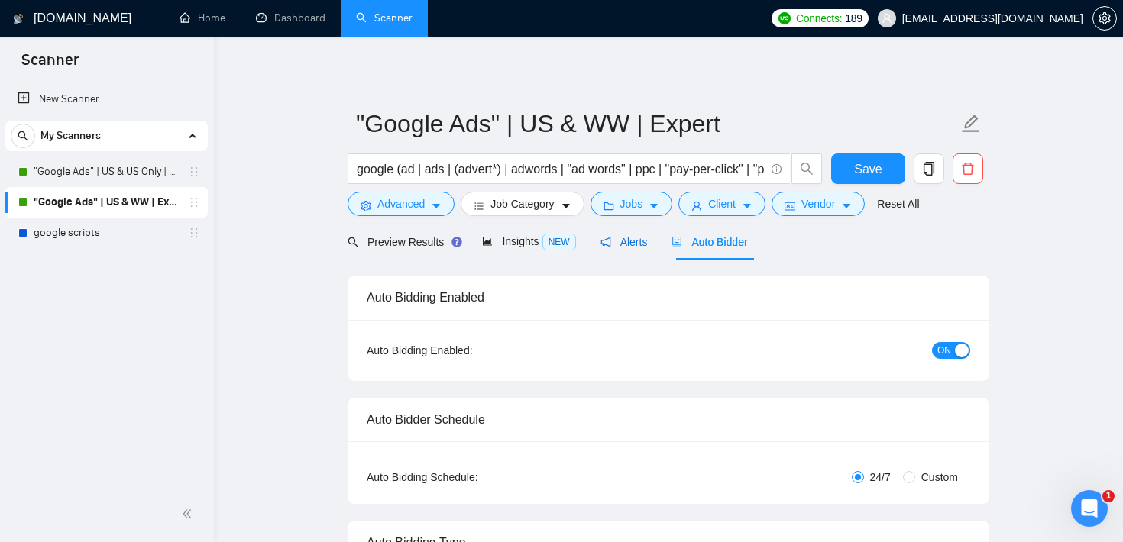
click at [631, 239] on span "Alerts" at bounding box center [624, 242] width 47 height 12
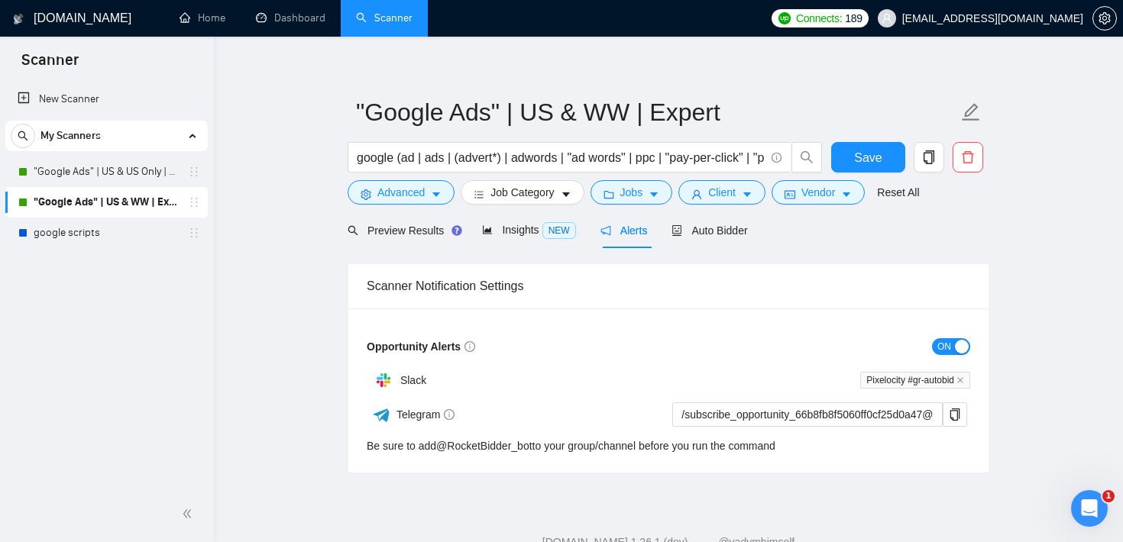
scroll to position [13, 0]
click at [743, 225] on span "Auto Bidder" at bounding box center [710, 229] width 76 height 12
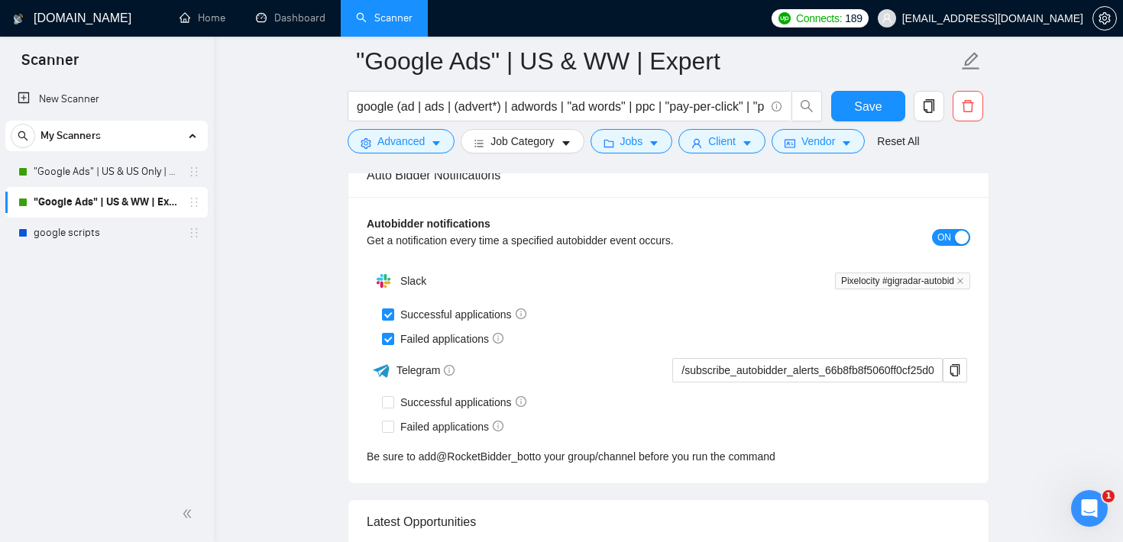
scroll to position [3702, 0]
click at [1106, 21] on icon "setting" at bounding box center [1105, 18] width 12 height 12
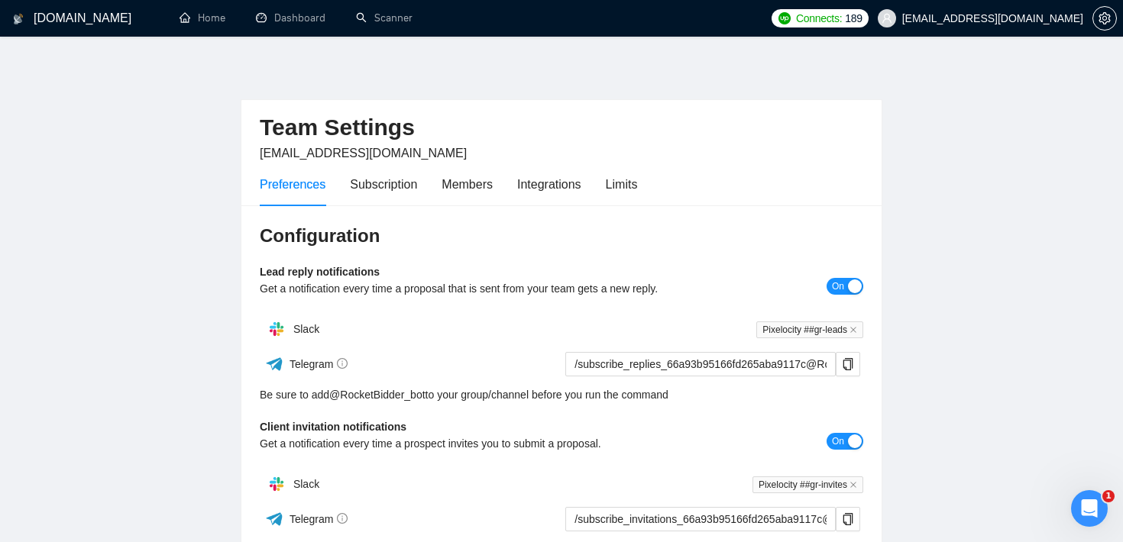
scroll to position [442, 0]
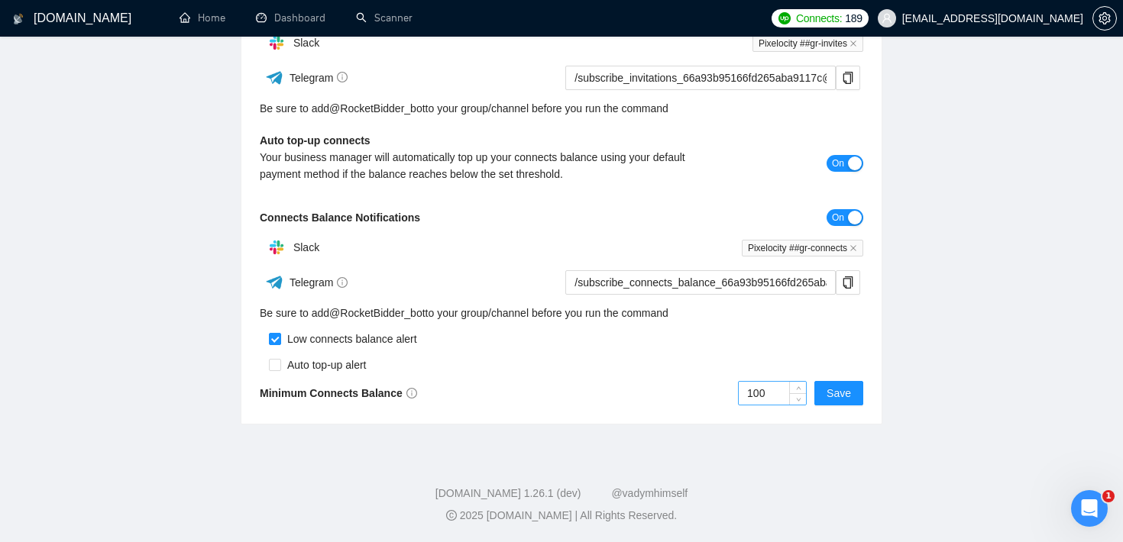
click at [775, 393] on input "100" at bounding box center [772, 393] width 67 height 23
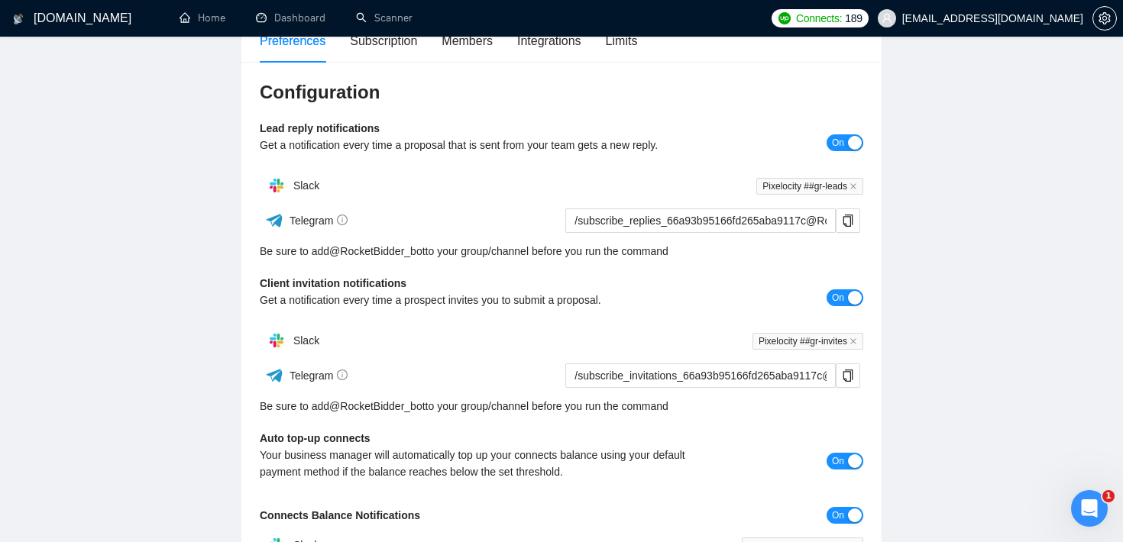
scroll to position [102, 0]
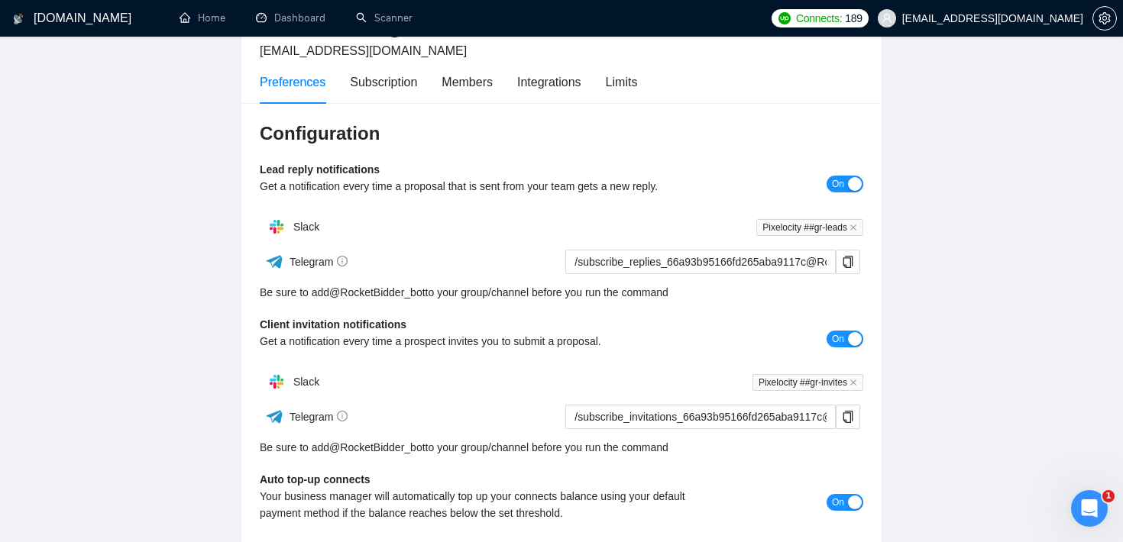
click at [973, 143] on main "Team Settings [EMAIL_ADDRESS][DOMAIN_NAME] Preferences Subscription Members Int…" at bounding box center [561, 361] width 1074 height 805
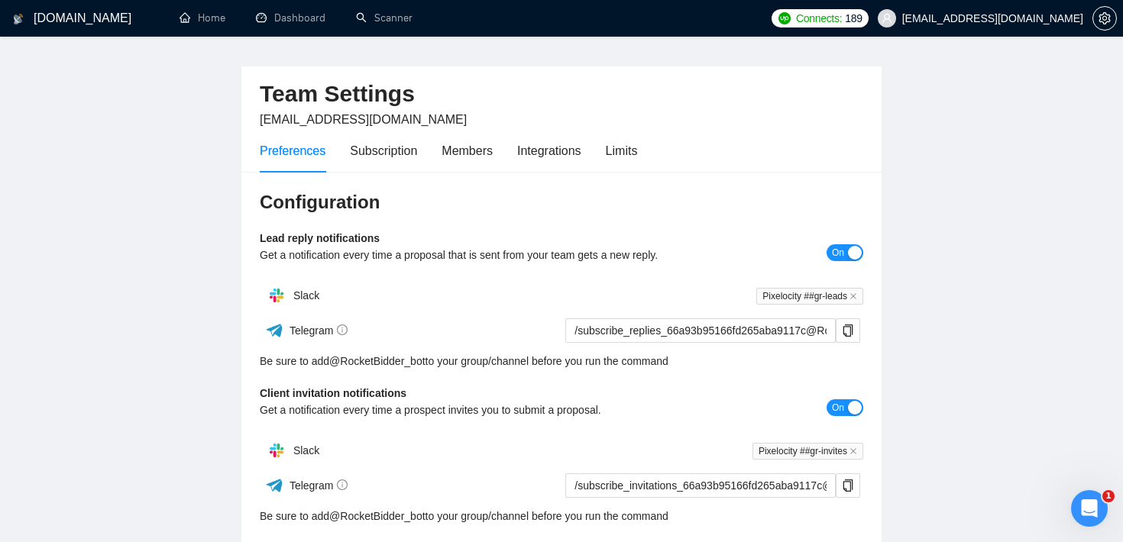
scroll to position [0, 0]
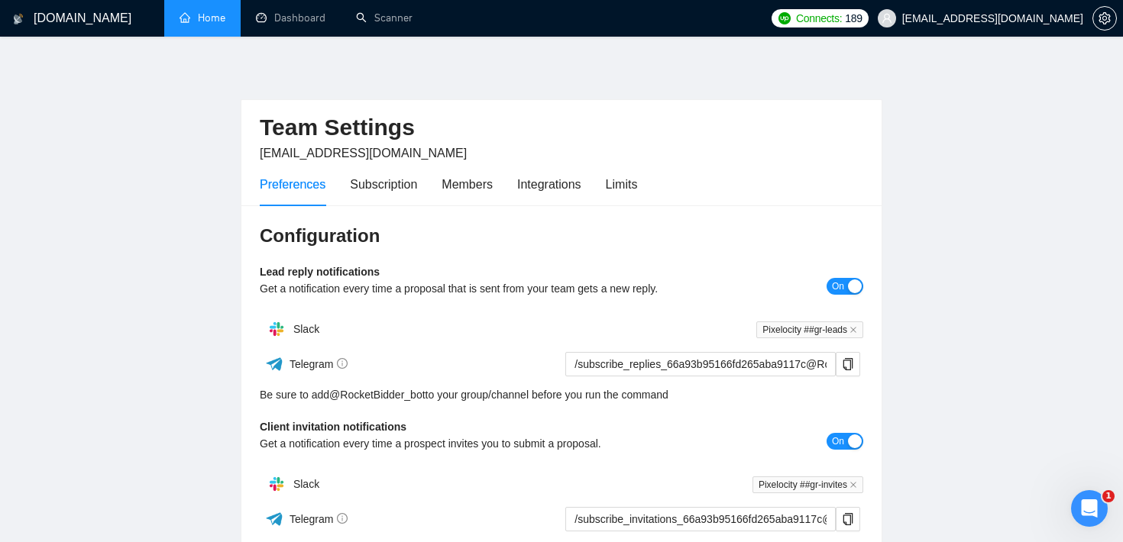
click at [203, 24] on link "Home" at bounding box center [203, 17] width 46 height 13
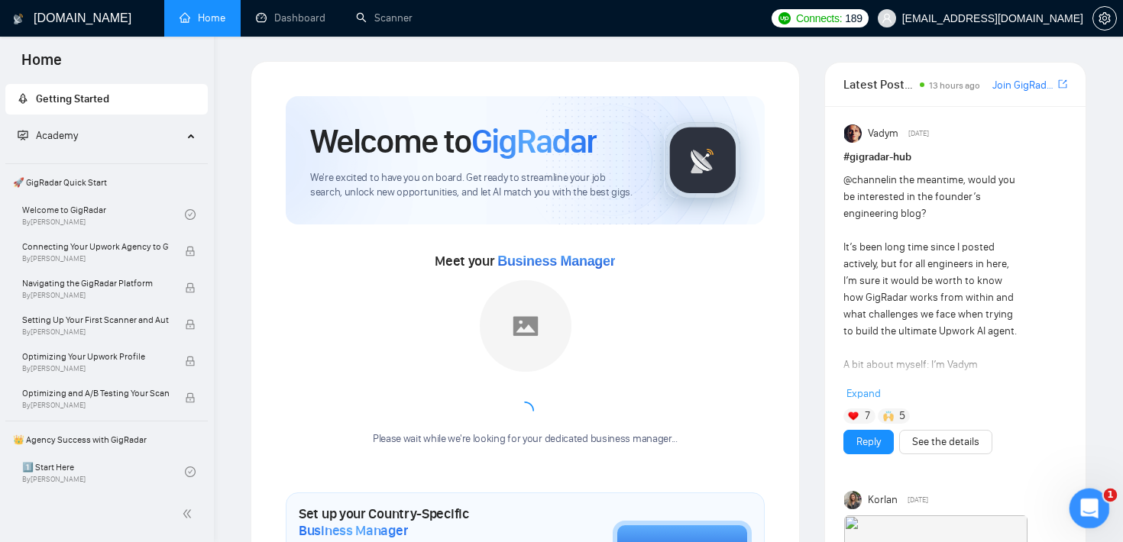
click at [1089, 516] on icon "Open Intercom Messenger" at bounding box center [1087, 506] width 25 height 25
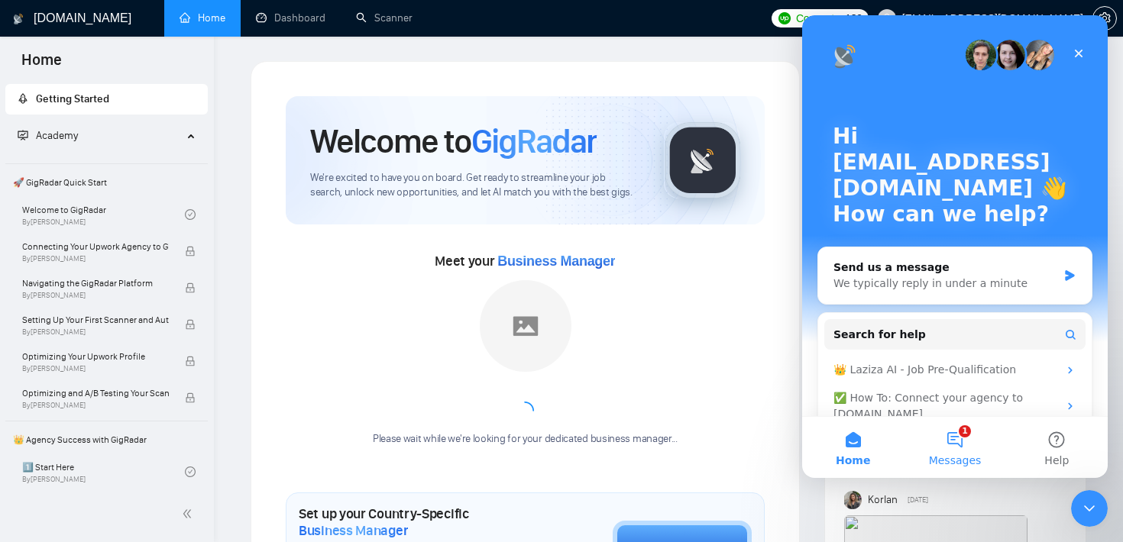
click at [960, 448] on button "1 Messages" at bounding box center [955, 447] width 102 height 61
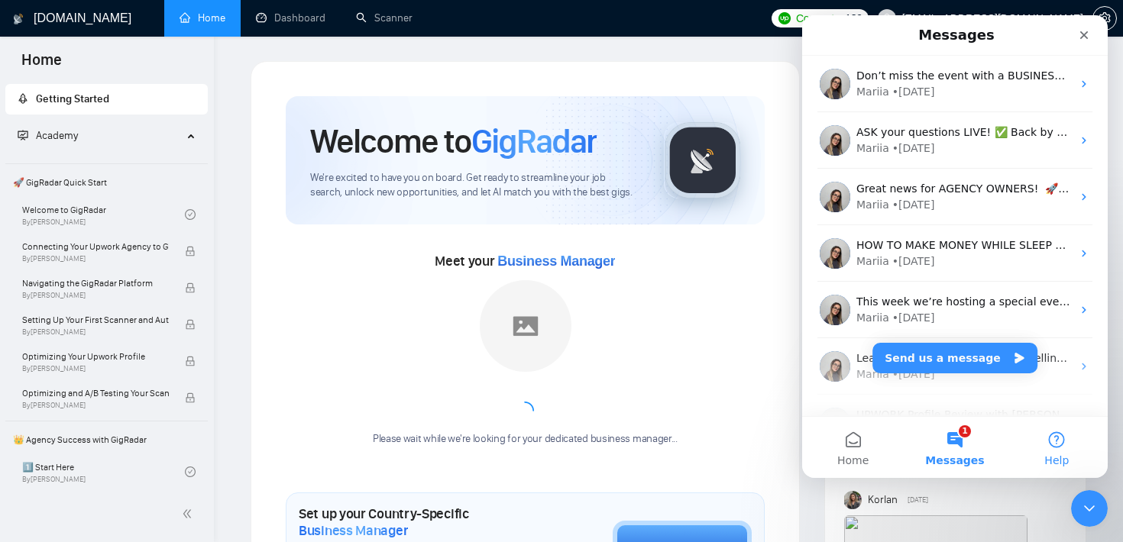
click at [1054, 430] on button "Help" at bounding box center [1057, 447] width 102 height 61
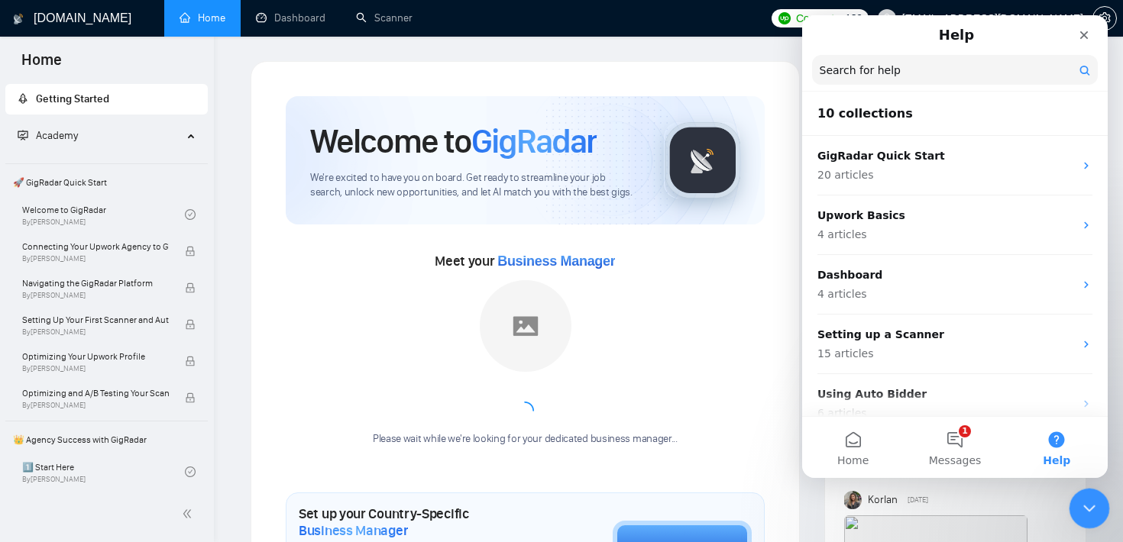
click at [1093, 499] on icon "Close Intercom Messenger" at bounding box center [1087, 506] width 18 height 18
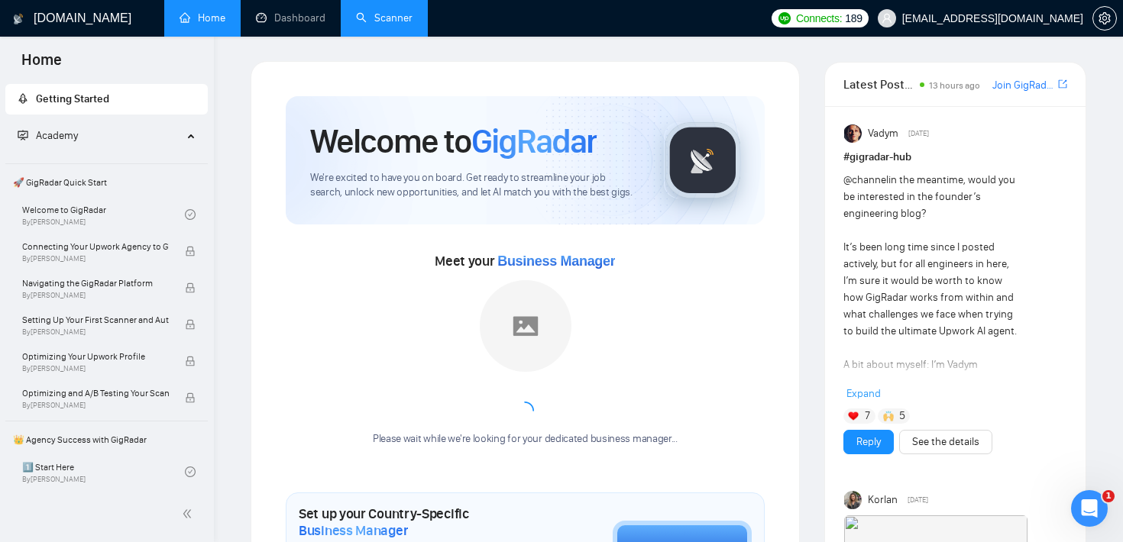
click at [387, 21] on link "Scanner" at bounding box center [384, 17] width 57 height 13
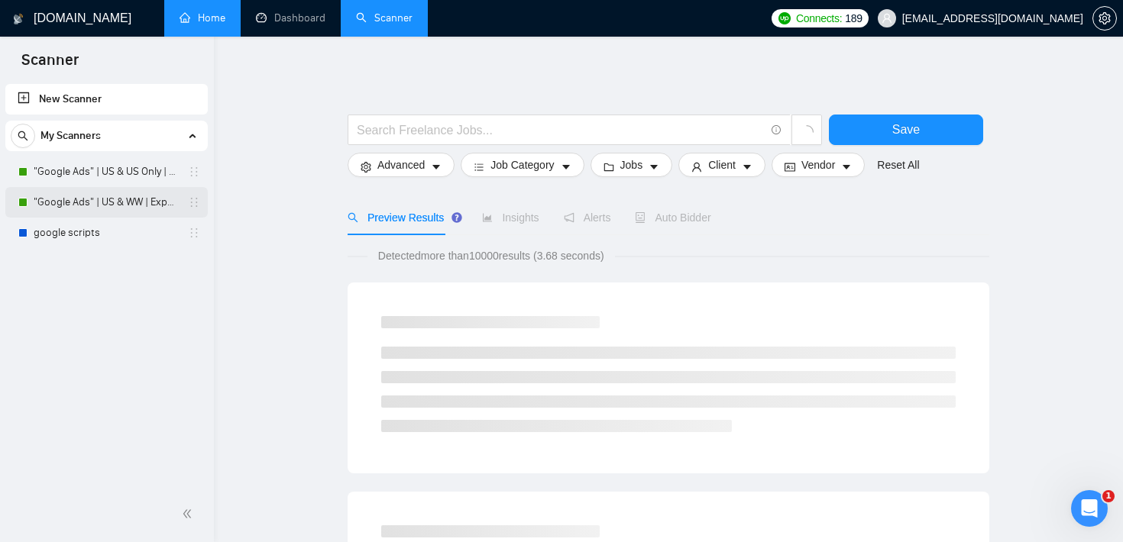
click at [137, 202] on link ""Google Ads" | US & WW | Expert" at bounding box center [106, 202] width 145 height 31
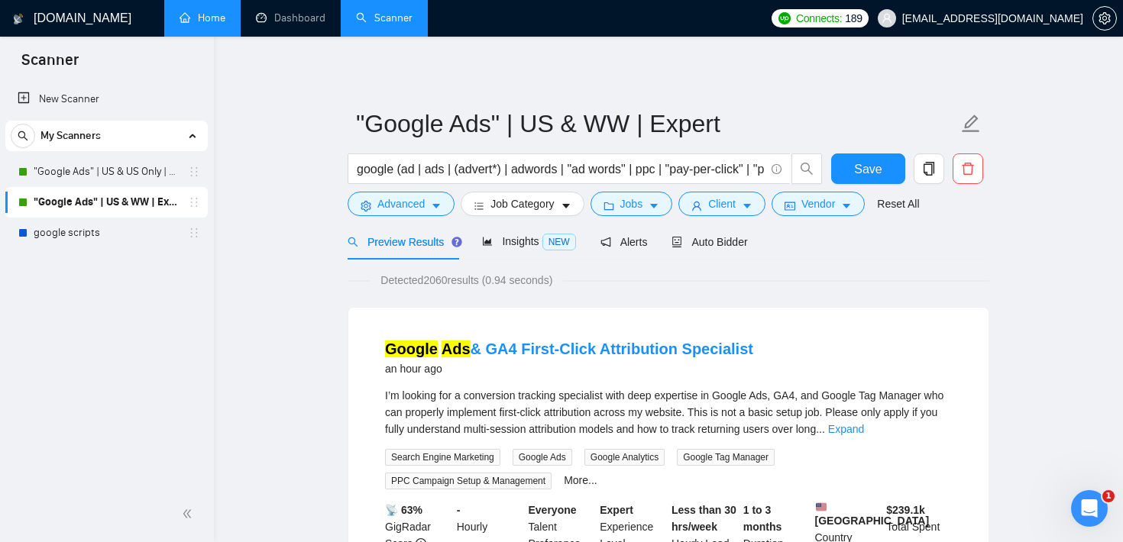
click at [180, 21] on link "Home" at bounding box center [203, 17] width 46 height 13
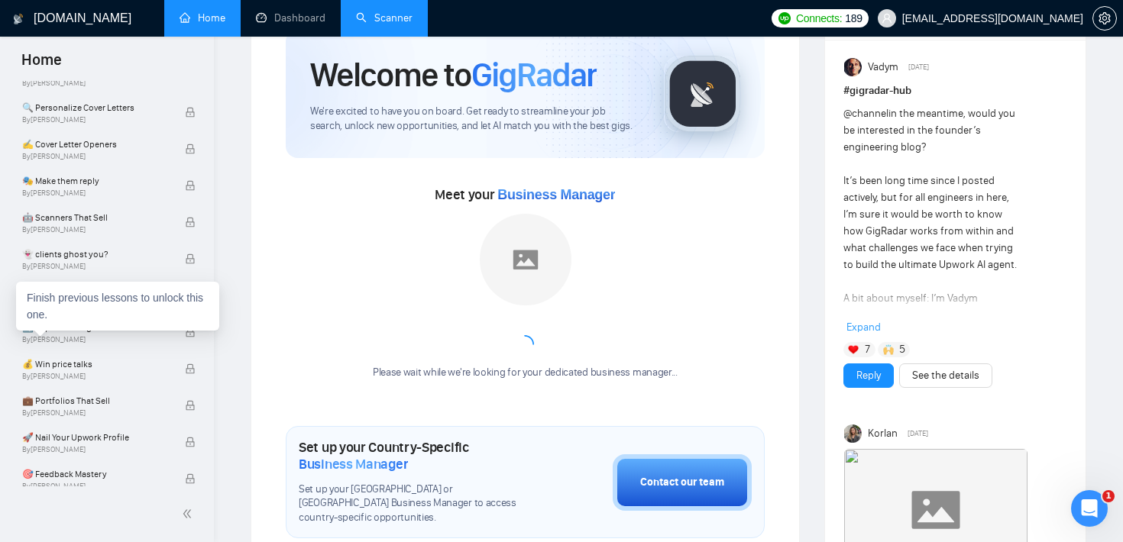
scroll to position [1042, 0]
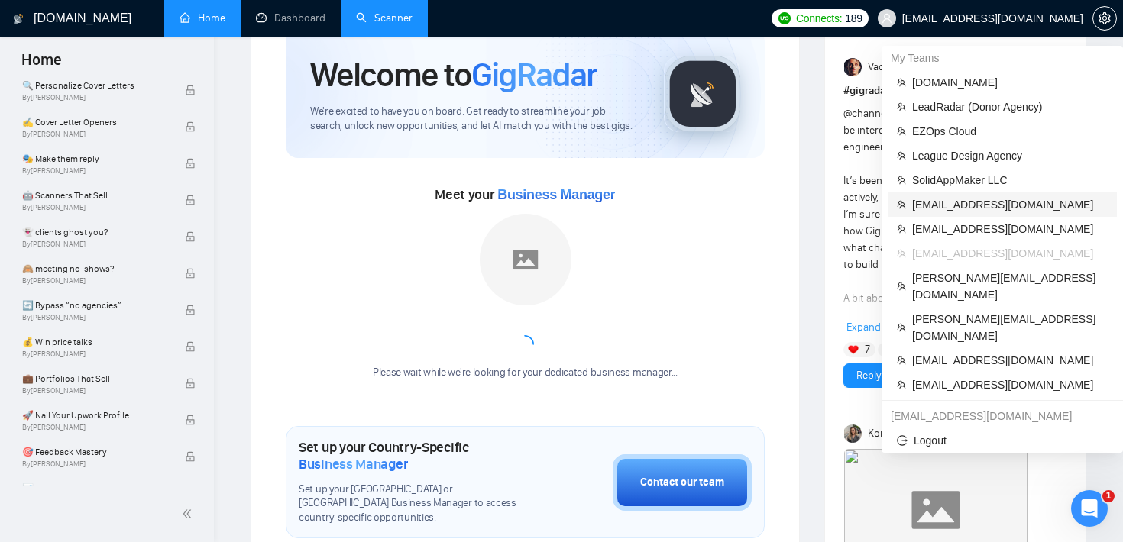
click at [983, 205] on span "[EMAIL_ADDRESS][DOMAIN_NAME]" at bounding box center [1010, 204] width 196 height 17
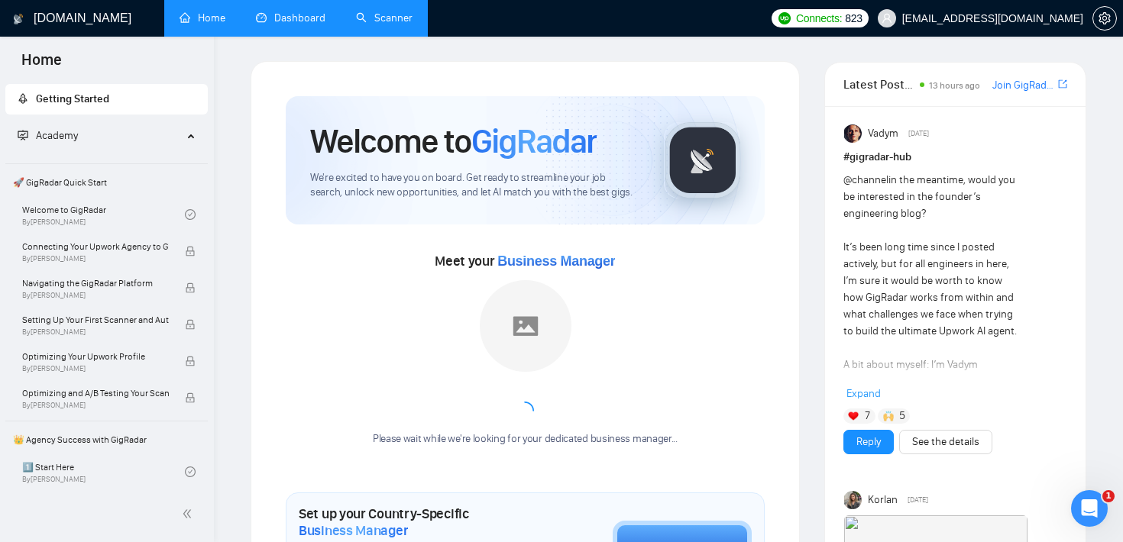
click at [303, 24] on link "Dashboard" at bounding box center [291, 17] width 70 height 13
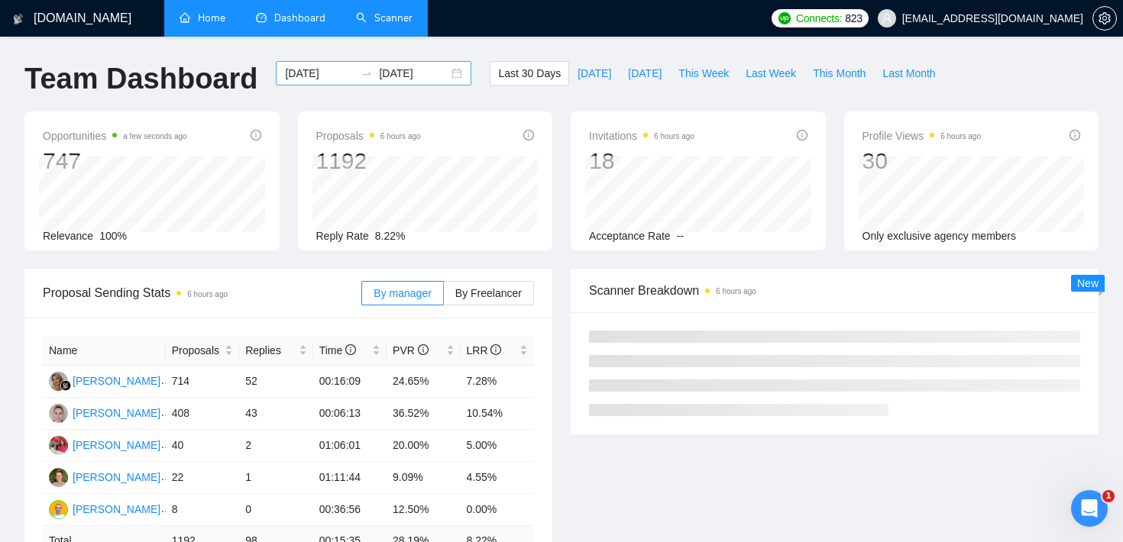
click at [322, 74] on input "[DATE]" at bounding box center [320, 73] width 70 height 17
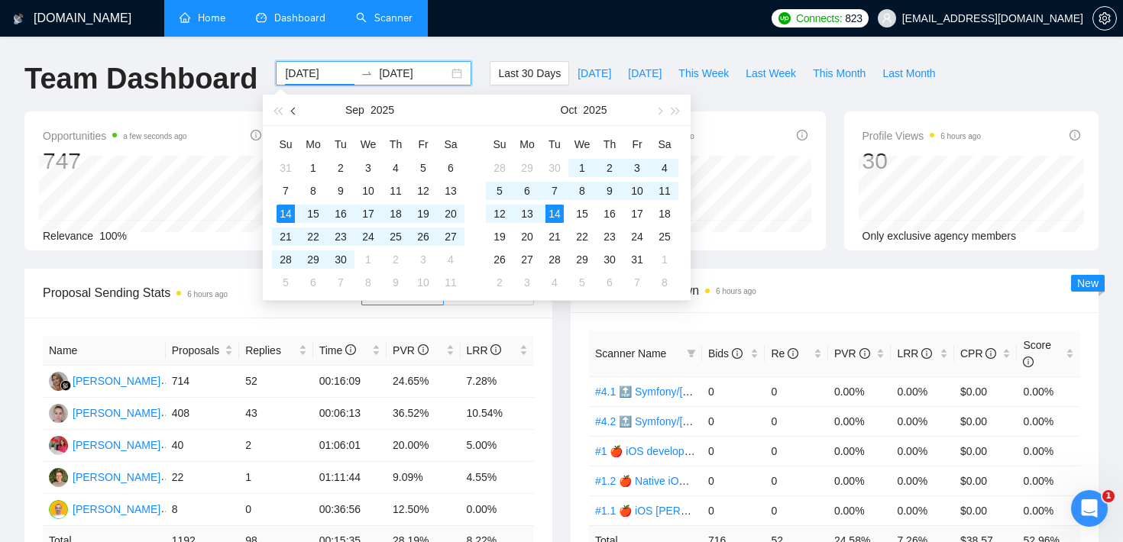
click at [298, 108] on button "button" at bounding box center [294, 110] width 17 height 31
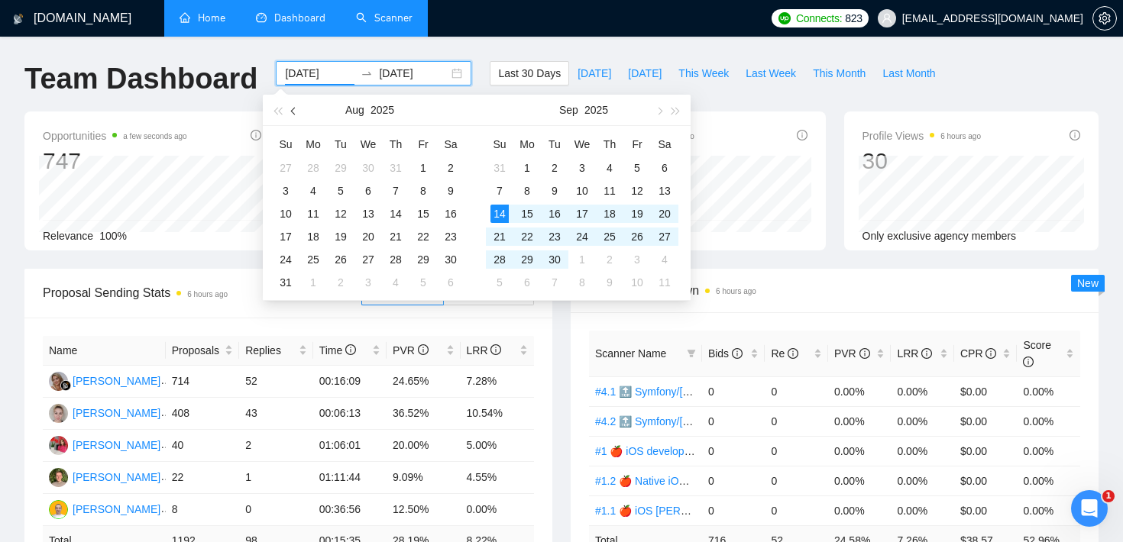
click at [298, 108] on button "button" at bounding box center [294, 110] width 17 height 31
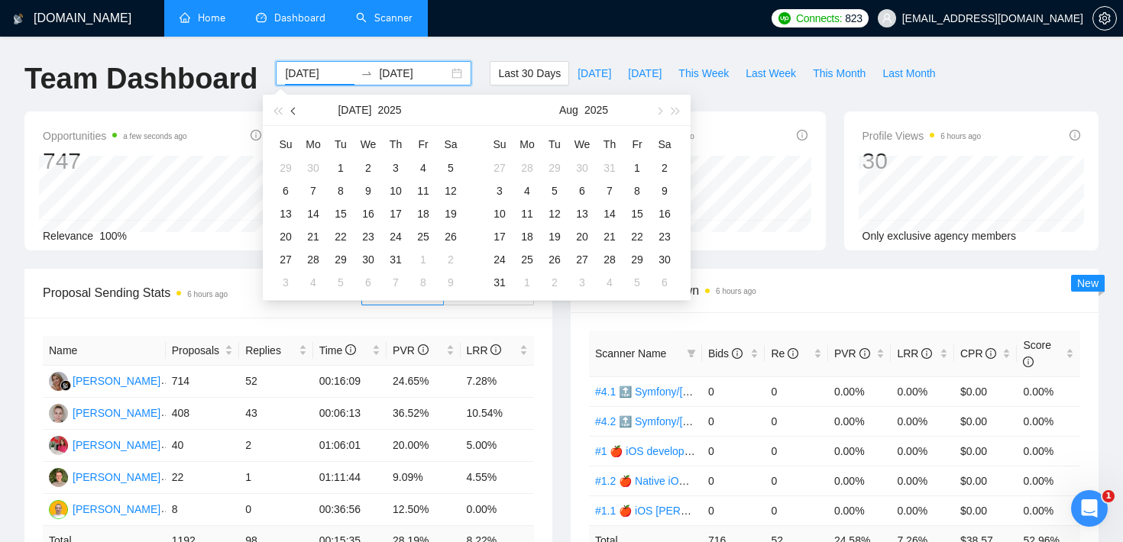
click at [298, 108] on button "button" at bounding box center [294, 110] width 17 height 31
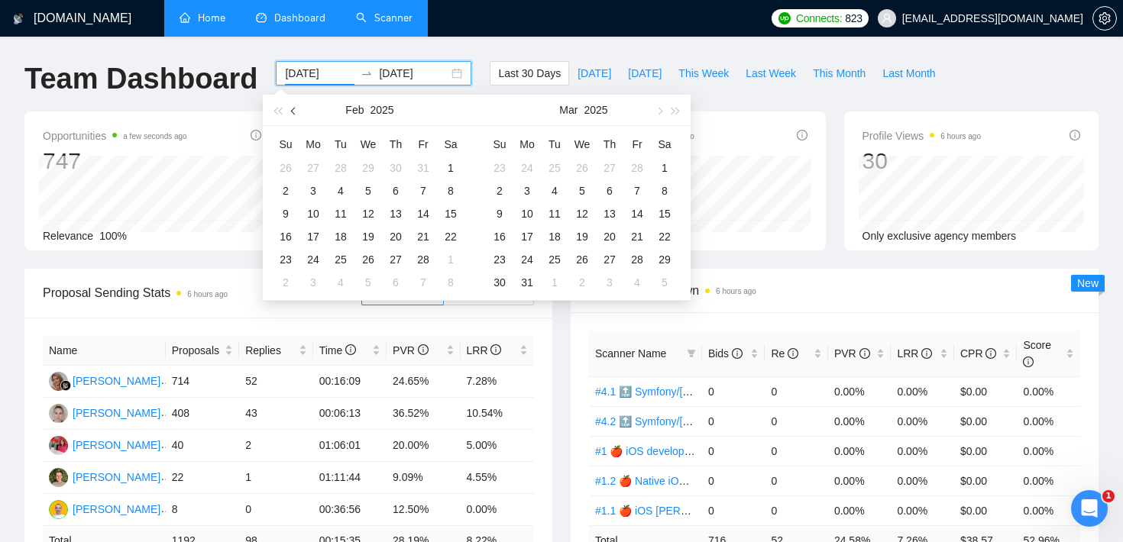
click at [298, 108] on button "button" at bounding box center [294, 110] width 17 height 31
click at [364, 165] on div "1" at bounding box center [368, 168] width 18 height 18
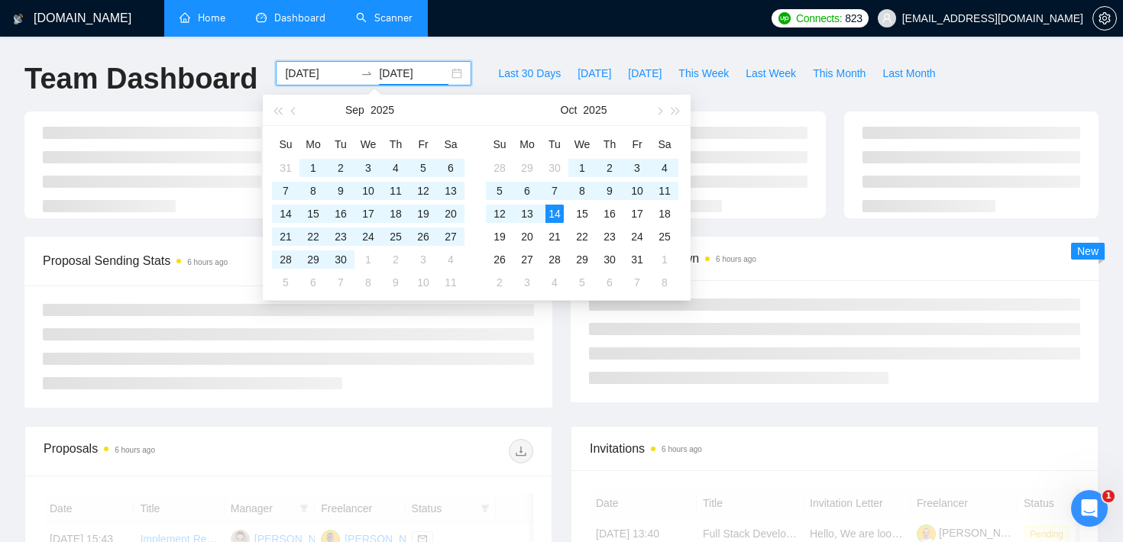
click at [444, 47] on div "[DOMAIN_NAME] Home Dashboard Scanner Connects: 823 [EMAIL_ADDRESS][DOMAIN_NAME]…" at bounding box center [561, 525] width 1123 height 1051
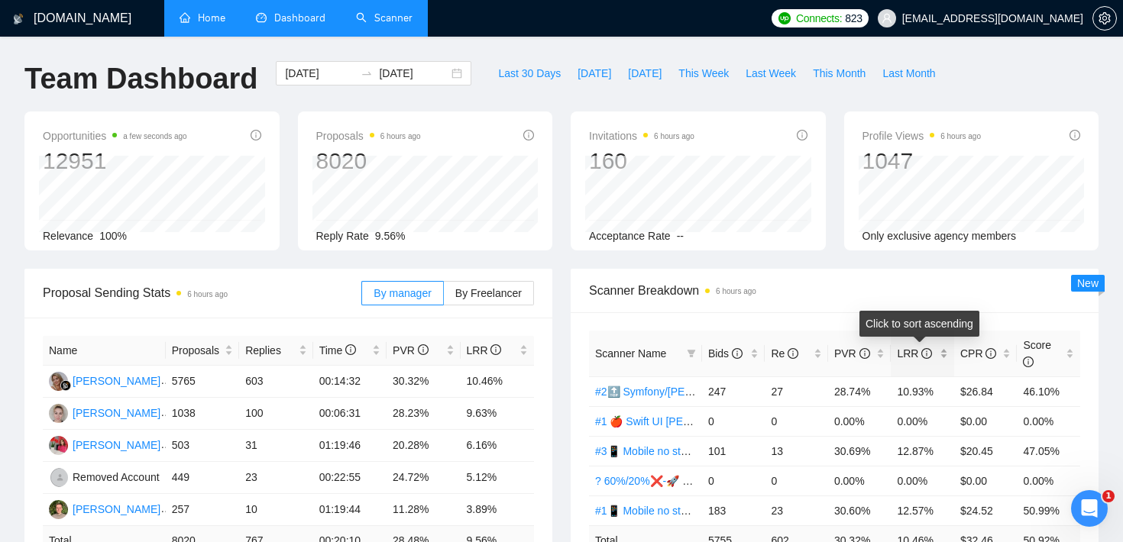
click at [944, 346] on div "LRR" at bounding box center [922, 353] width 51 height 17
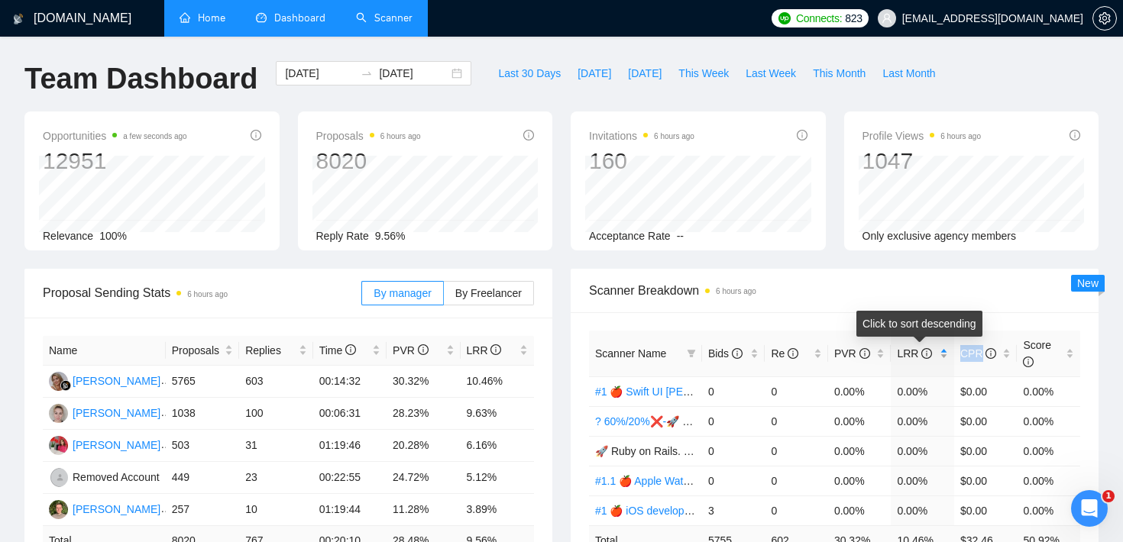
click at [944, 346] on div "LRR" at bounding box center [922, 353] width 51 height 17
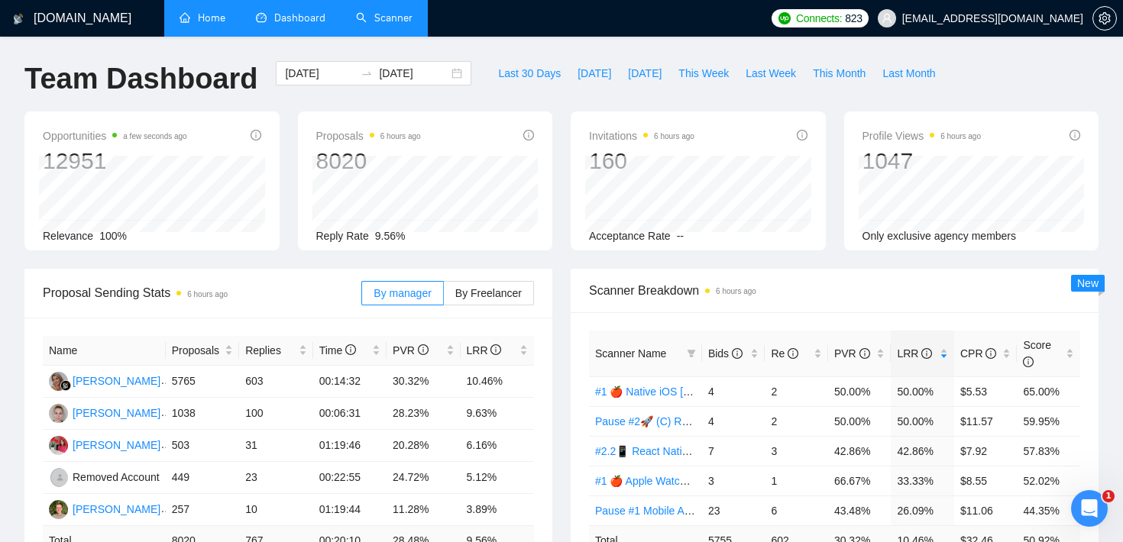
click at [258, 263] on div "Opportunities a few seconds ago 12951 Relevance 100% Proposals 6 hours ago 8020…" at bounding box center [561, 190] width 1093 height 157
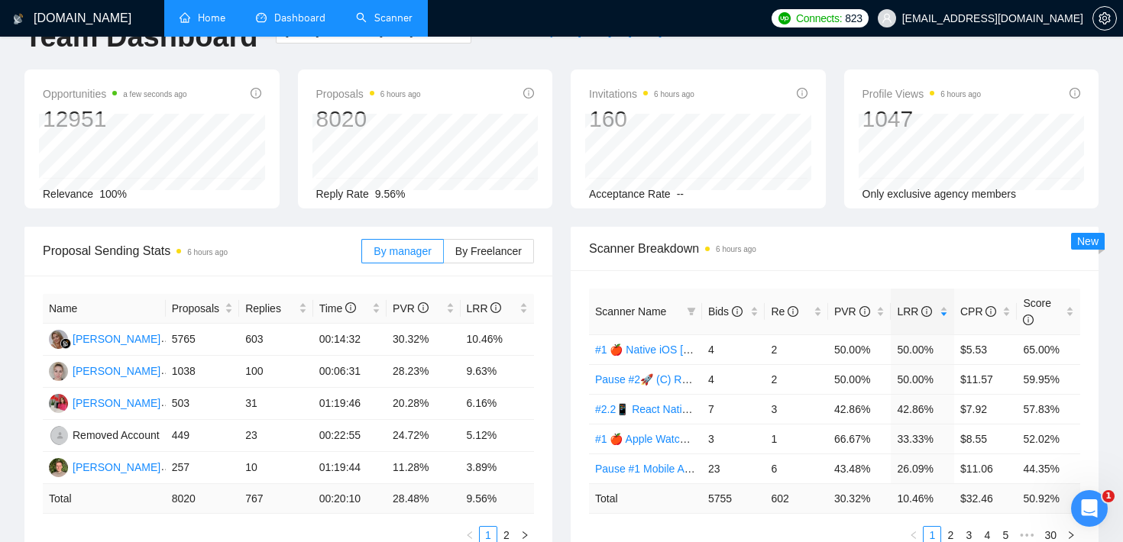
scroll to position [50, 0]
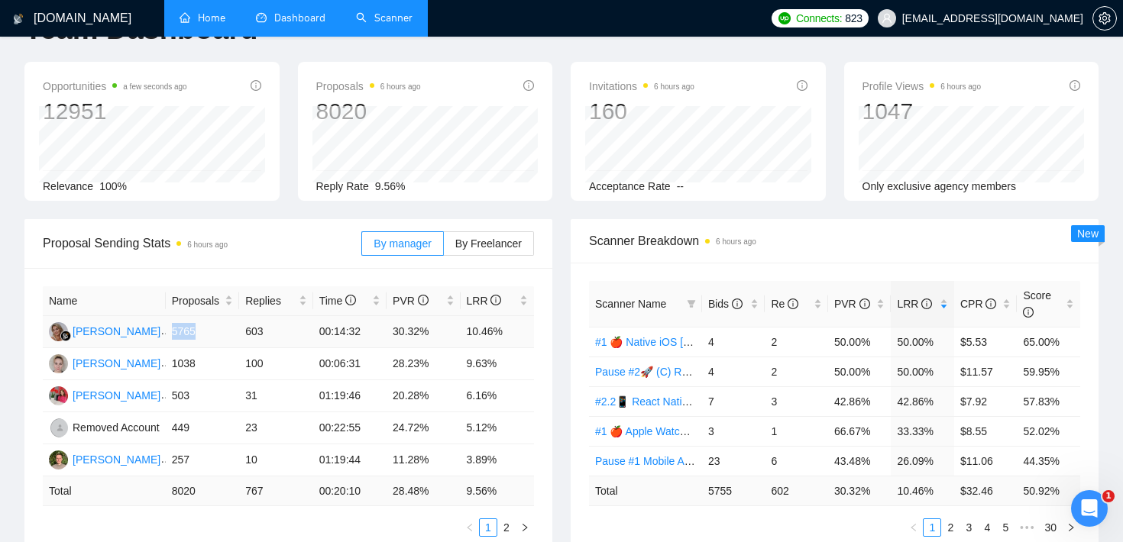
drag, startPoint x: 170, startPoint y: 331, endPoint x: 201, endPoint y: 335, distance: 30.8
click at [201, 335] on td "5765" at bounding box center [202, 332] width 73 height 32
click at [287, 199] on div "Opportunities a few seconds ago 12951 Relevance 100%" at bounding box center [152, 131] width 274 height 139
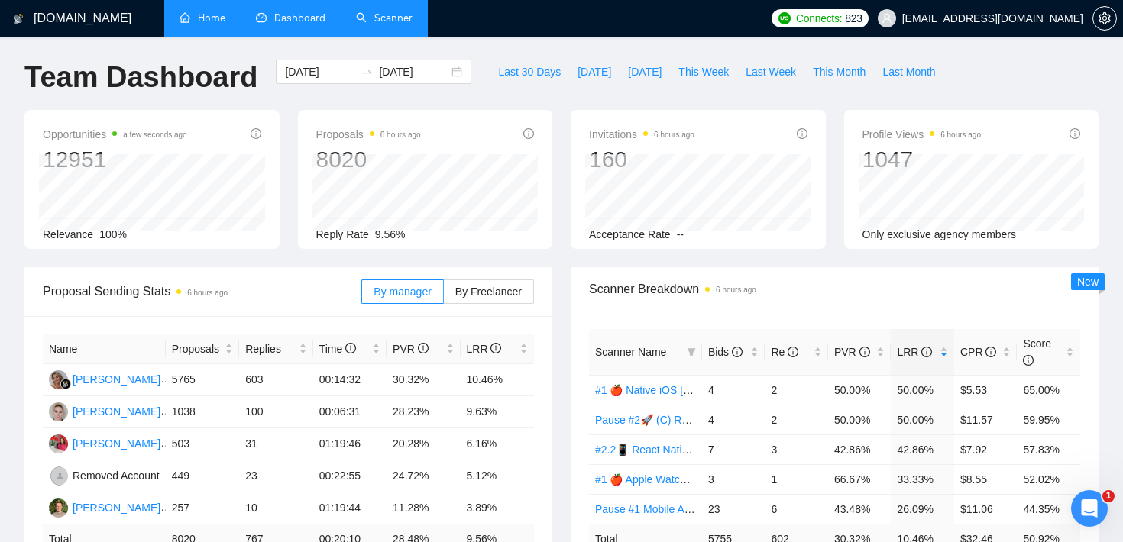
scroll to position [0, 0]
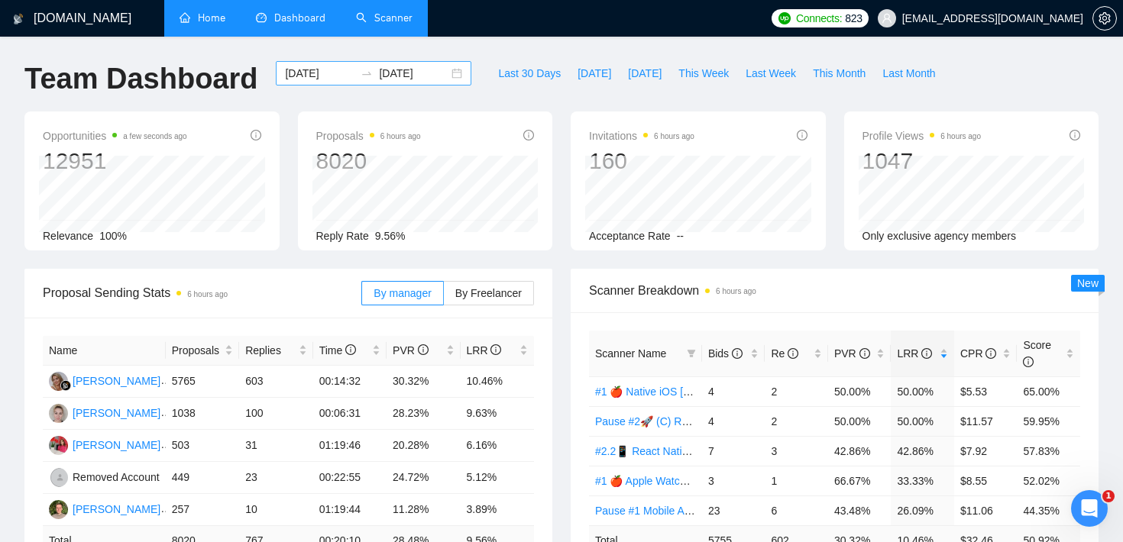
click at [339, 77] on input "[DATE]" at bounding box center [320, 73] width 70 height 17
click at [199, 101] on div "Team Dashboard" at bounding box center [140, 86] width 251 height 50
drag, startPoint x: 240, startPoint y: 378, endPoint x: 266, endPoint y: 384, distance: 26.7
click at [266, 384] on td "603" at bounding box center [275, 382] width 73 height 32
click at [560, 259] on div "Opportunities a few seconds ago 12951 Relevance 100% Proposals 6 hours ago 8020…" at bounding box center [561, 190] width 1093 height 157
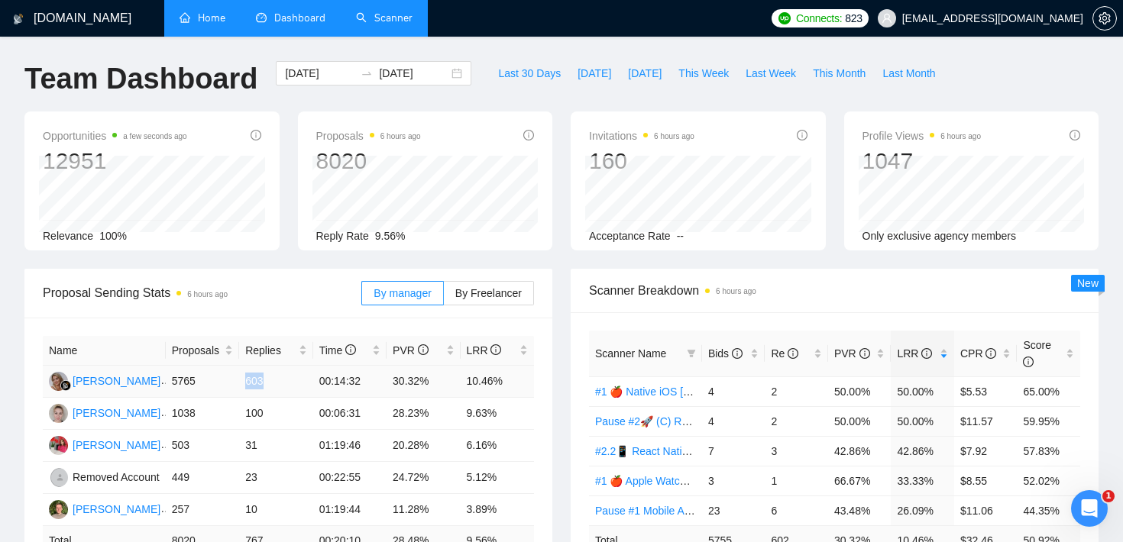
drag, startPoint x: 244, startPoint y: 377, endPoint x: 276, endPoint y: 380, distance: 32.2
click at [276, 380] on td "603" at bounding box center [275, 382] width 73 height 32
click at [292, 257] on div "Opportunities a few seconds ago 12951 Relevance 100% Proposals 6 hours ago 8020…" at bounding box center [561, 190] width 1093 height 157
drag, startPoint x: 214, startPoint y: 381, endPoint x: 170, endPoint y: 381, distance: 44.3
click at [170, 381] on td "5765" at bounding box center [202, 382] width 73 height 32
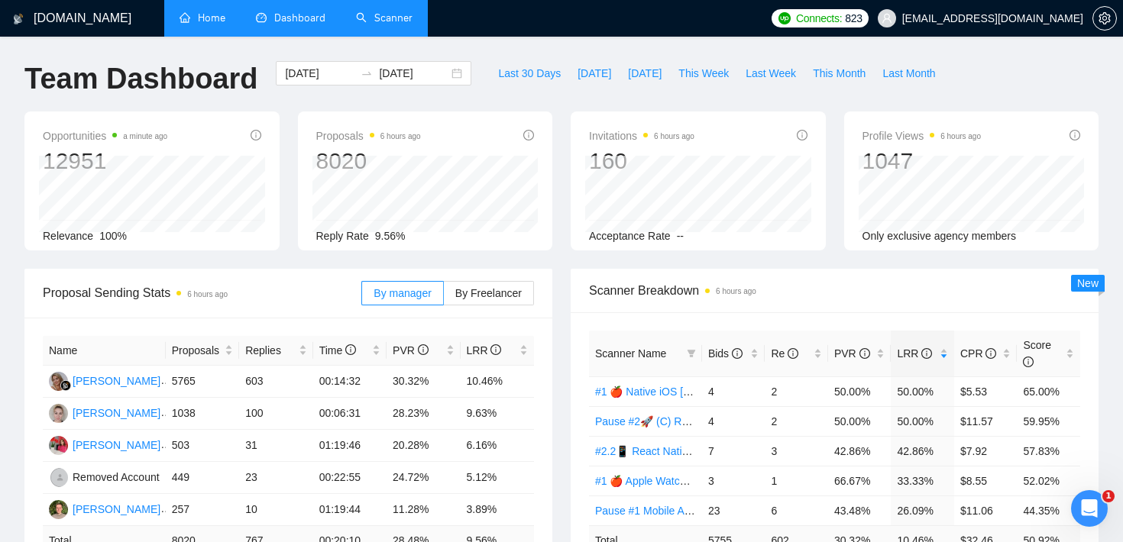
click at [287, 251] on div "Opportunities a minute ago 12951 Relevance 100% Proposals 6 hours ago 8020 [DAT…" at bounding box center [561, 190] width 1093 height 157
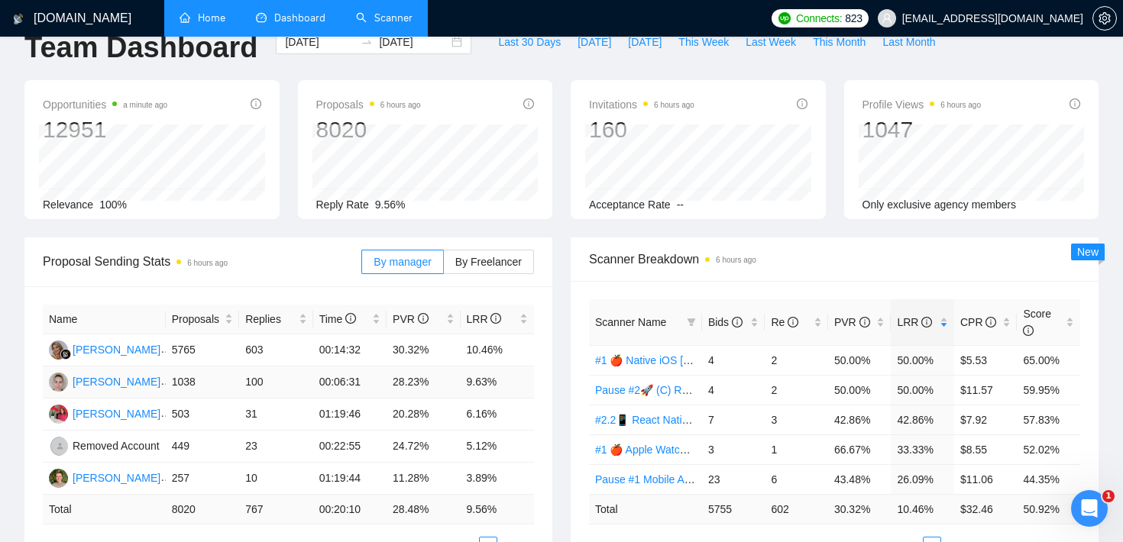
scroll to position [40, 0]
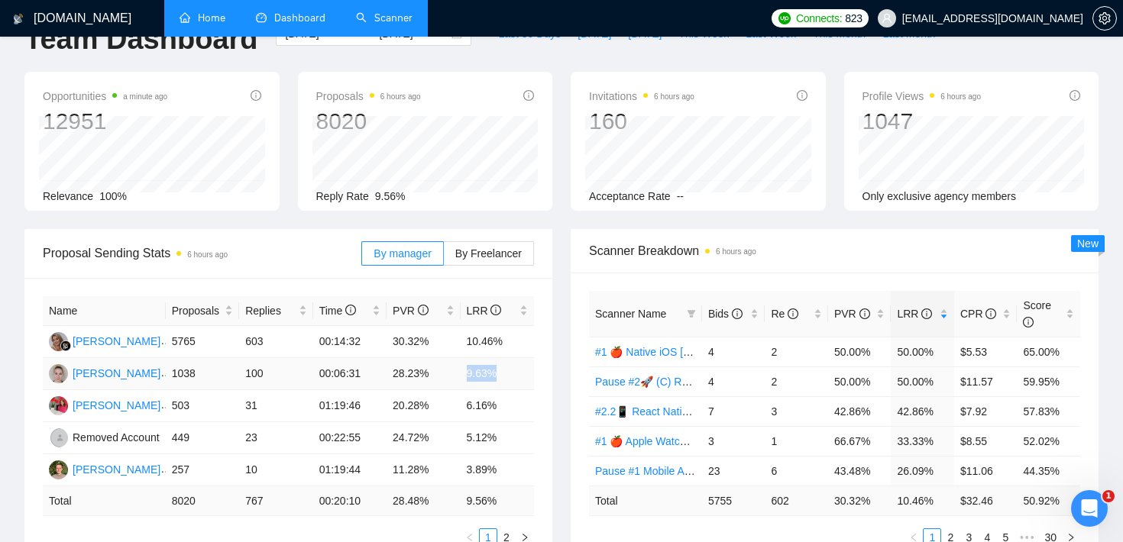
drag, startPoint x: 467, startPoint y: 374, endPoint x: 496, endPoint y: 371, distance: 29.3
click at [496, 371] on td "9.63%" at bounding box center [498, 374] width 74 height 32
click at [517, 367] on td "9.63%" at bounding box center [498, 374] width 74 height 32
drag, startPoint x: 204, startPoint y: 371, endPoint x: 195, endPoint y: 374, distance: 9.7
click at [195, 374] on td "1038" at bounding box center [202, 374] width 73 height 32
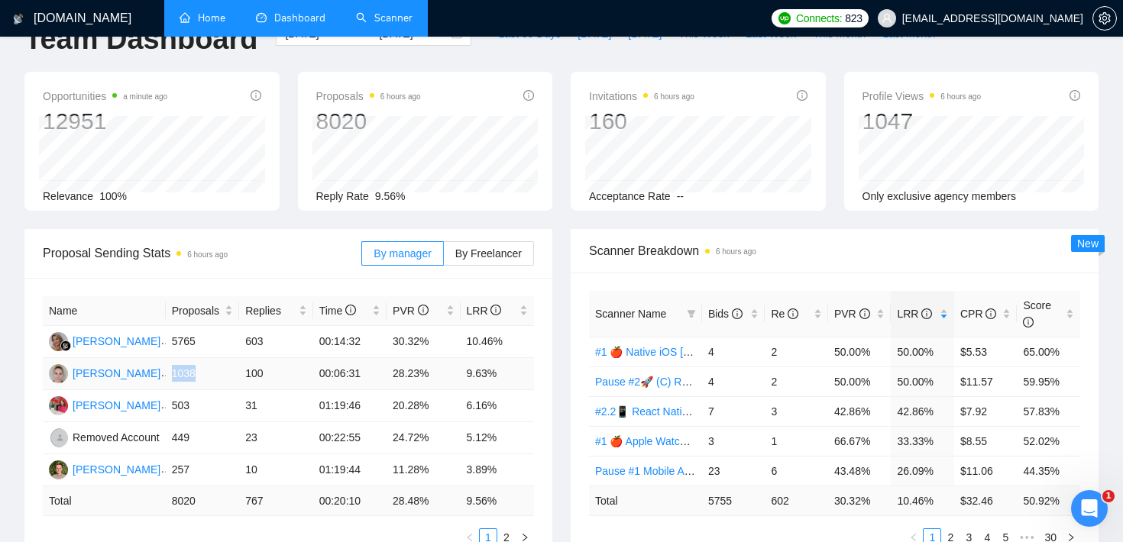
drag, startPoint x: 195, startPoint y: 374, endPoint x: 170, endPoint y: 375, distance: 25.3
click at [170, 375] on td "1038" at bounding box center [202, 374] width 73 height 32
drag, startPoint x: 204, startPoint y: 342, endPoint x: 162, endPoint y: 342, distance: 42.0
click at [162, 342] on tr "[PERSON_NAME] 5765 603 00:14:32 30.32% 10.46%" at bounding box center [288, 342] width 491 height 32
click at [467, 409] on td "6.16%" at bounding box center [498, 406] width 74 height 32
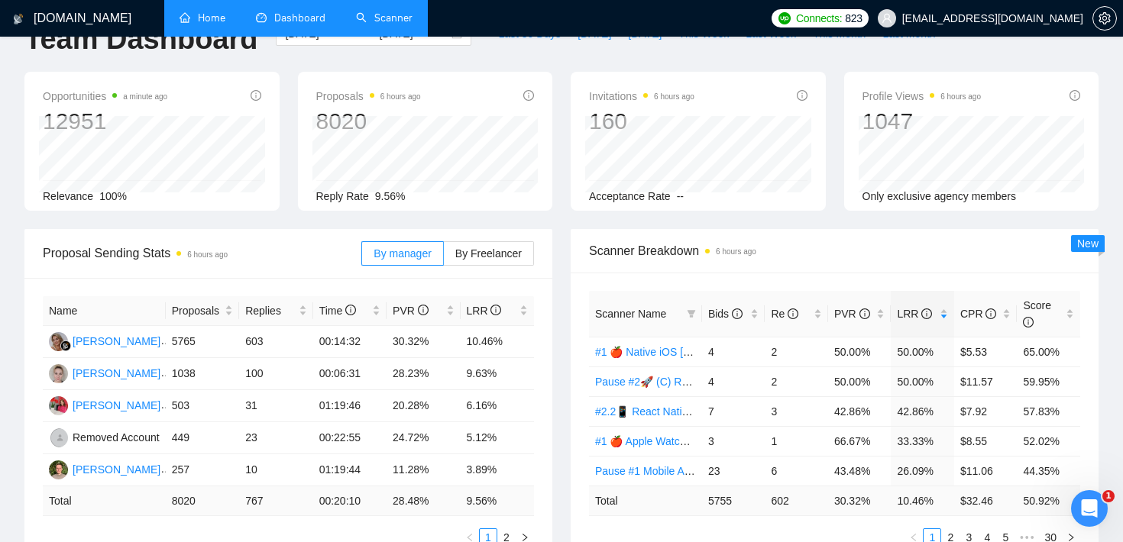
click at [558, 316] on div "Proposal Sending Stats 6 hours ago By manager By Freelancer Name Proposals Repl…" at bounding box center [288, 397] width 546 height 336
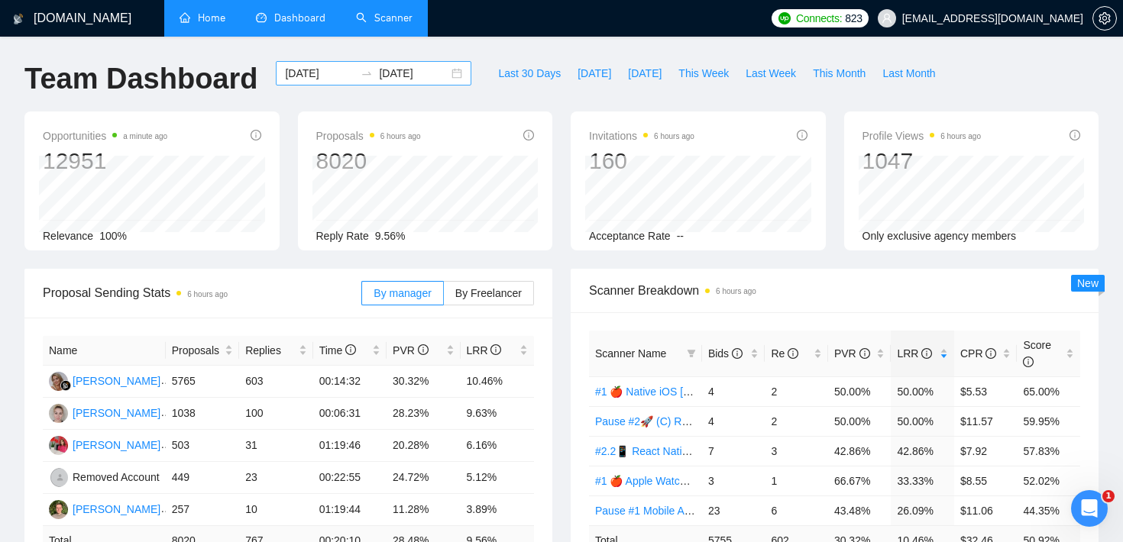
click at [361, 73] on icon "swap-right" at bounding box center [367, 73] width 12 height 12
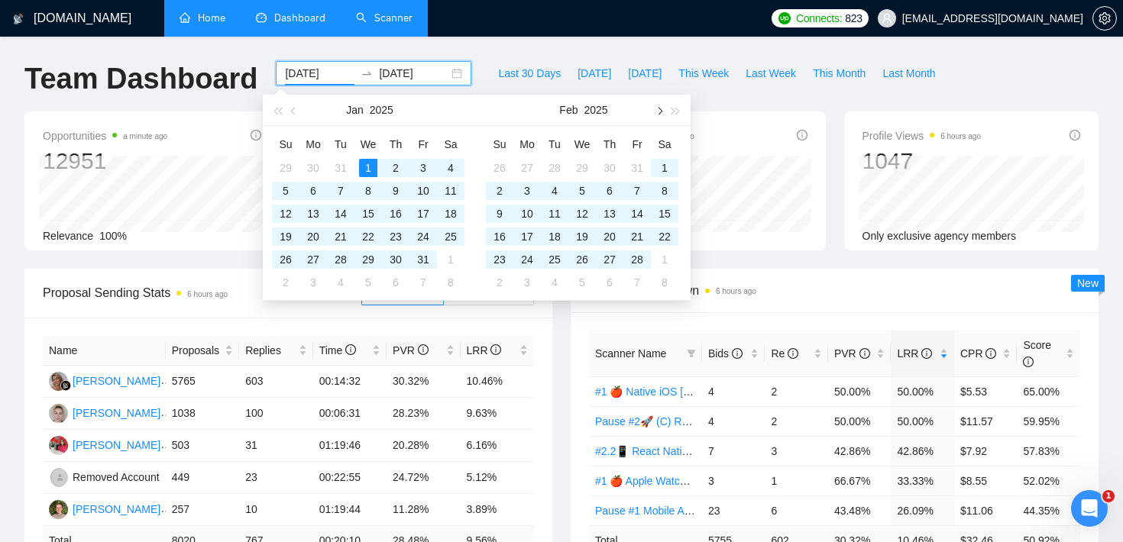
click at [656, 112] on span "button" at bounding box center [659, 111] width 8 height 8
type input "[DATE]"
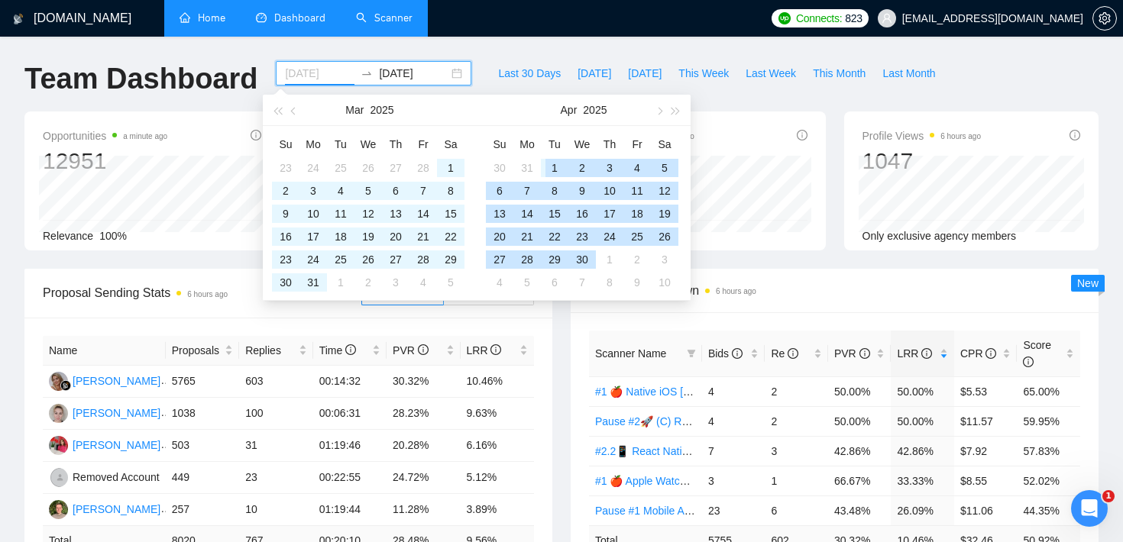
click at [549, 163] on div "1" at bounding box center [555, 168] width 18 height 18
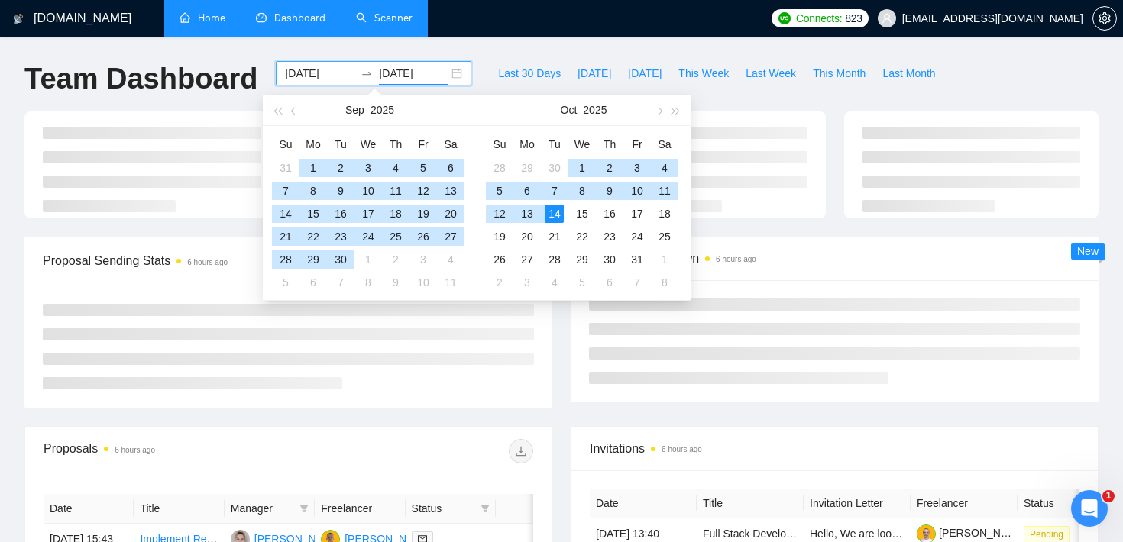
type input "[DATE]"
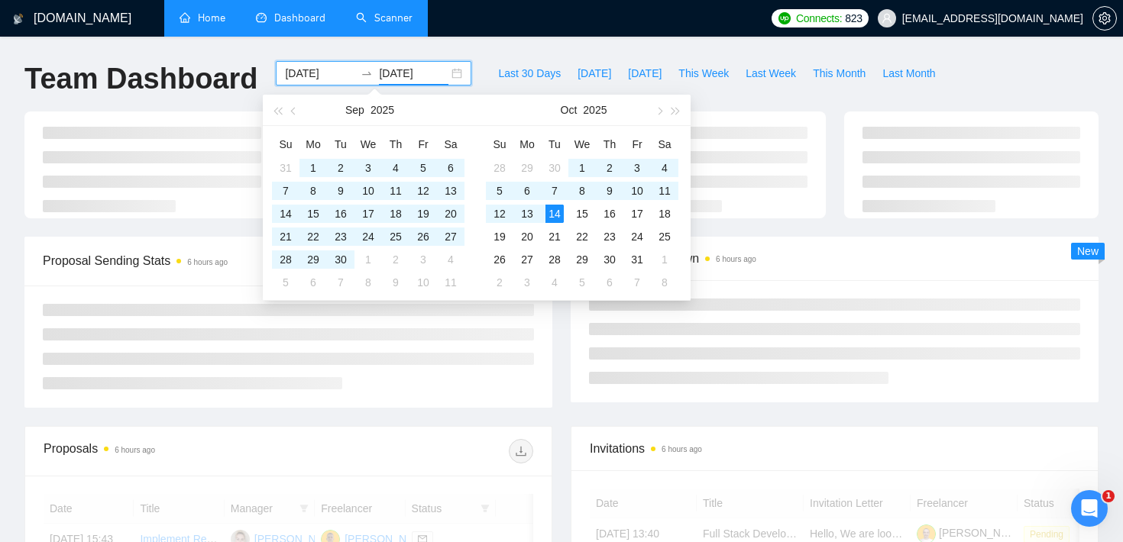
click at [555, 331] on div "Proposal Sending Stats 6 hours ago By manager By Freelancer" at bounding box center [288, 322] width 546 height 171
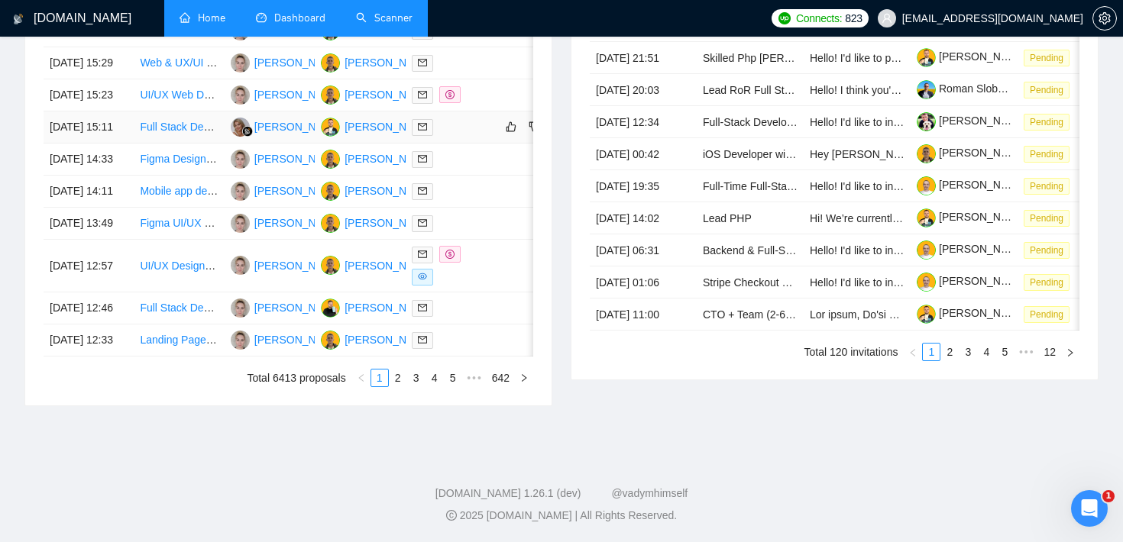
scroll to position [715, 0]
click at [399, 387] on link "2" at bounding box center [398, 378] width 17 height 17
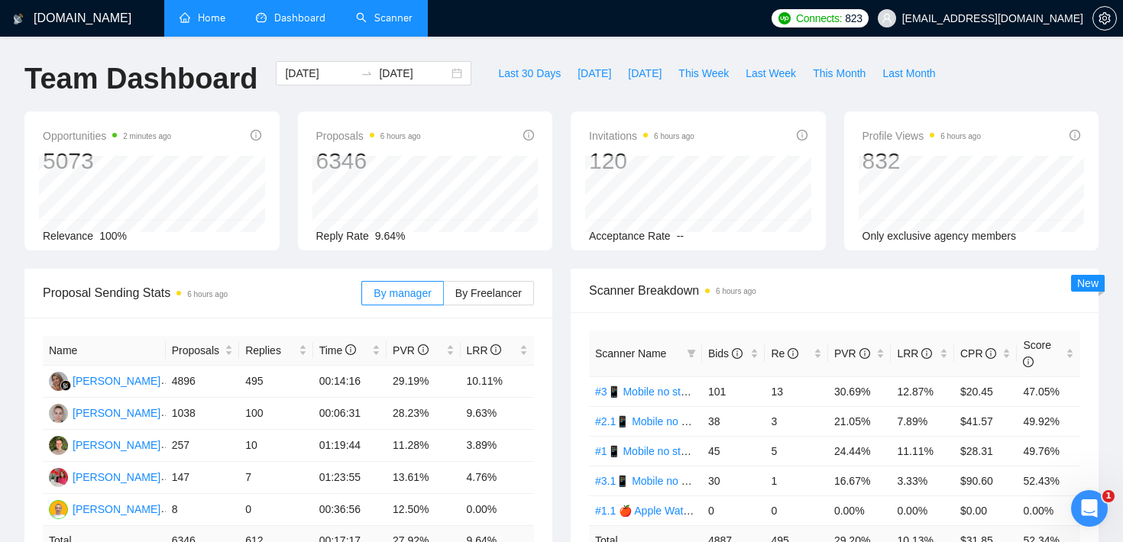
click at [563, 252] on div "Opportunities 2 minutes ago 5073 Relevance 100% Proposals 6 hours ago 6346 Repl…" at bounding box center [561, 190] width 1093 height 157
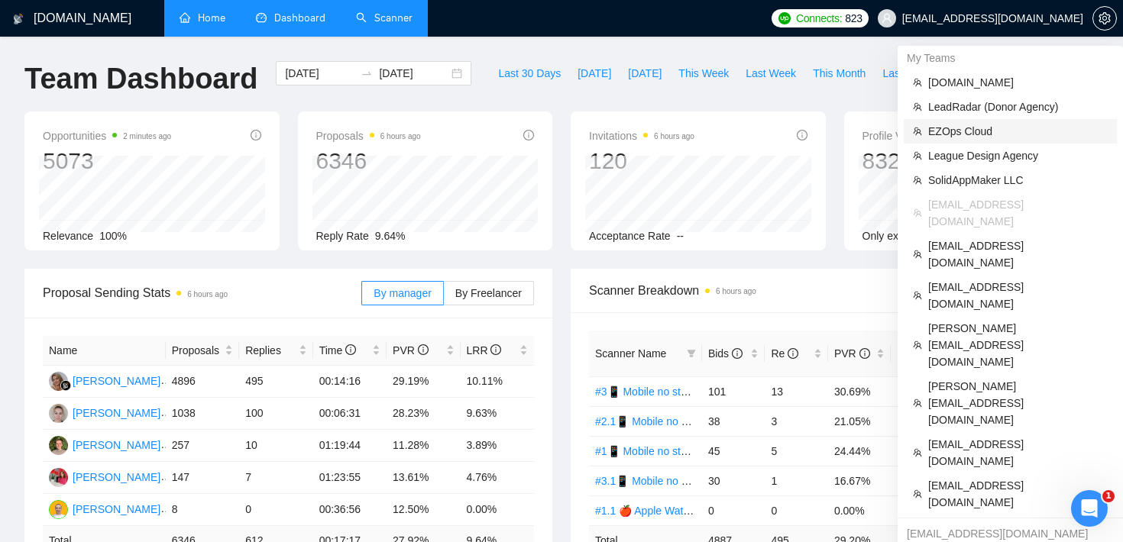
click at [990, 131] on span "EZOps Cloud" at bounding box center [1018, 131] width 180 height 17
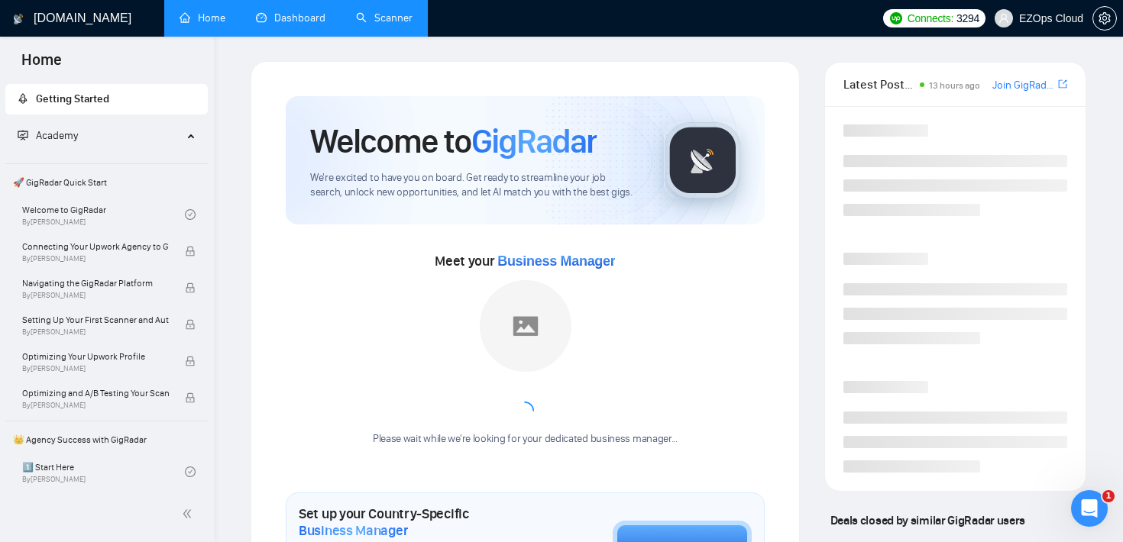
click at [293, 14] on link "Dashboard" at bounding box center [291, 17] width 70 height 13
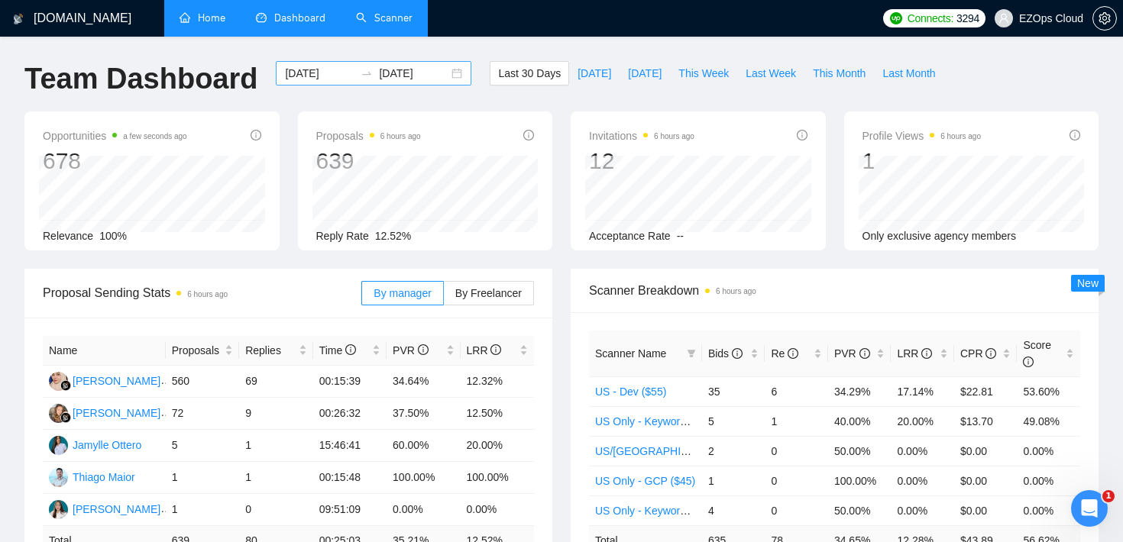
click at [361, 72] on icon "swap-right" at bounding box center [367, 73] width 12 height 12
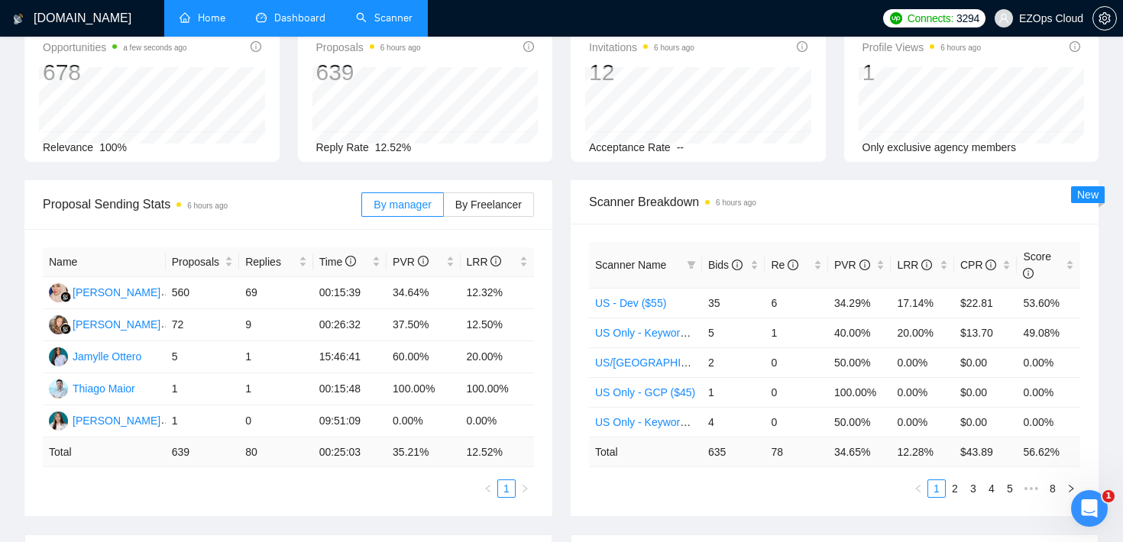
scroll to position [89, 0]
drag, startPoint x: 238, startPoint y: 449, endPoint x: 290, endPoint y: 449, distance: 52.0
click at [290, 449] on td "80" at bounding box center [275, 452] width 73 height 30
drag, startPoint x: 205, startPoint y: 455, endPoint x: 167, endPoint y: 452, distance: 37.6
click at [167, 452] on td "639" at bounding box center [202, 452] width 73 height 30
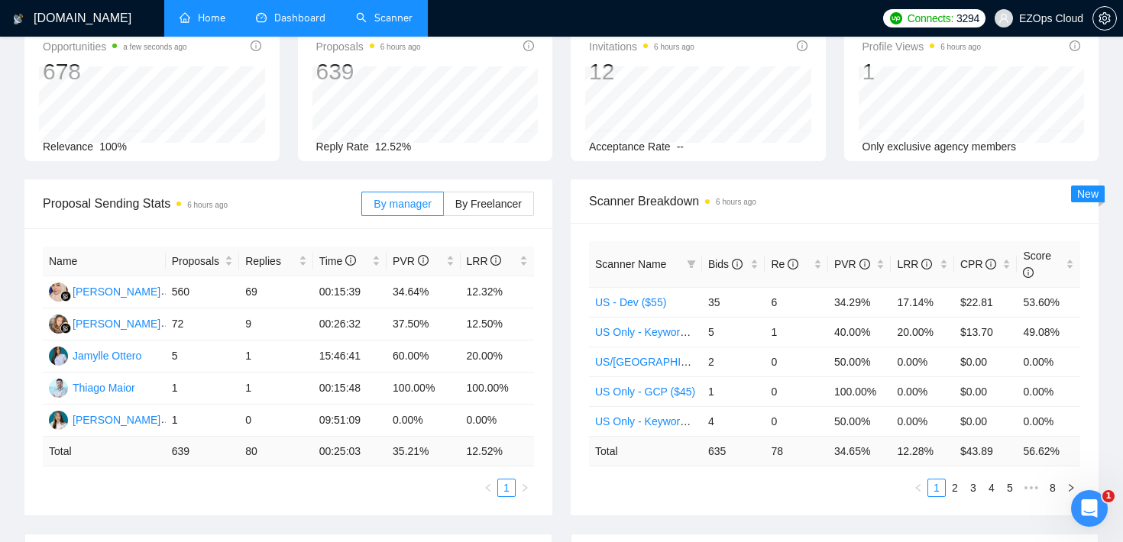
click at [219, 461] on td "639" at bounding box center [202, 452] width 73 height 30
click at [947, 260] on div "LRR" at bounding box center [922, 264] width 51 height 17
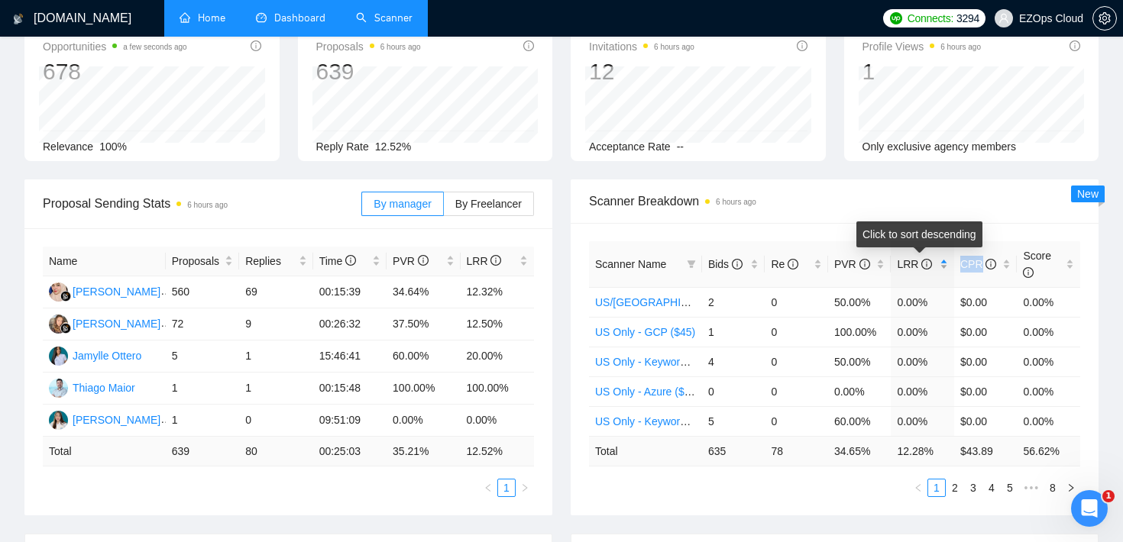
click at [947, 260] on div "LRR" at bounding box center [922, 264] width 51 height 17
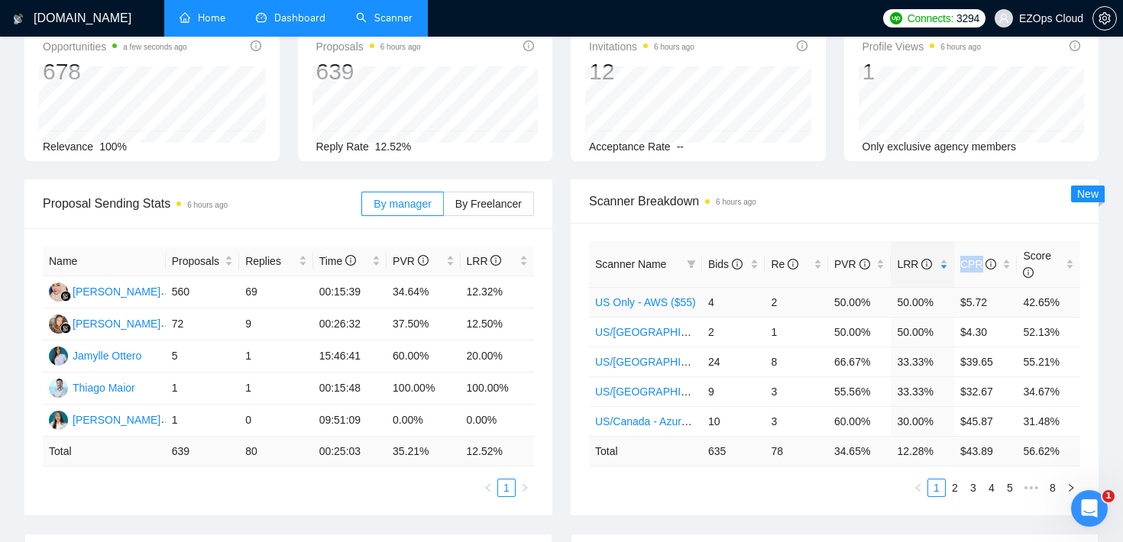
click at [669, 307] on link "US Only - AWS ($55)" at bounding box center [645, 302] width 101 height 12
